Goal: Task Accomplishment & Management: Use online tool/utility

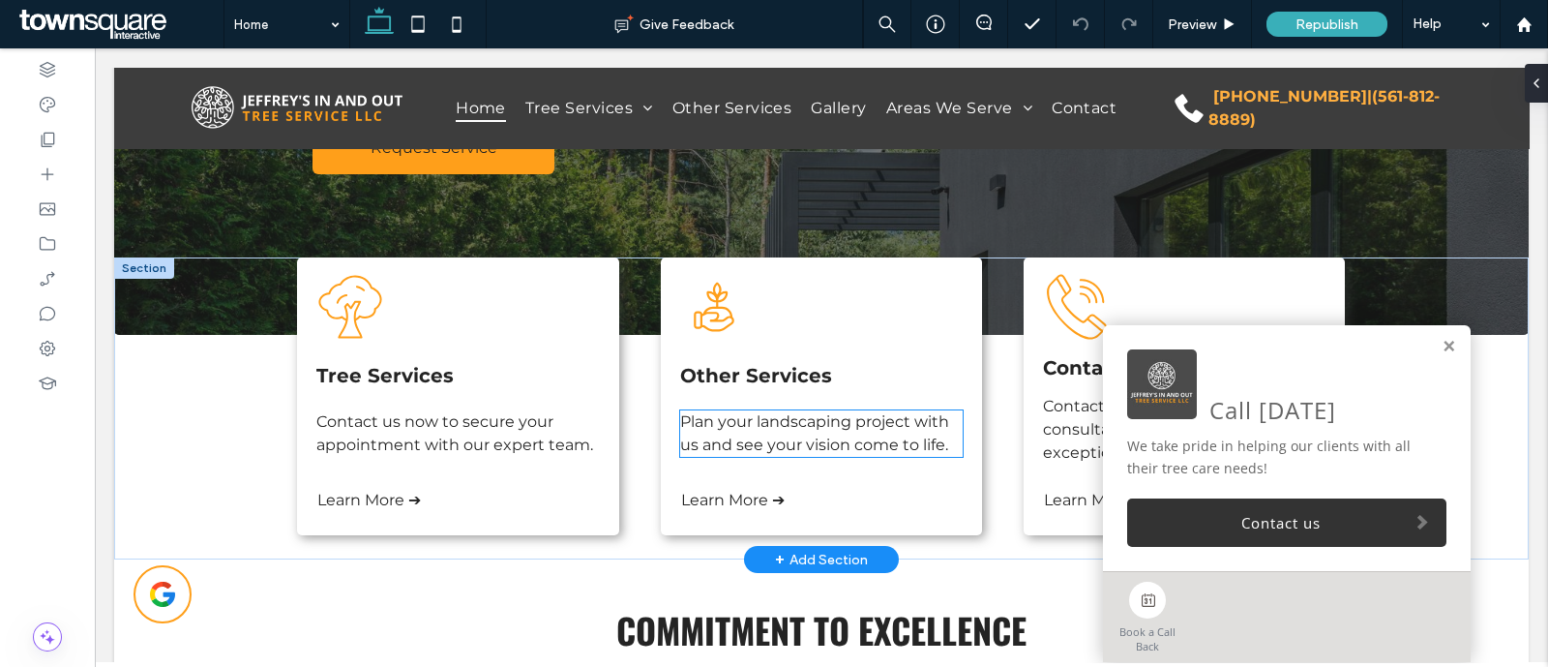
scroll to position [483, 0]
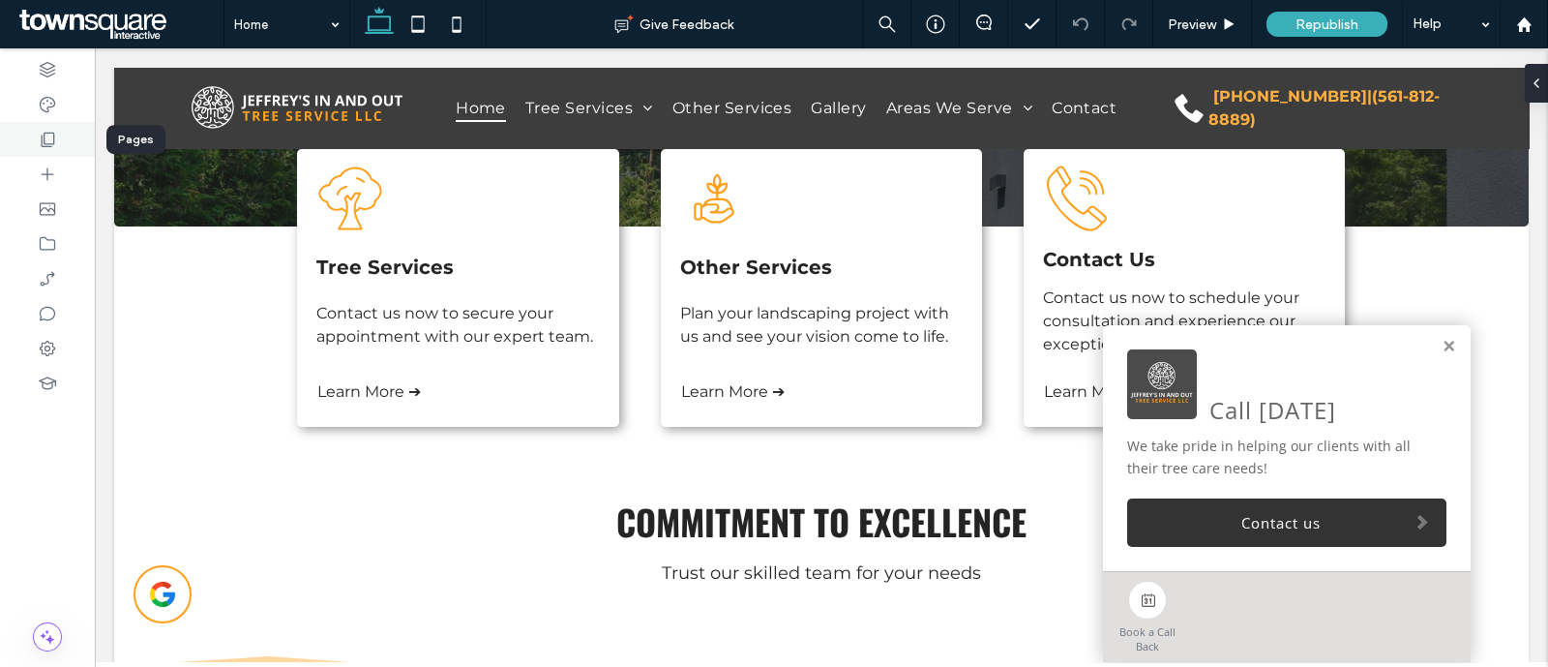
click at [56, 137] on icon at bounding box center [47, 139] width 19 height 19
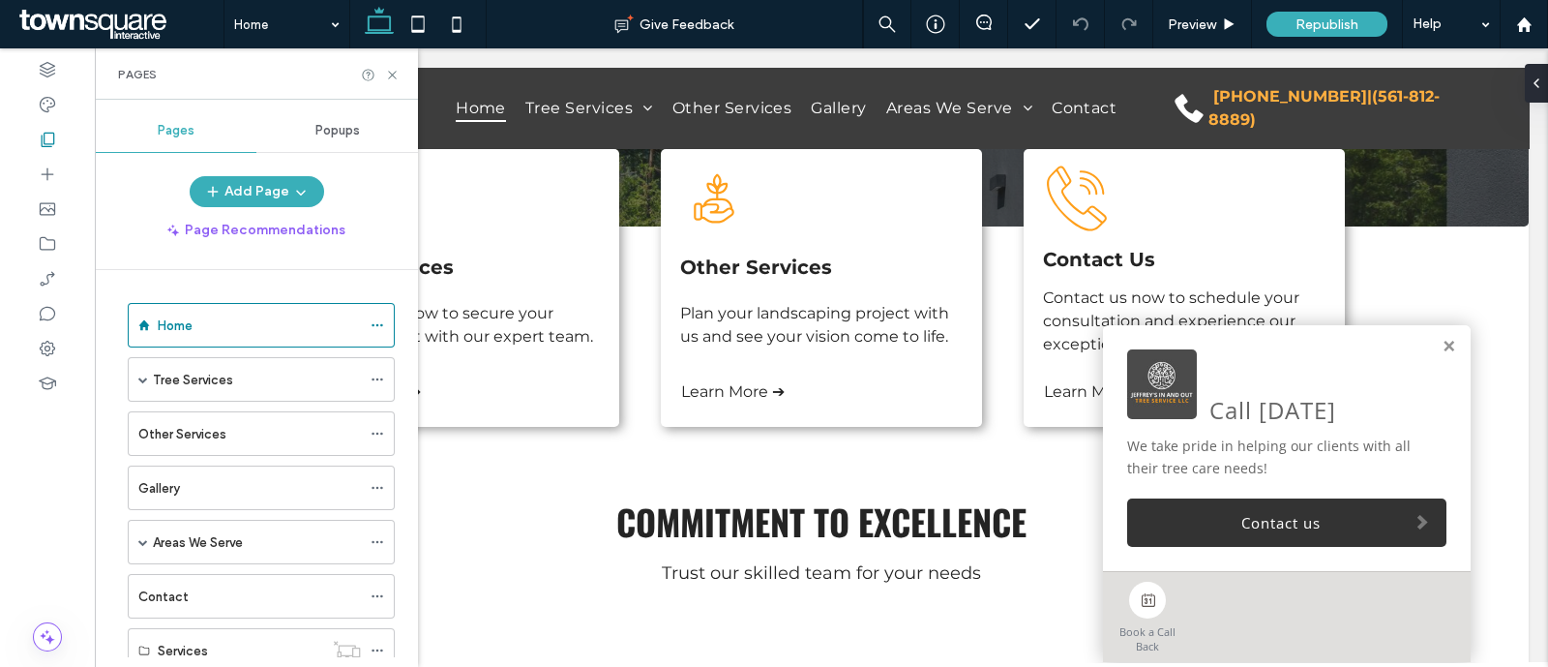
scroll to position [60, 0]
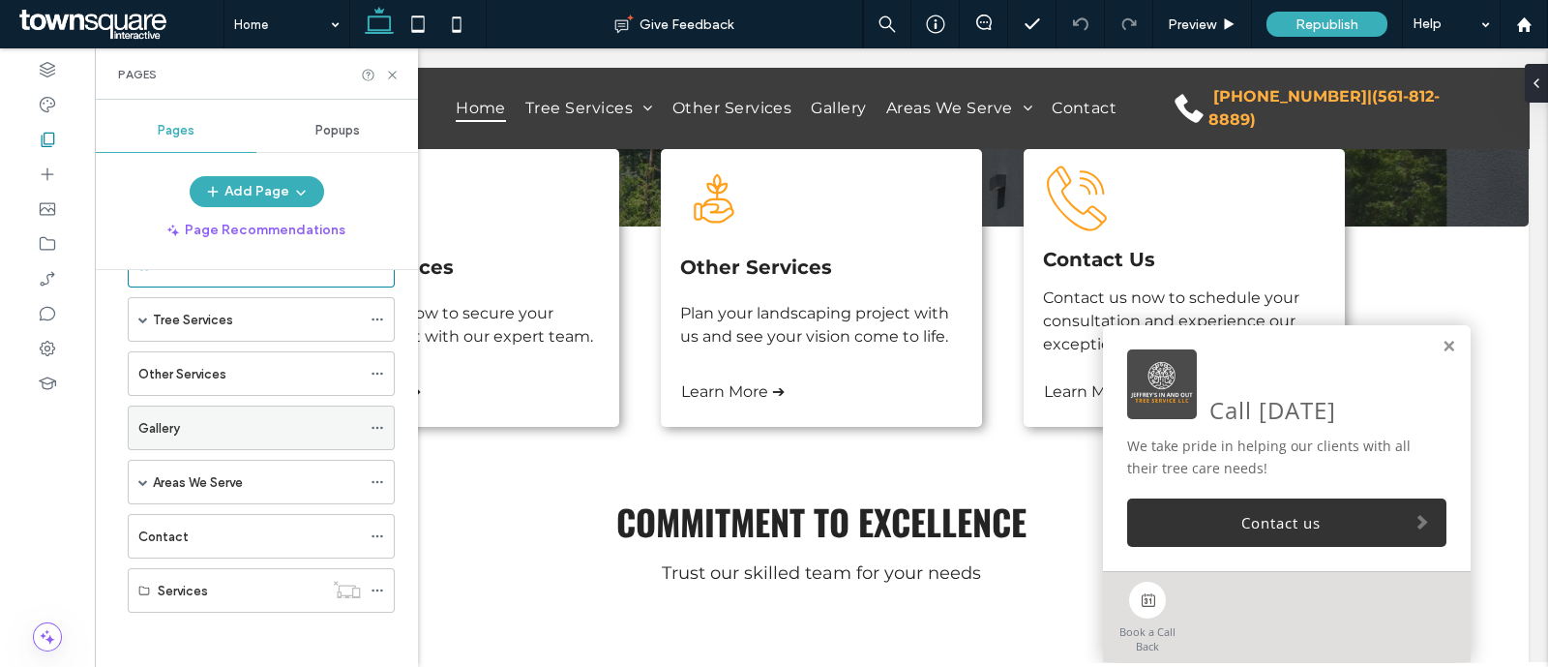
click at [188, 441] on div "Gallery" at bounding box center [249, 427] width 223 height 43
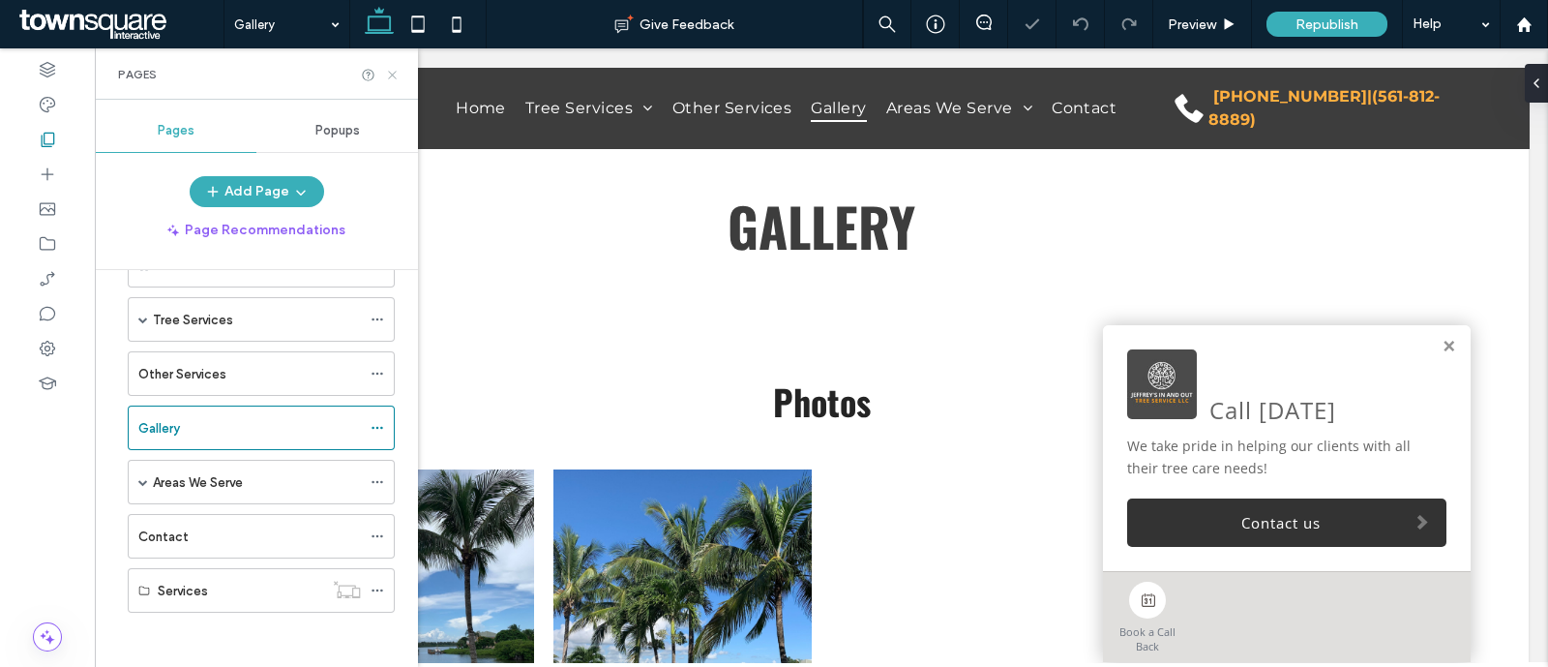
click at [392, 70] on icon at bounding box center [392, 75] width 15 height 15
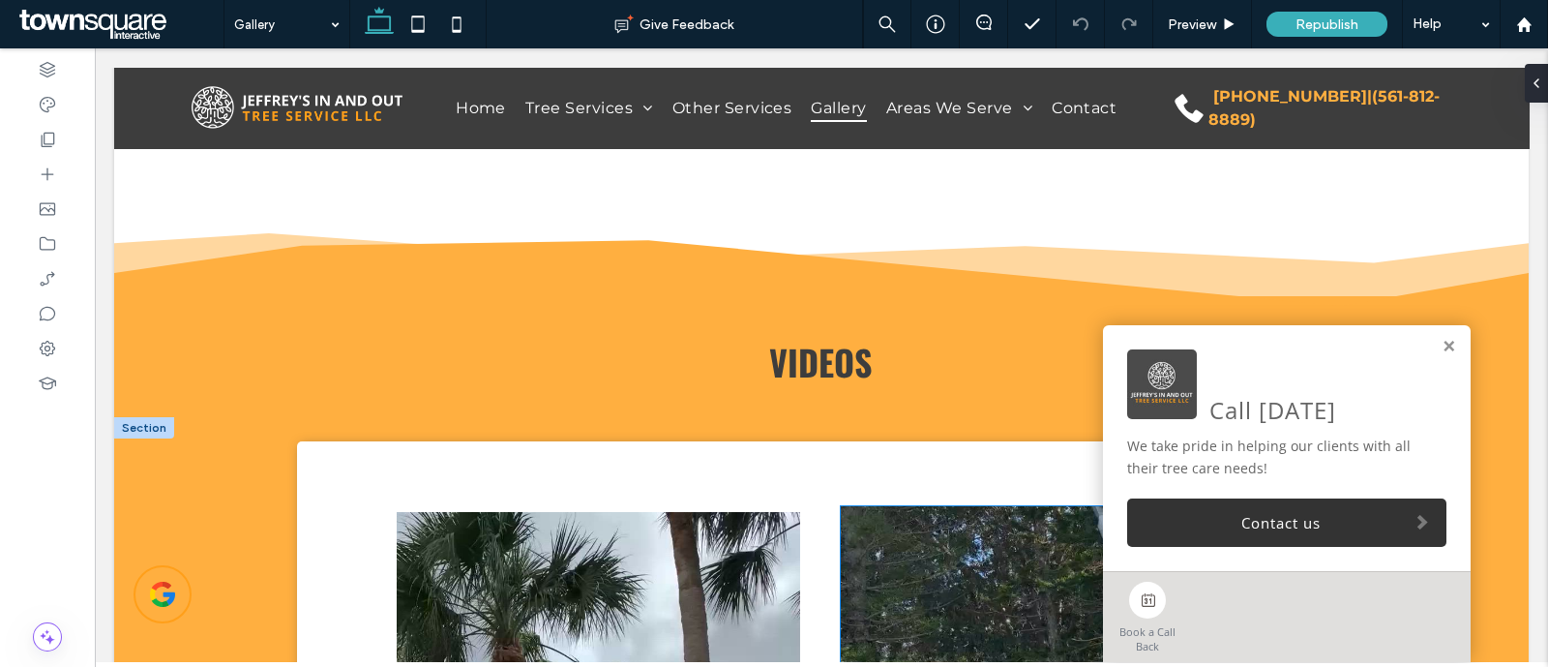
scroll to position [726, 0]
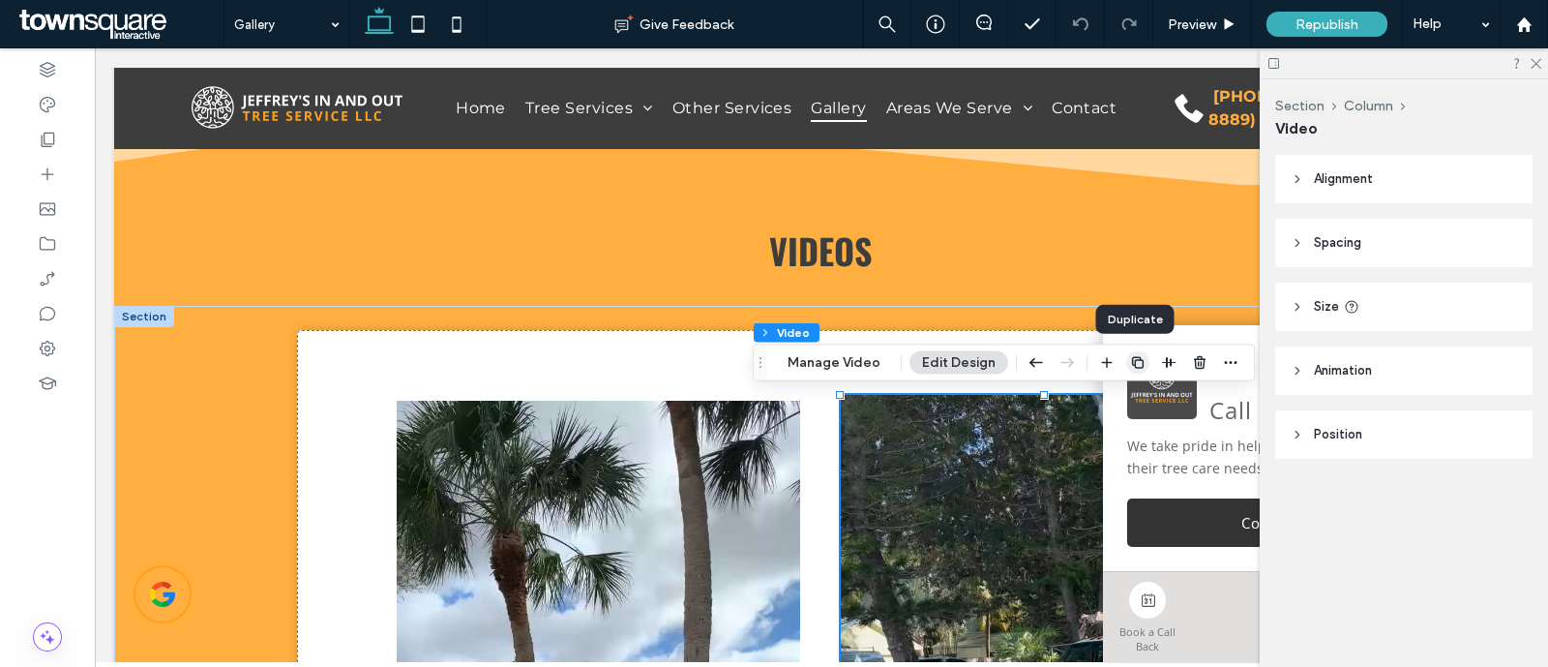
click at [1132, 359] on use "button" at bounding box center [1138, 363] width 12 height 12
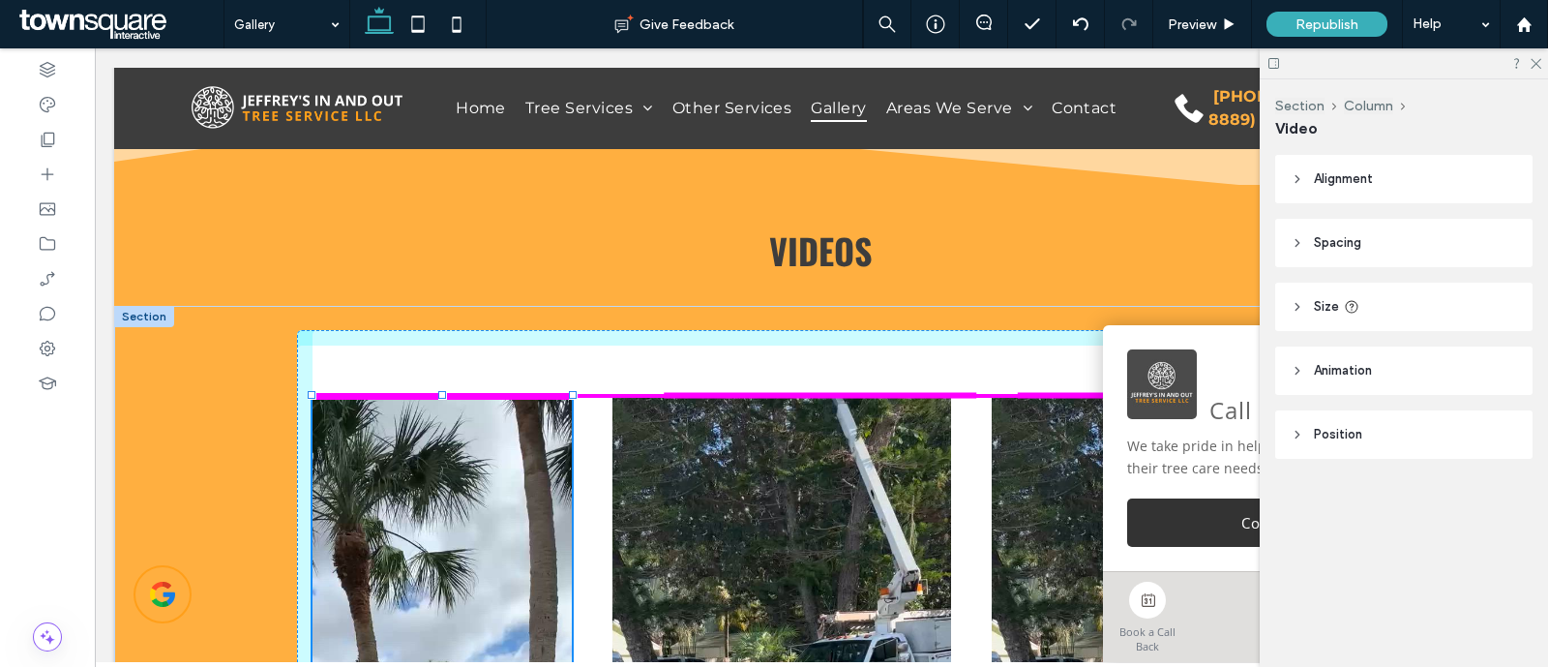
drag, startPoint x: 460, startPoint y: 479, endPoint x: 556, endPoint y: 392, distance: 130.2
type input "***"
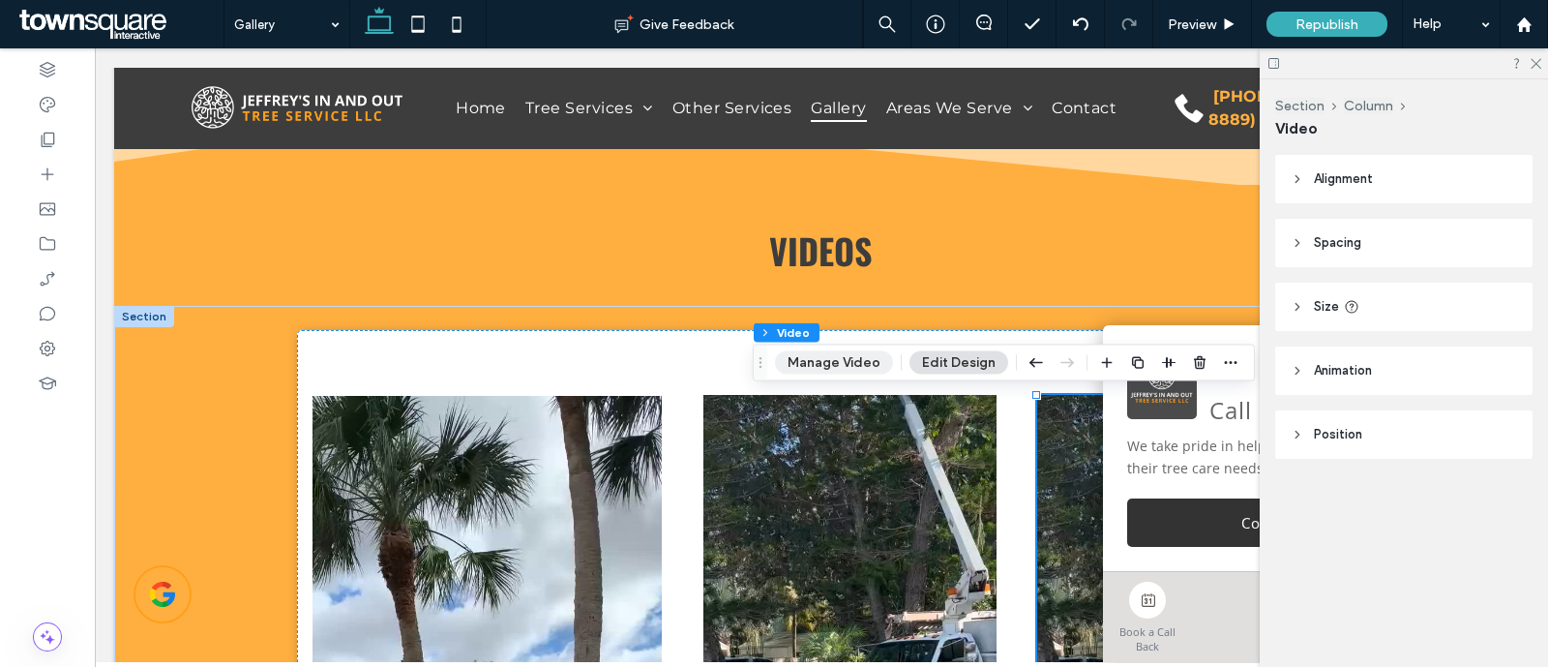
click at [815, 367] on button "Manage Video" at bounding box center [834, 362] width 118 height 23
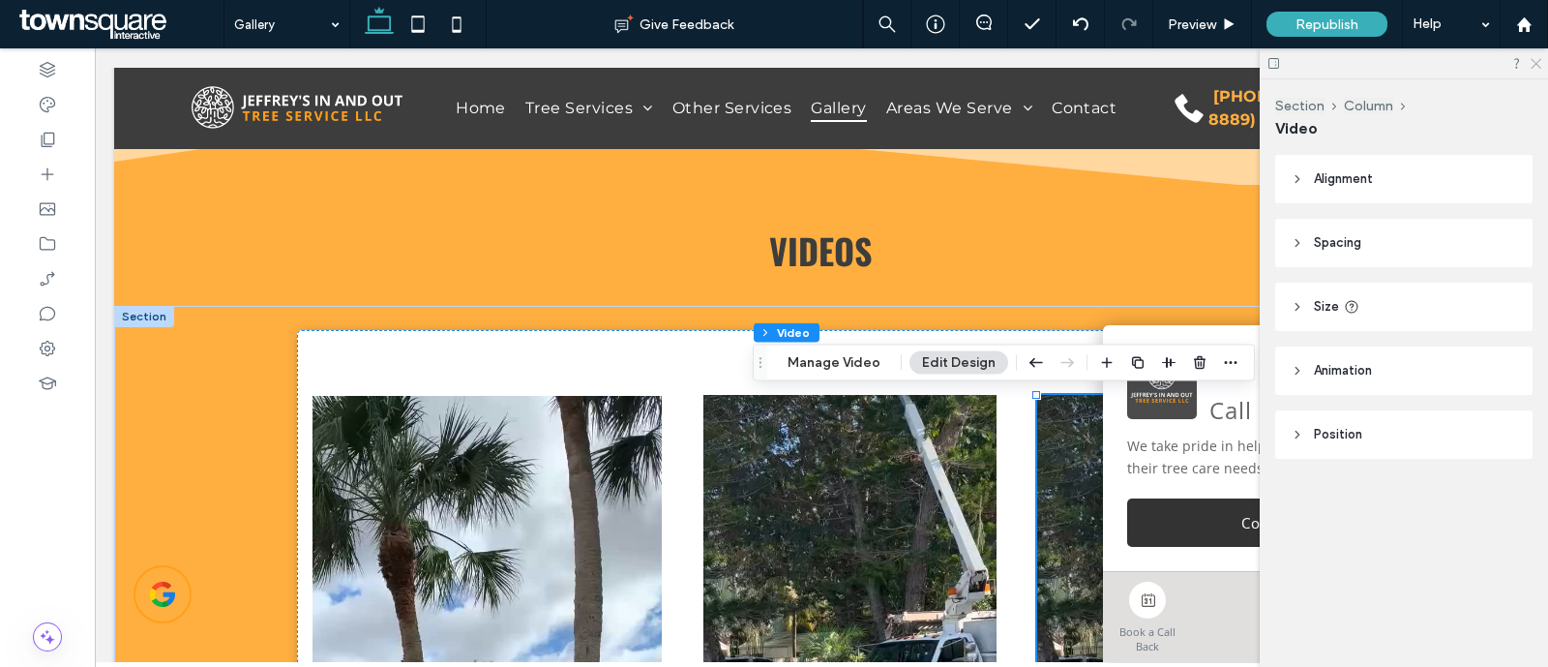
click at [1538, 65] on use at bounding box center [1536, 64] width 11 height 11
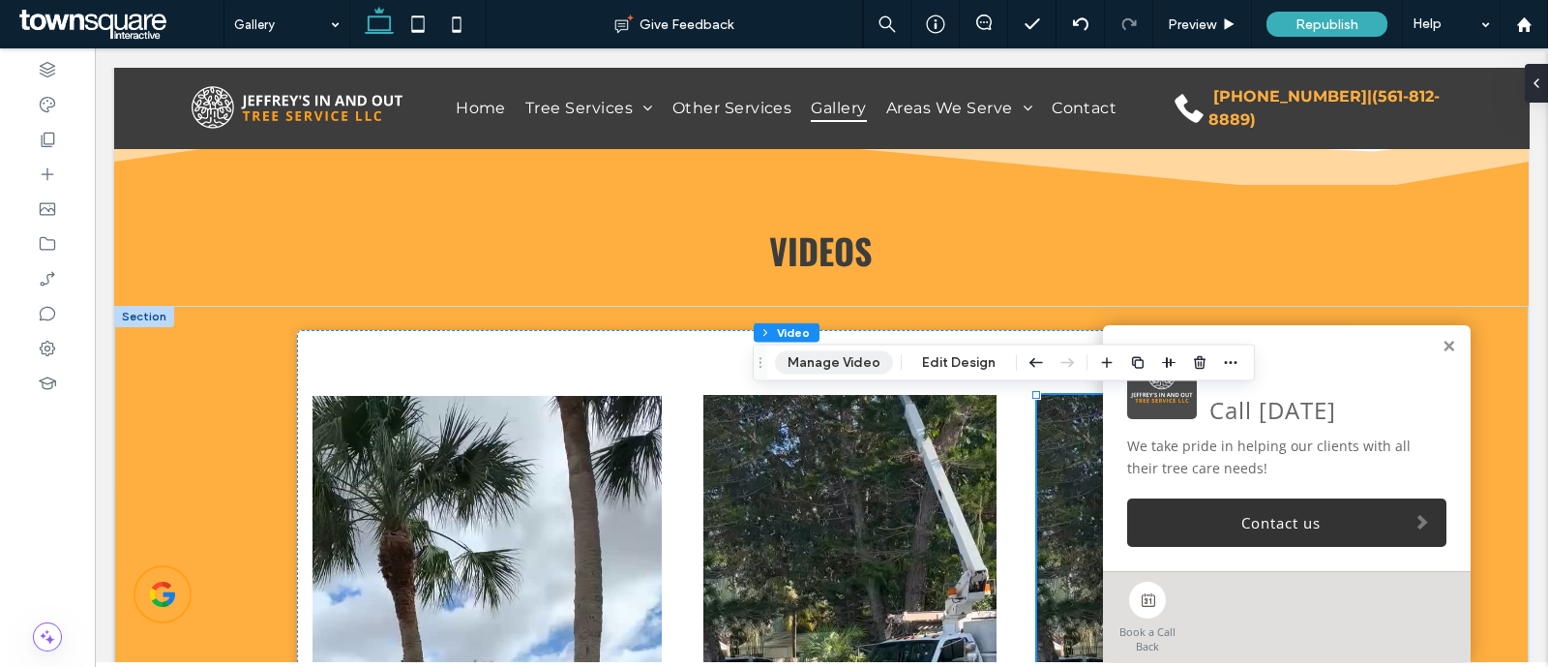
click at [810, 362] on button "Manage Video" at bounding box center [834, 362] width 118 height 23
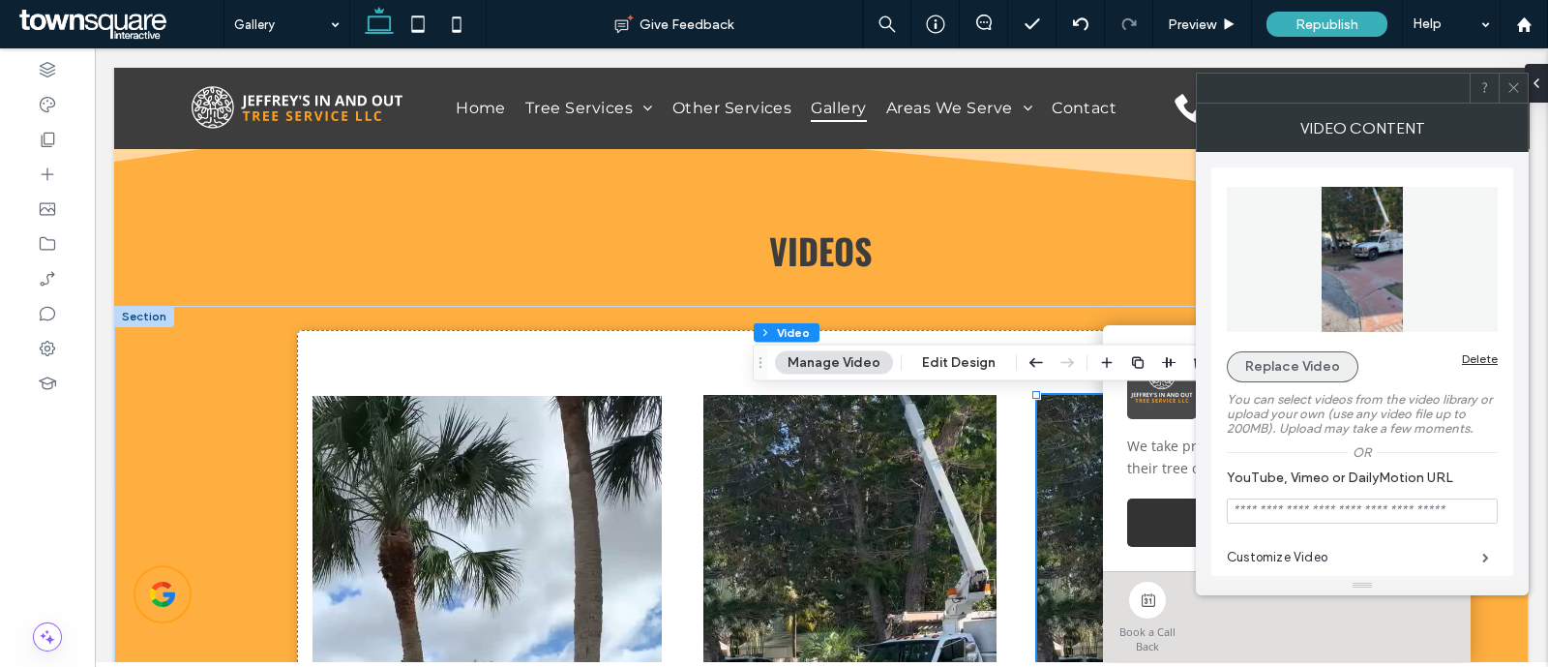
click at [1326, 357] on button "Replace Video" at bounding box center [1293, 366] width 132 height 31
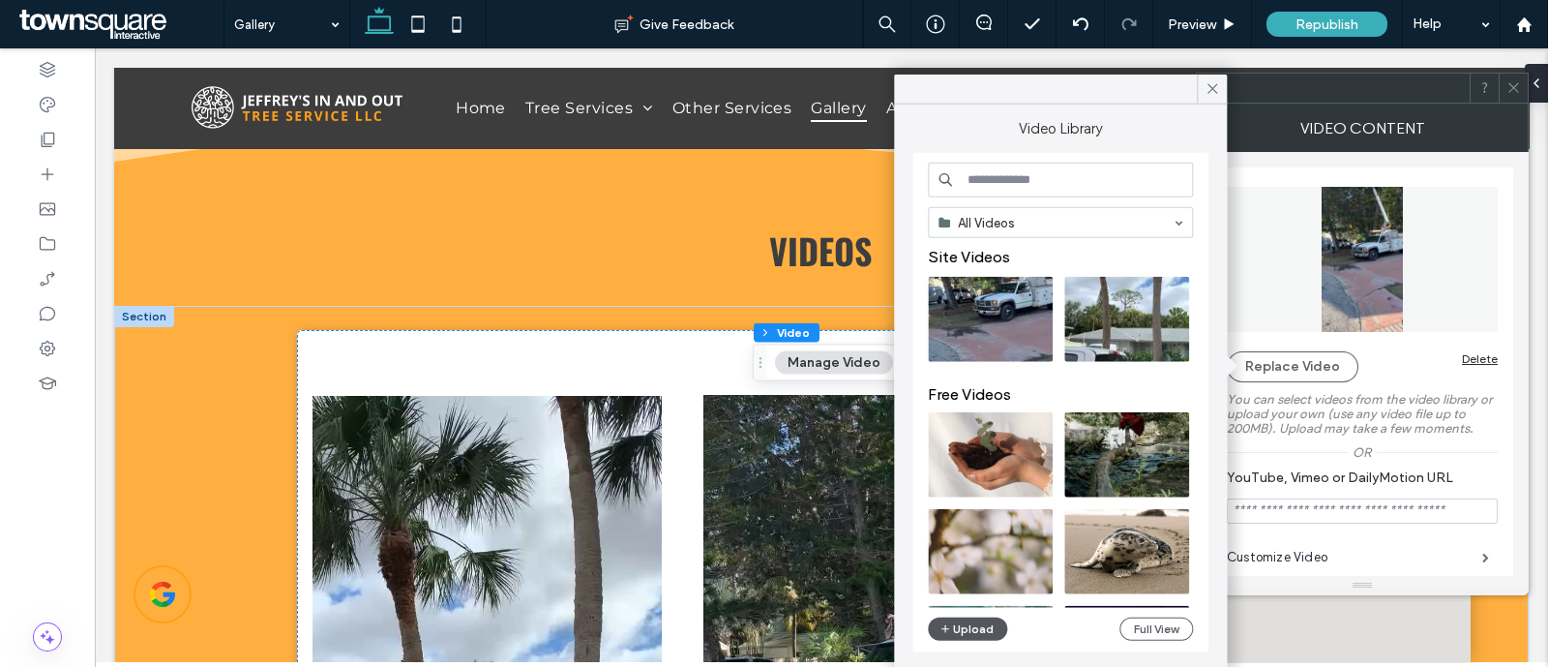
click at [973, 621] on button "Upload" at bounding box center [967, 628] width 79 height 23
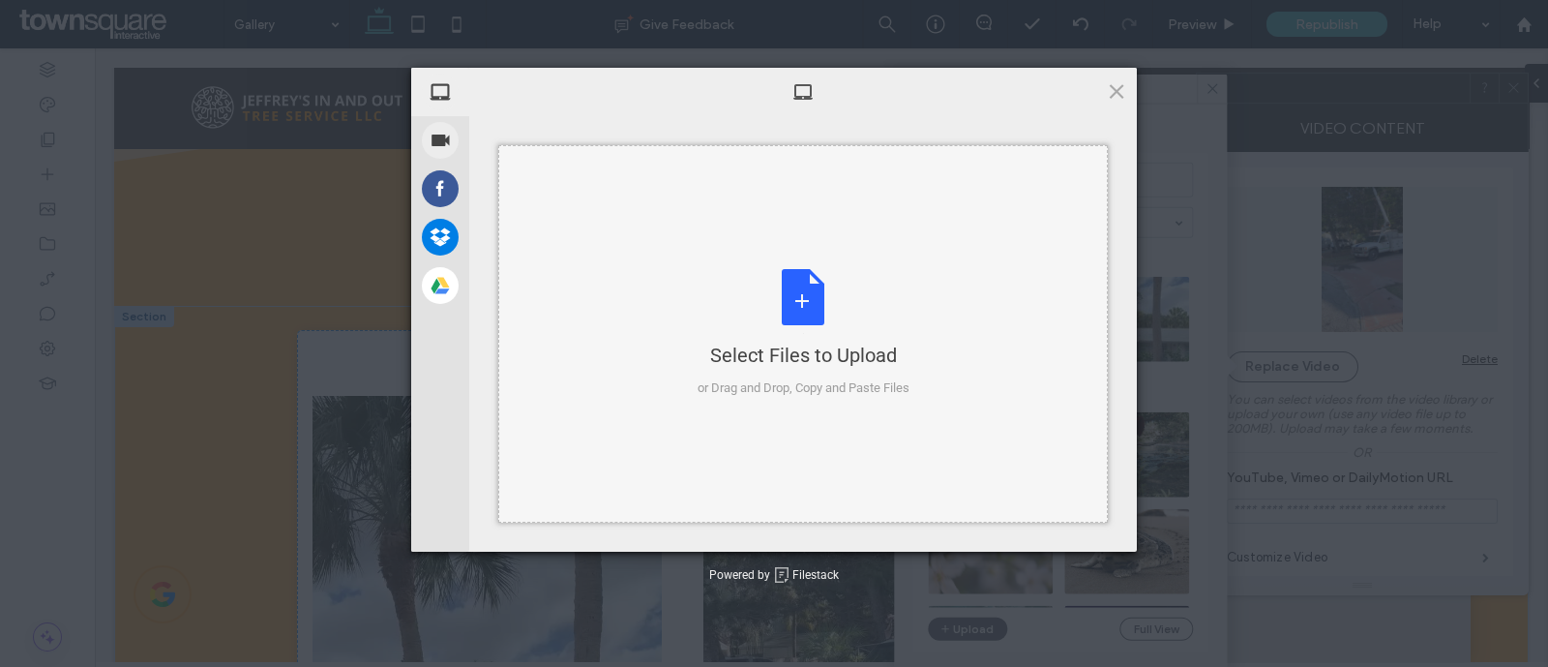
click at [803, 254] on div "Select Files to Upload or Drag and Drop, Copy and Paste Files" at bounding box center [803, 333] width 610 height 377
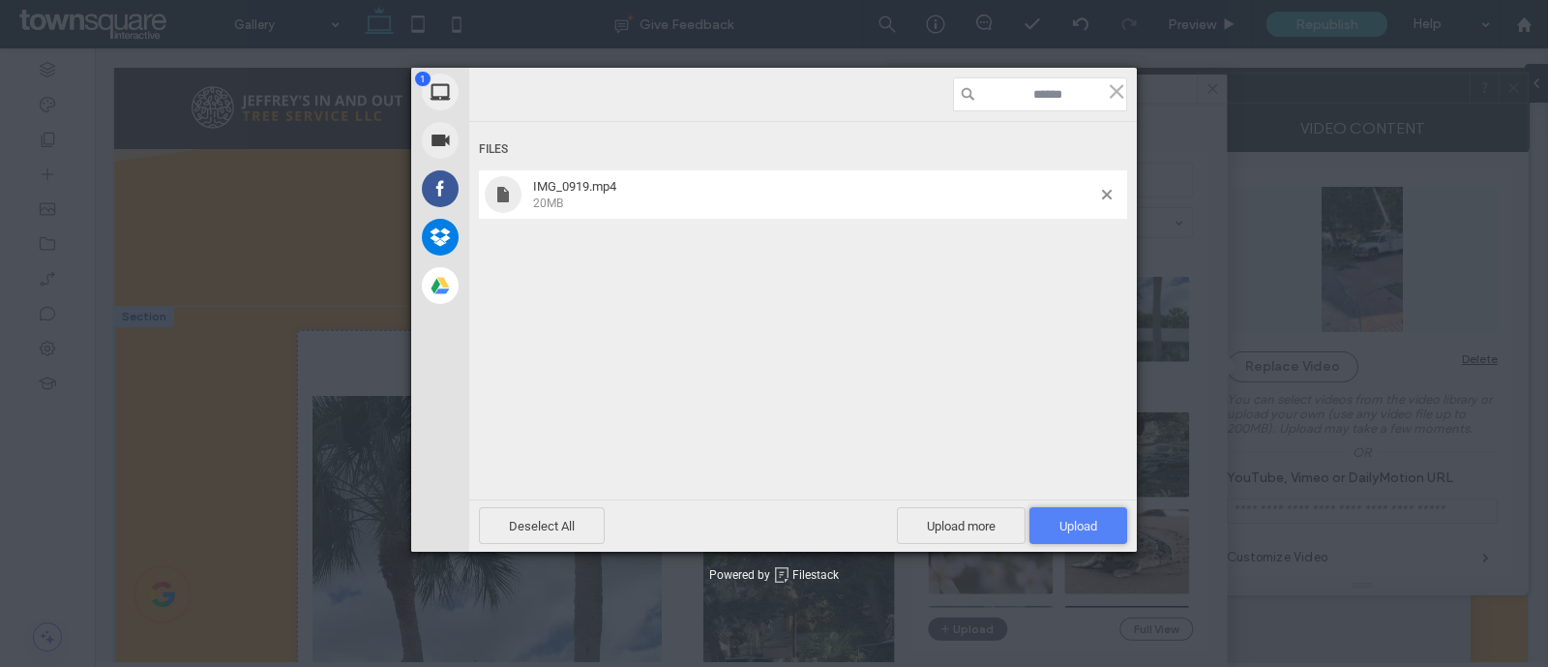
click at [1105, 531] on span "Upload 1" at bounding box center [1079, 525] width 98 height 37
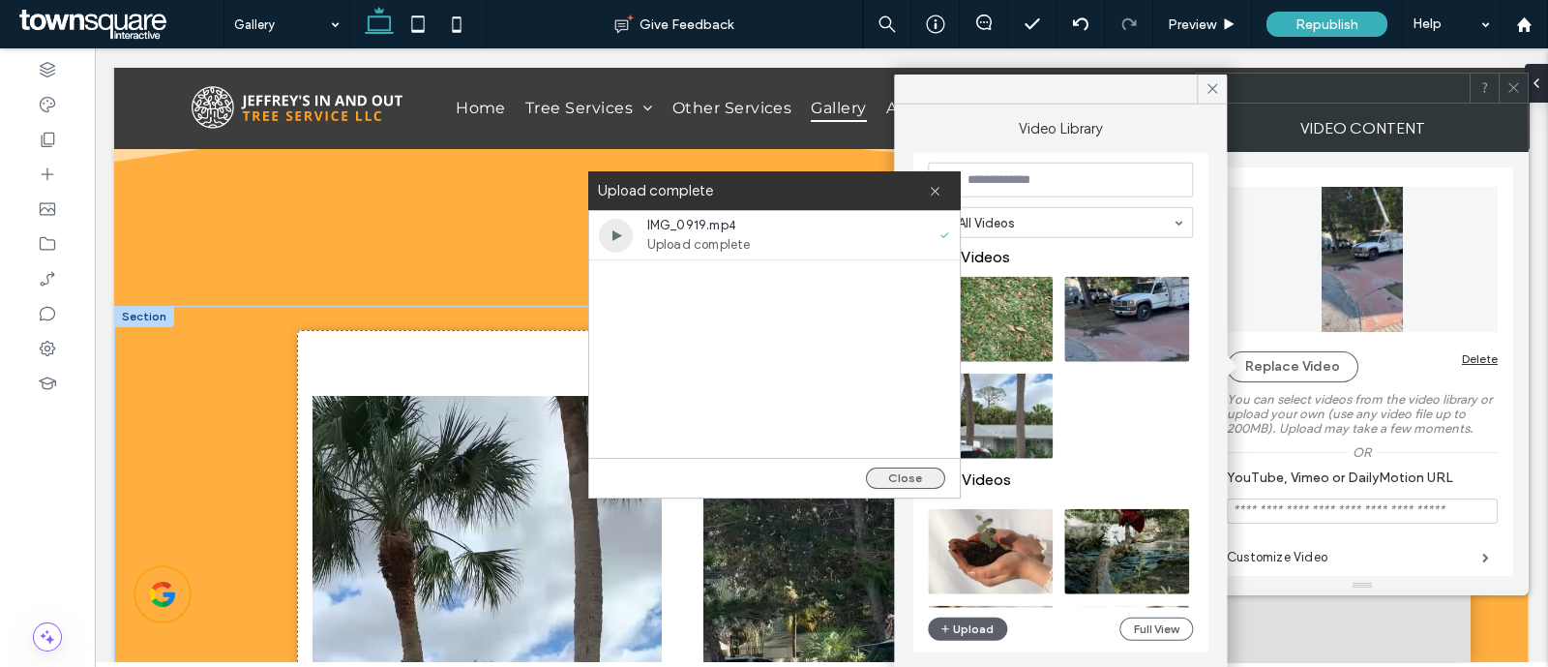
click at [893, 467] on button "Close" at bounding box center [905, 477] width 79 height 21
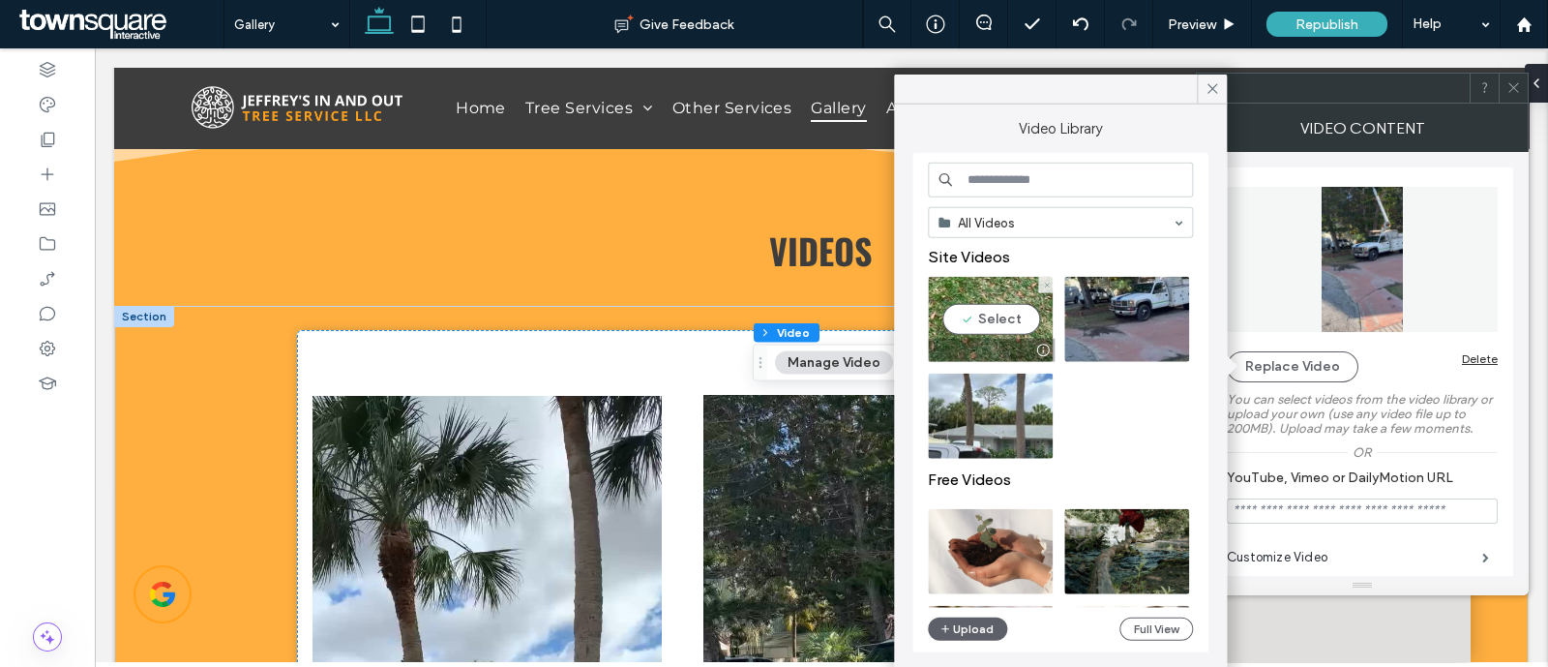
click at [1005, 327] on video at bounding box center [990, 319] width 125 height 85
type input "**********"
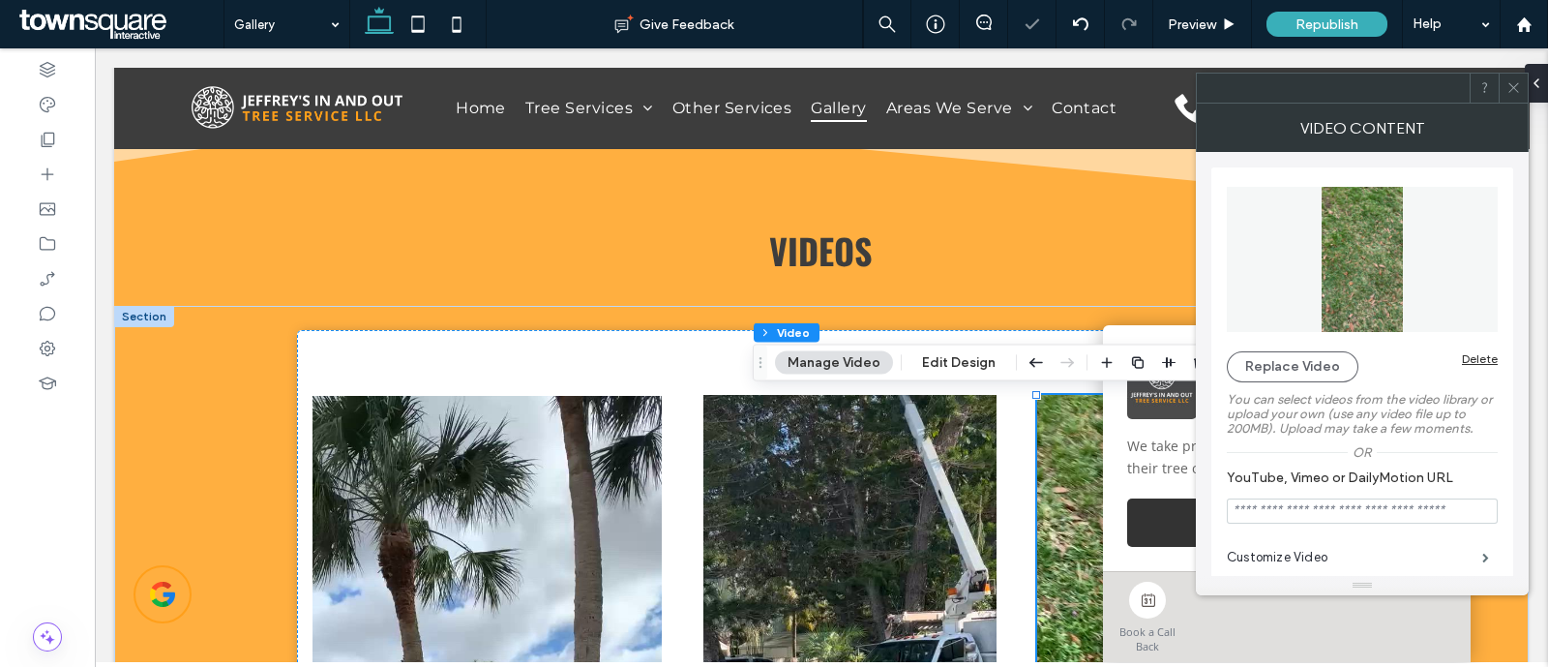
click at [1521, 86] on div at bounding box center [1513, 88] width 29 height 29
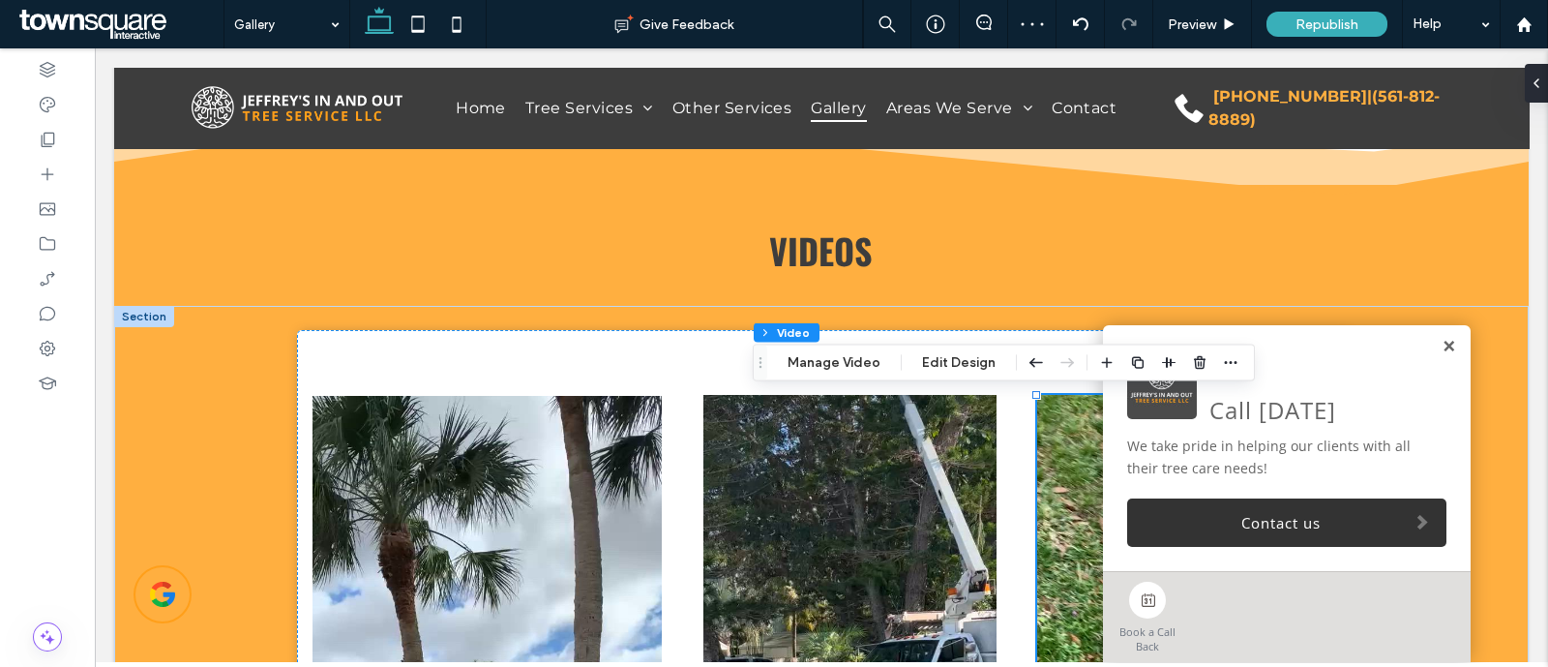
click at [1442, 347] on link at bounding box center [1449, 347] width 15 height 16
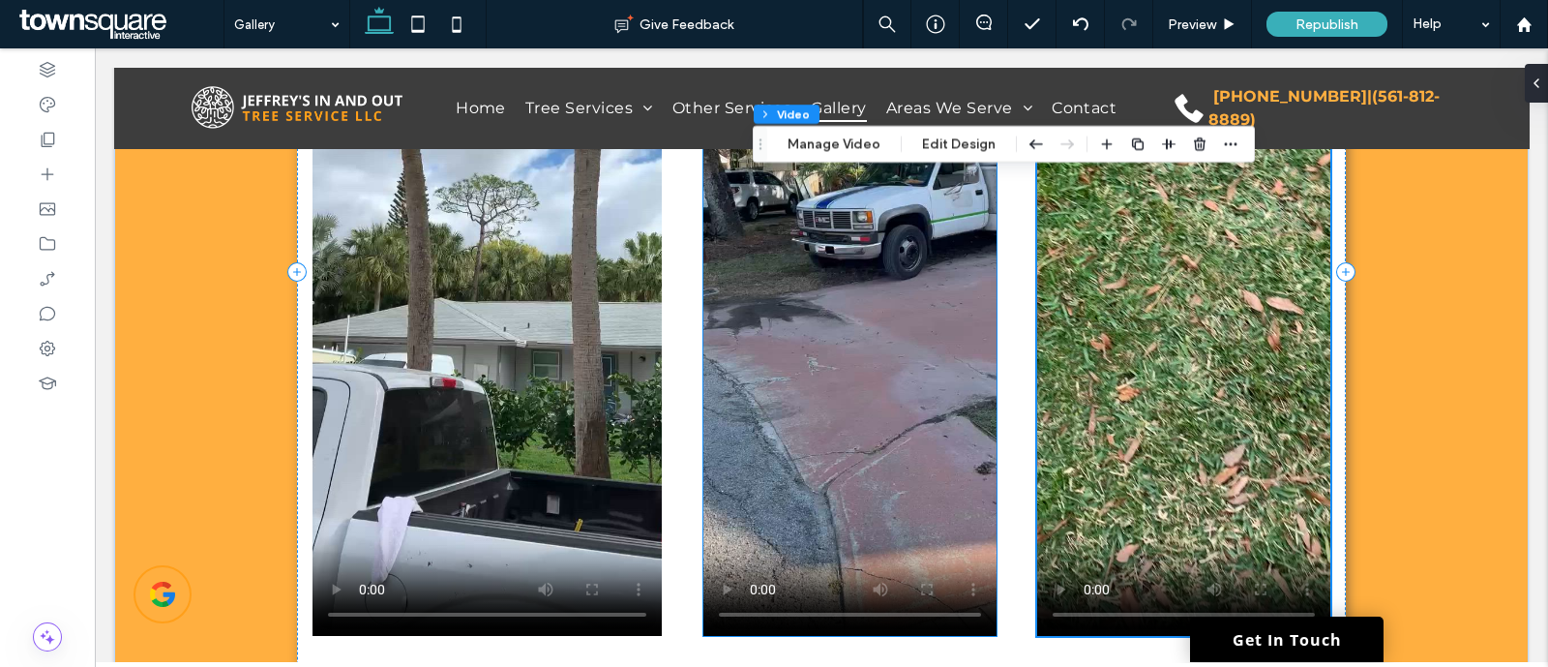
scroll to position [1089, 0]
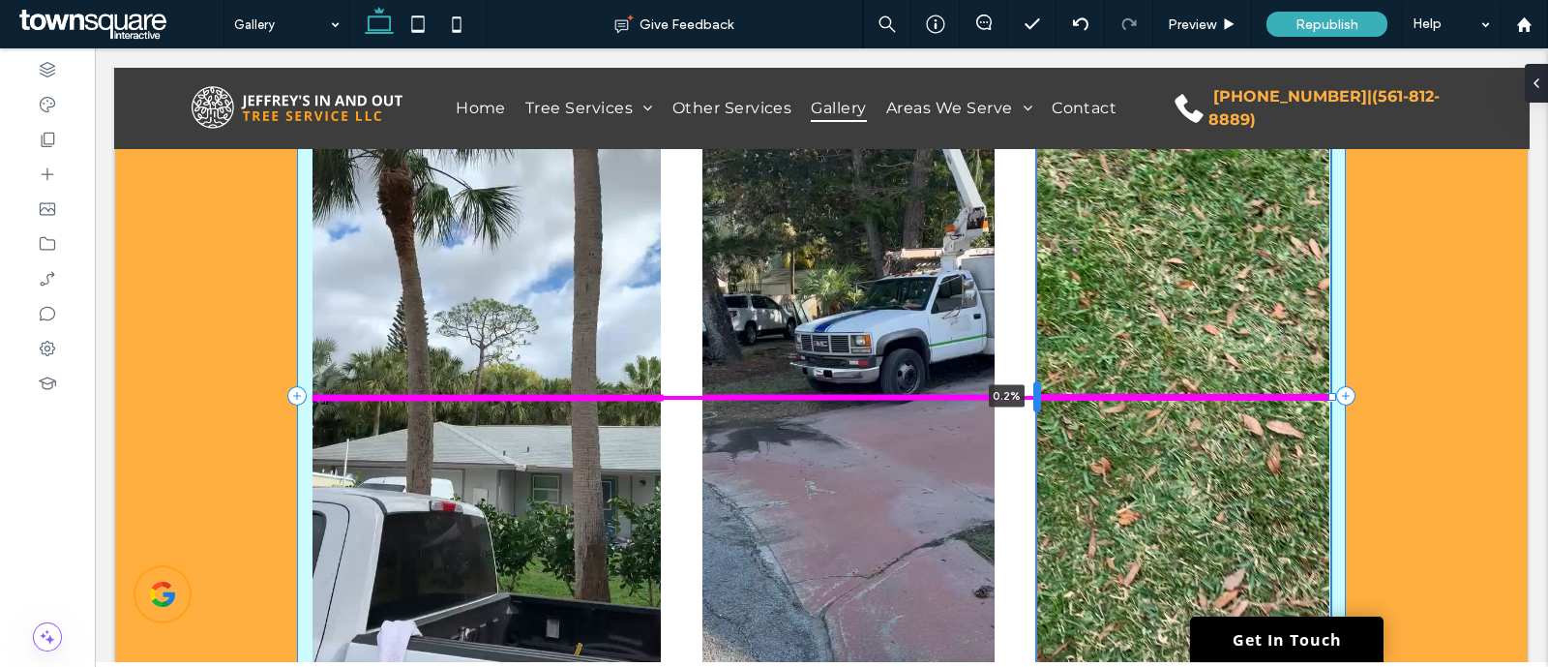
click at [1034, 406] on div at bounding box center [1038, 396] width 8 height 31
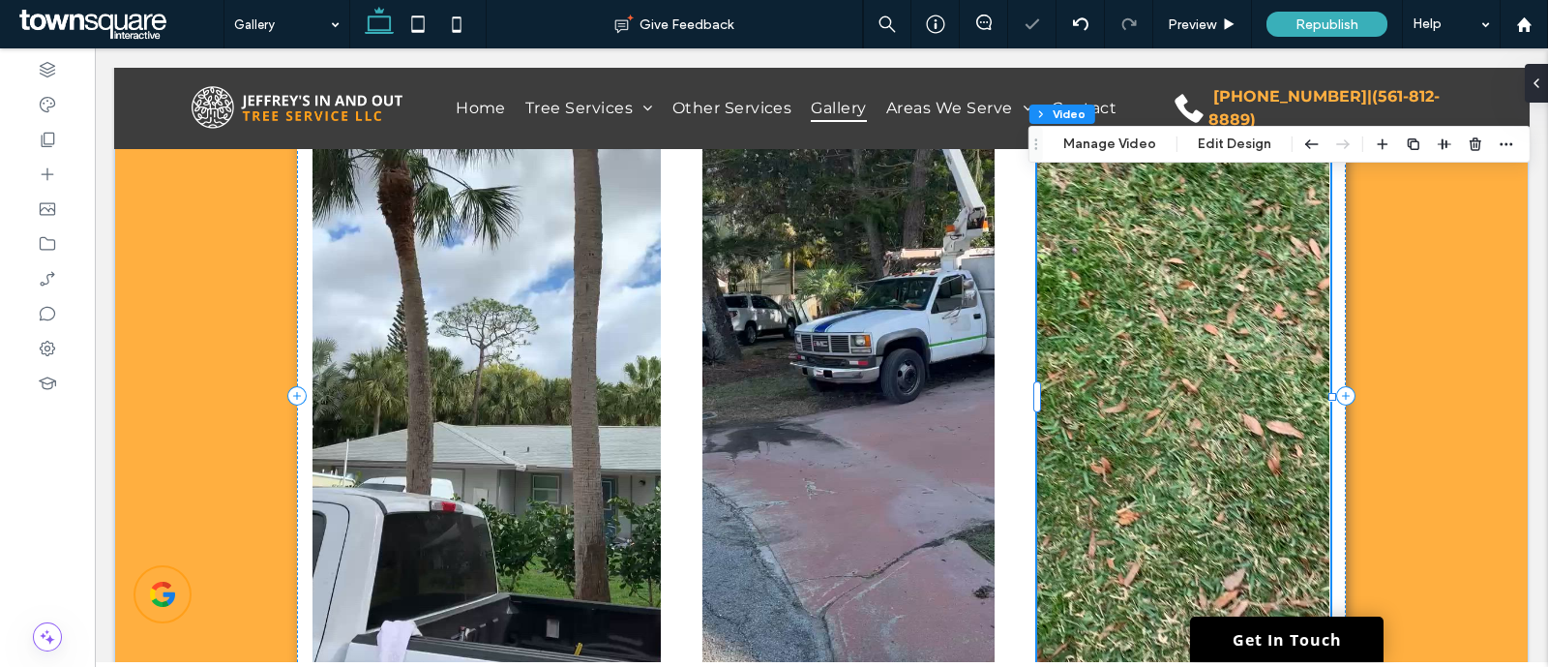
click at [1132, 319] on video at bounding box center [1183, 396] width 292 height 728
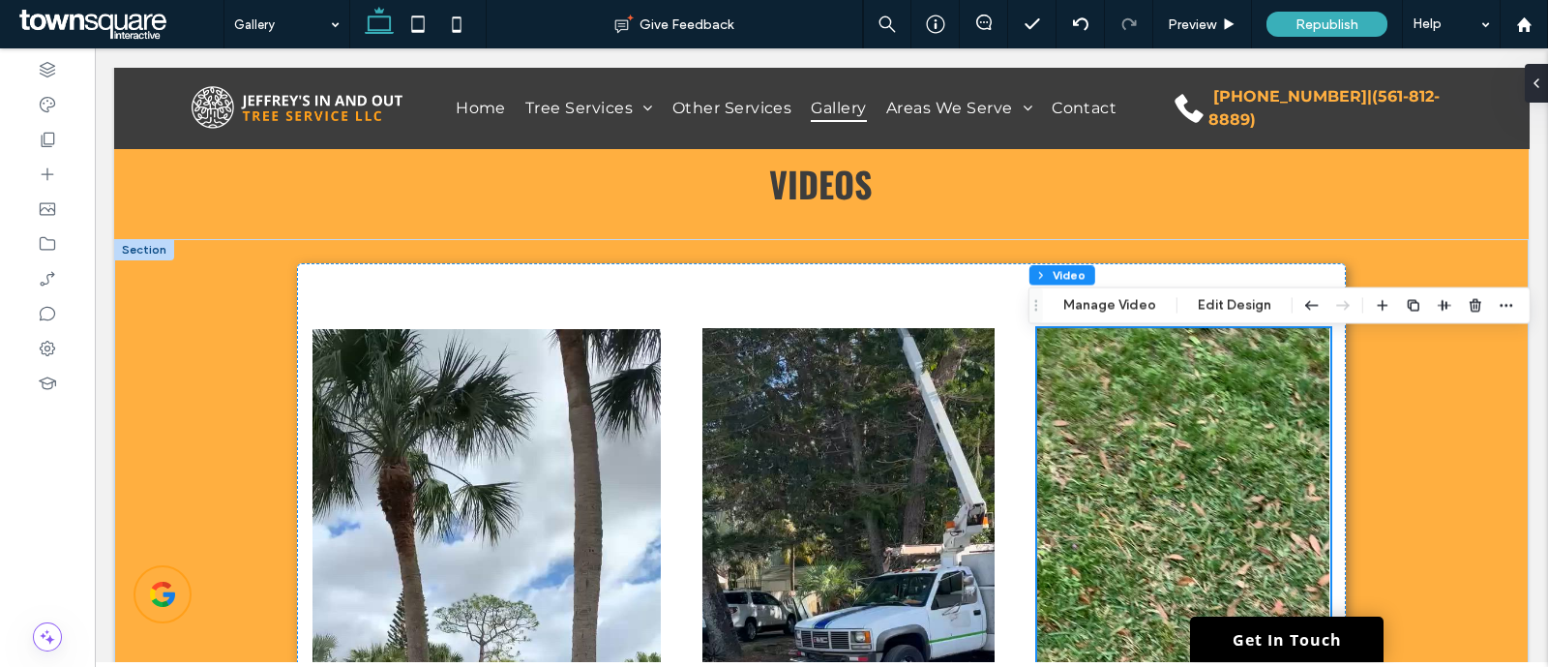
scroll to position [783, 0]
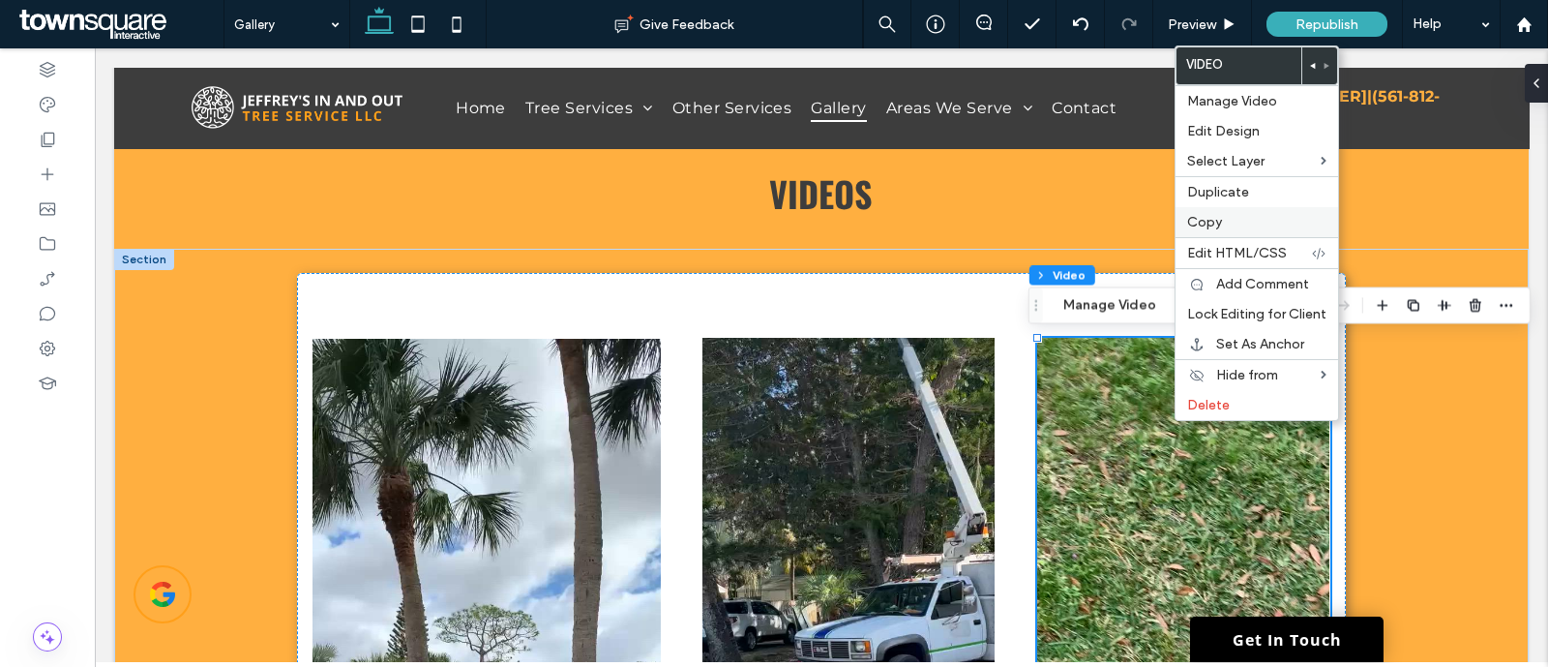
click at [1231, 210] on div "Copy" at bounding box center [1257, 222] width 163 height 30
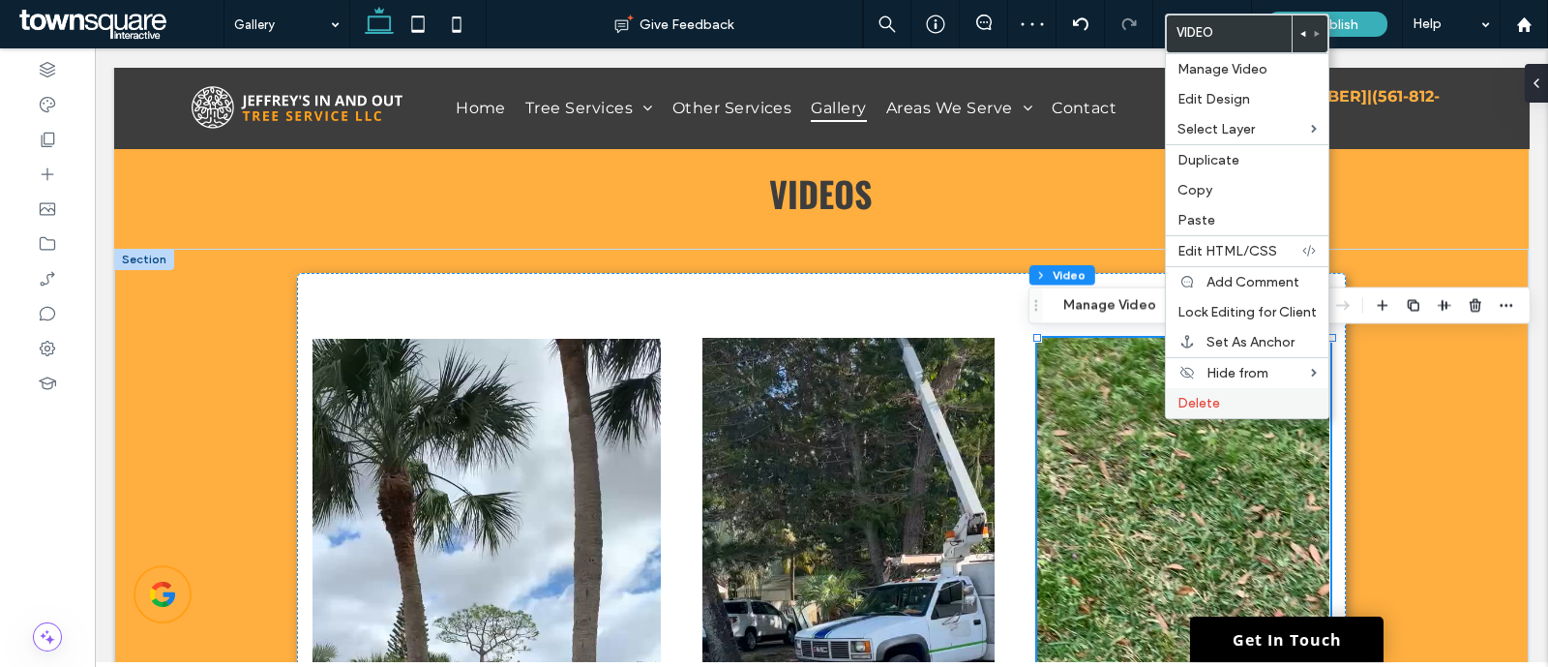
click at [1191, 395] on span "Delete" at bounding box center [1199, 403] width 43 height 16
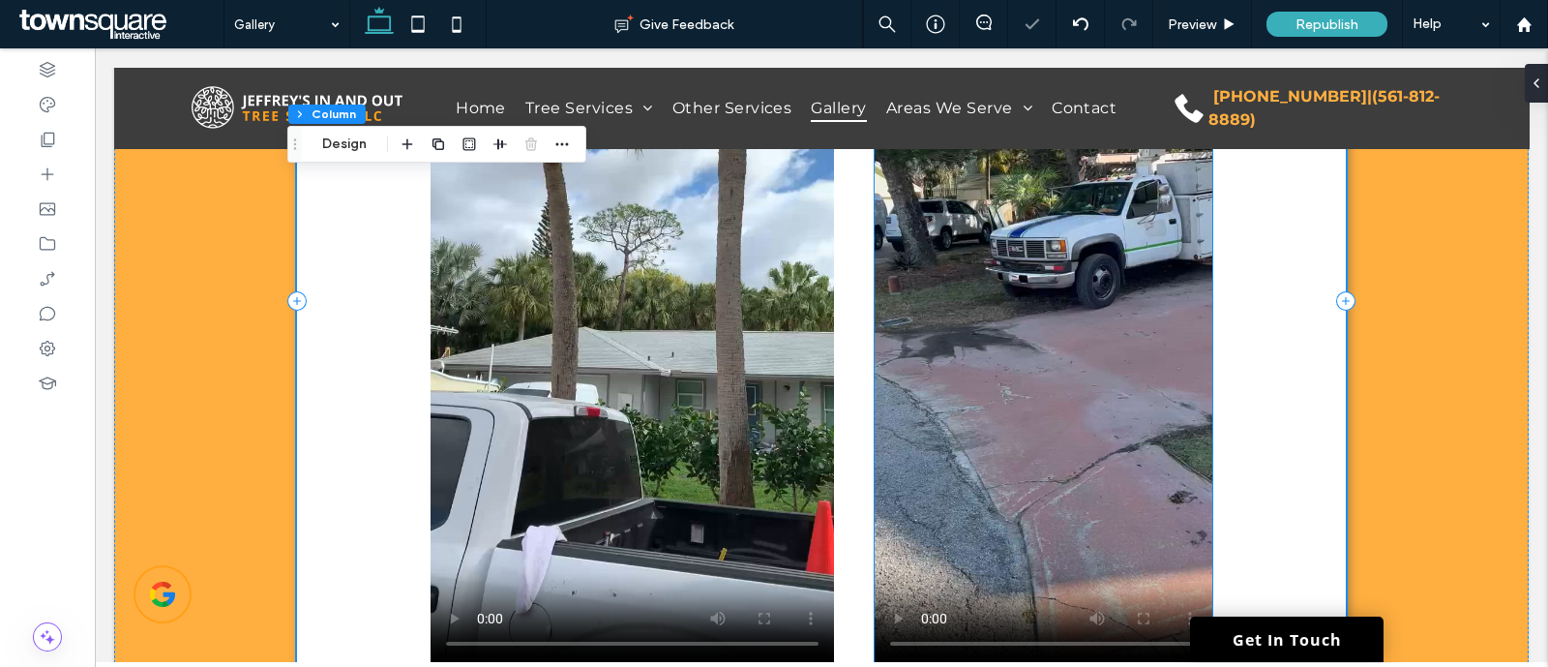
scroll to position [1146, 0]
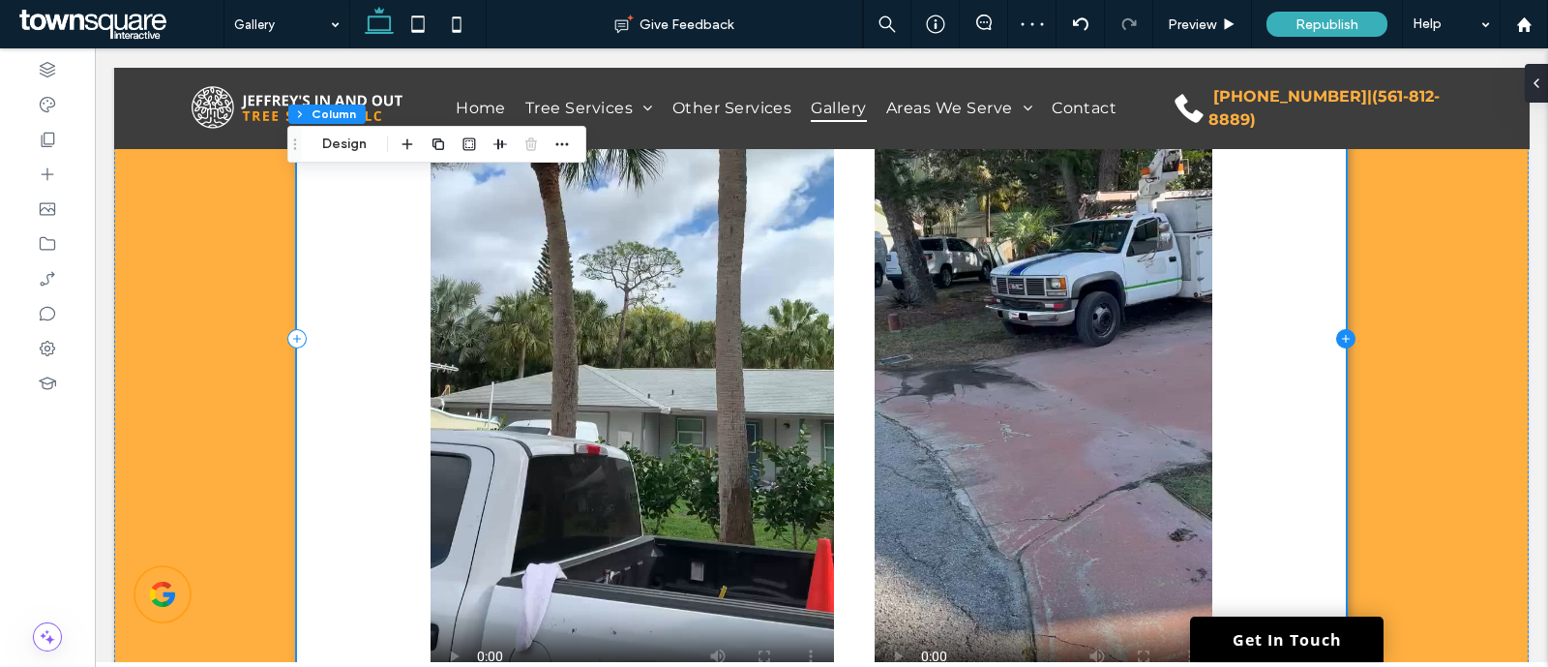
click at [1336, 341] on icon at bounding box center [1345, 338] width 19 height 19
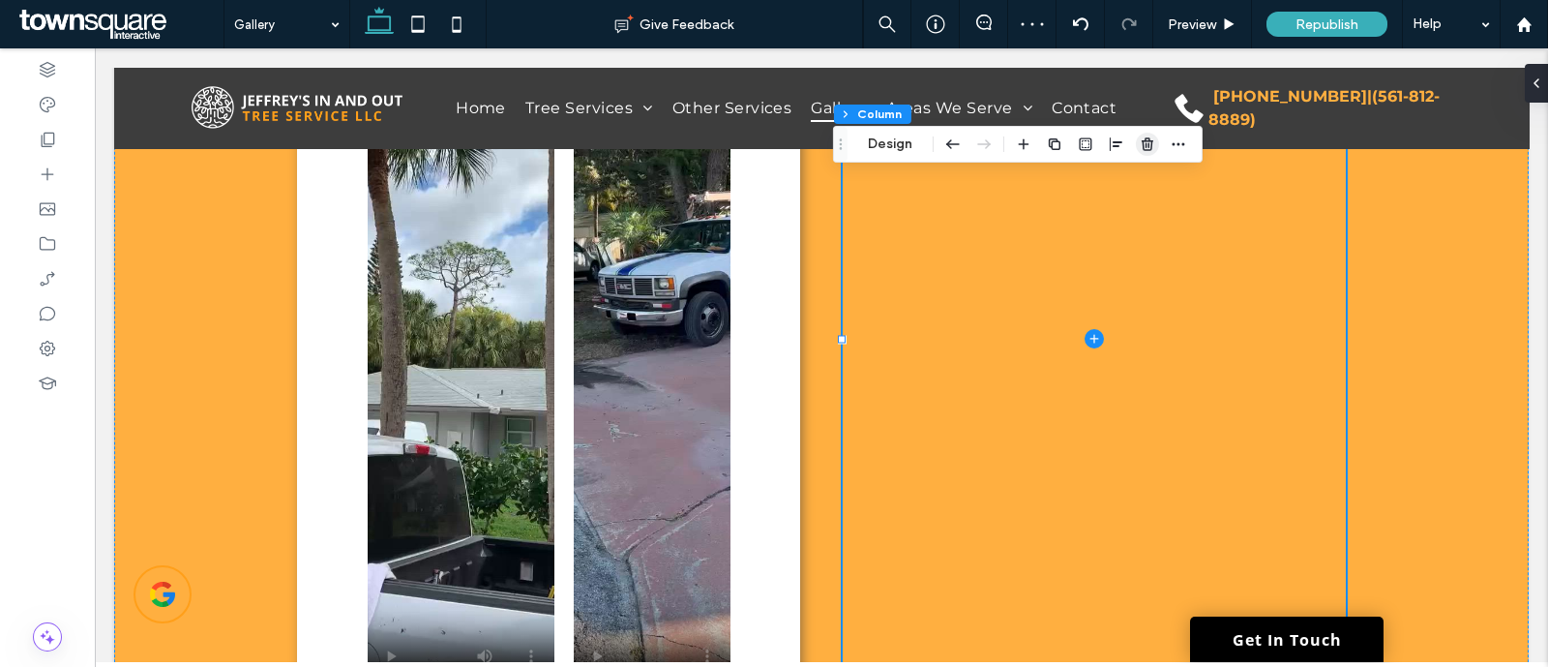
click at [1149, 142] on use "button" at bounding box center [1148, 143] width 12 height 13
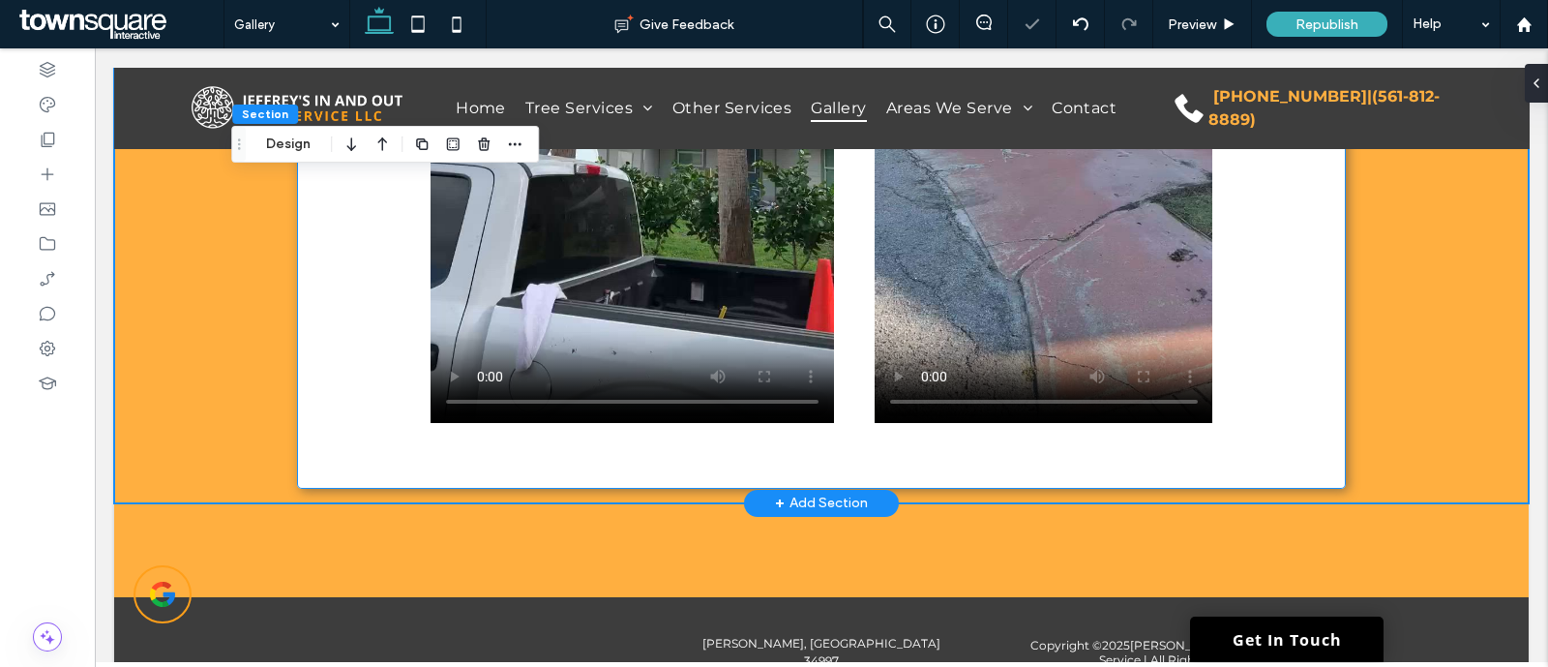
scroll to position [1388, 0]
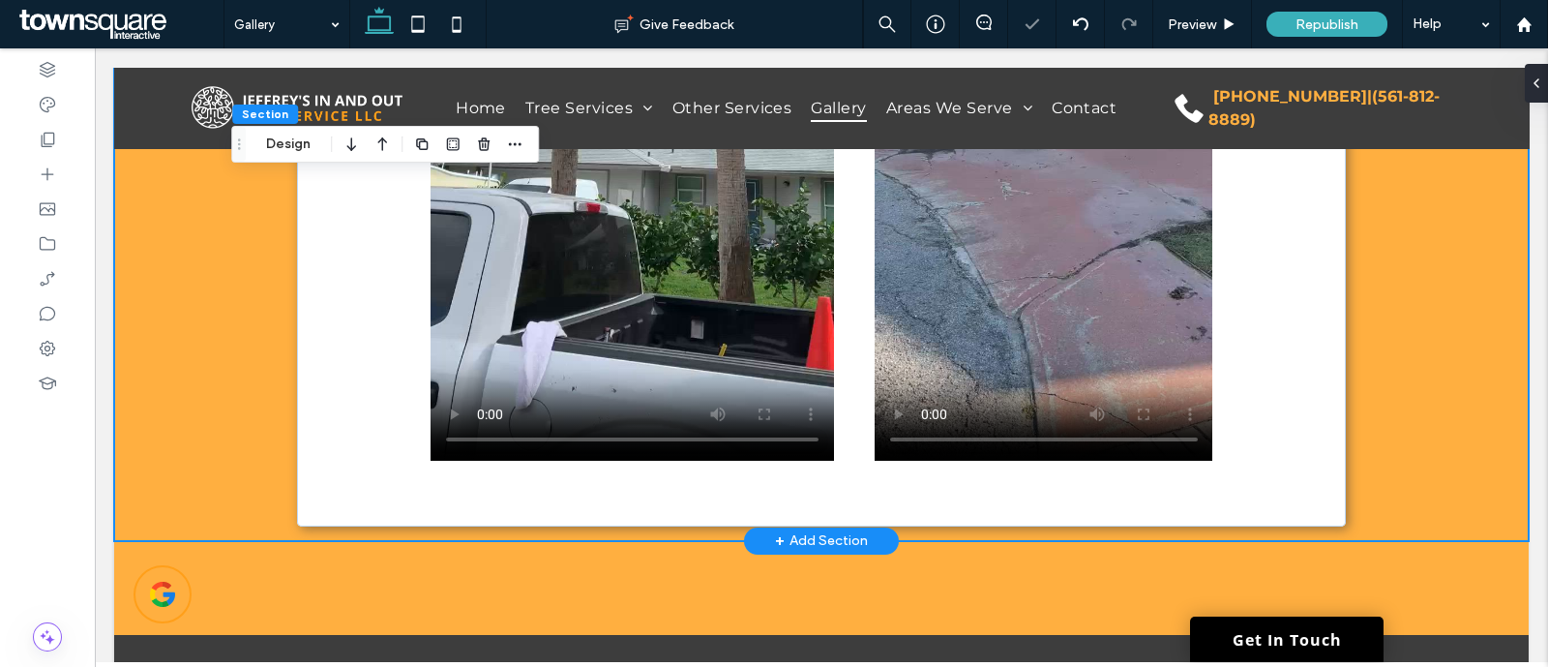
click at [815, 533] on div "+ Add Section" at bounding box center [821, 540] width 93 height 21
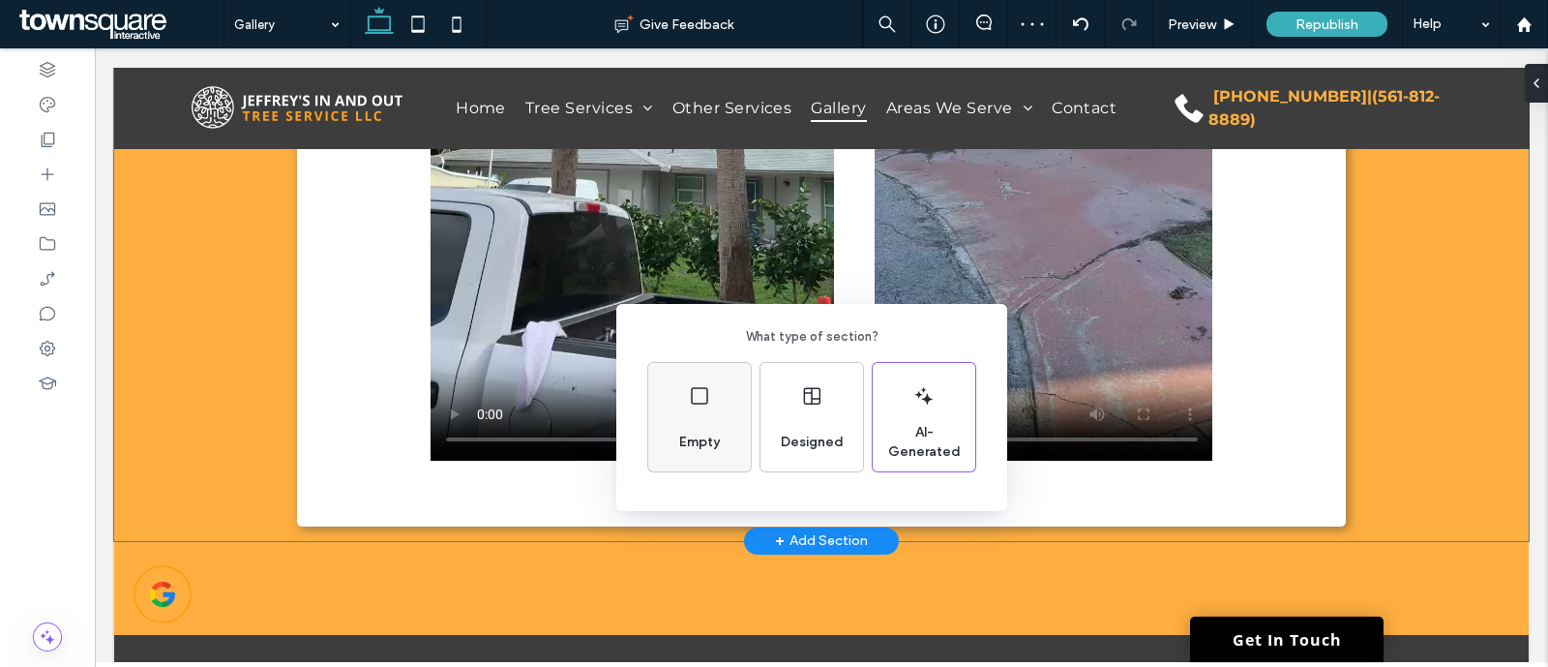
click at [693, 421] on div "Empty" at bounding box center [700, 442] width 56 height 43
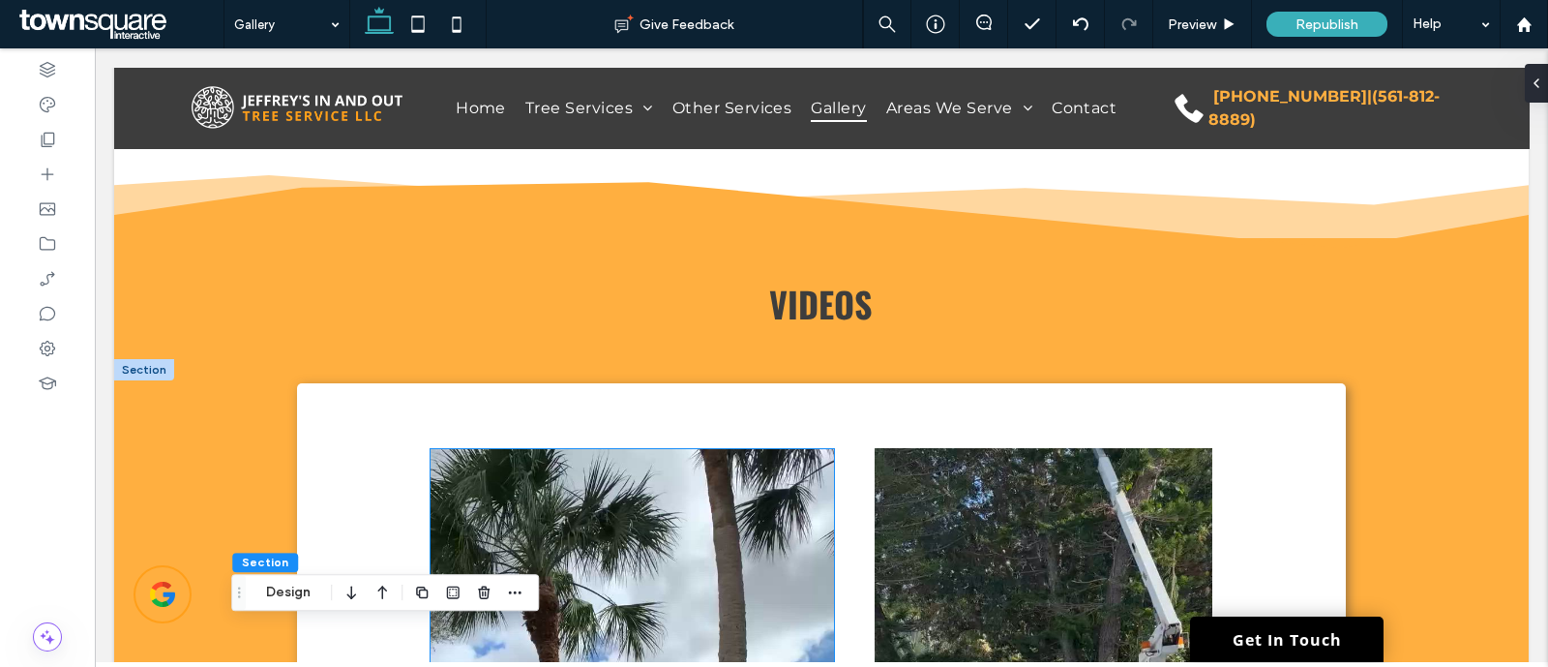
scroll to position [662, 0]
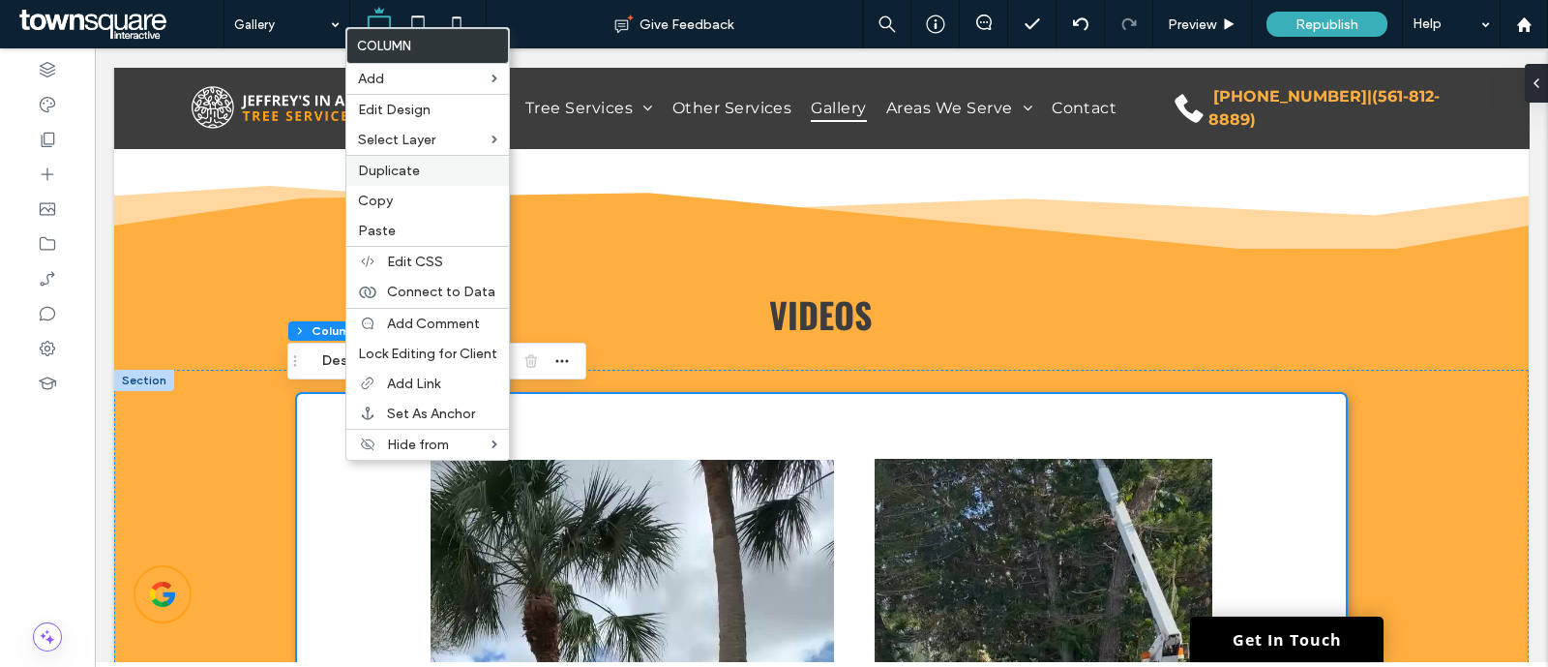
click at [405, 167] on span "Duplicate" at bounding box center [389, 171] width 62 height 16
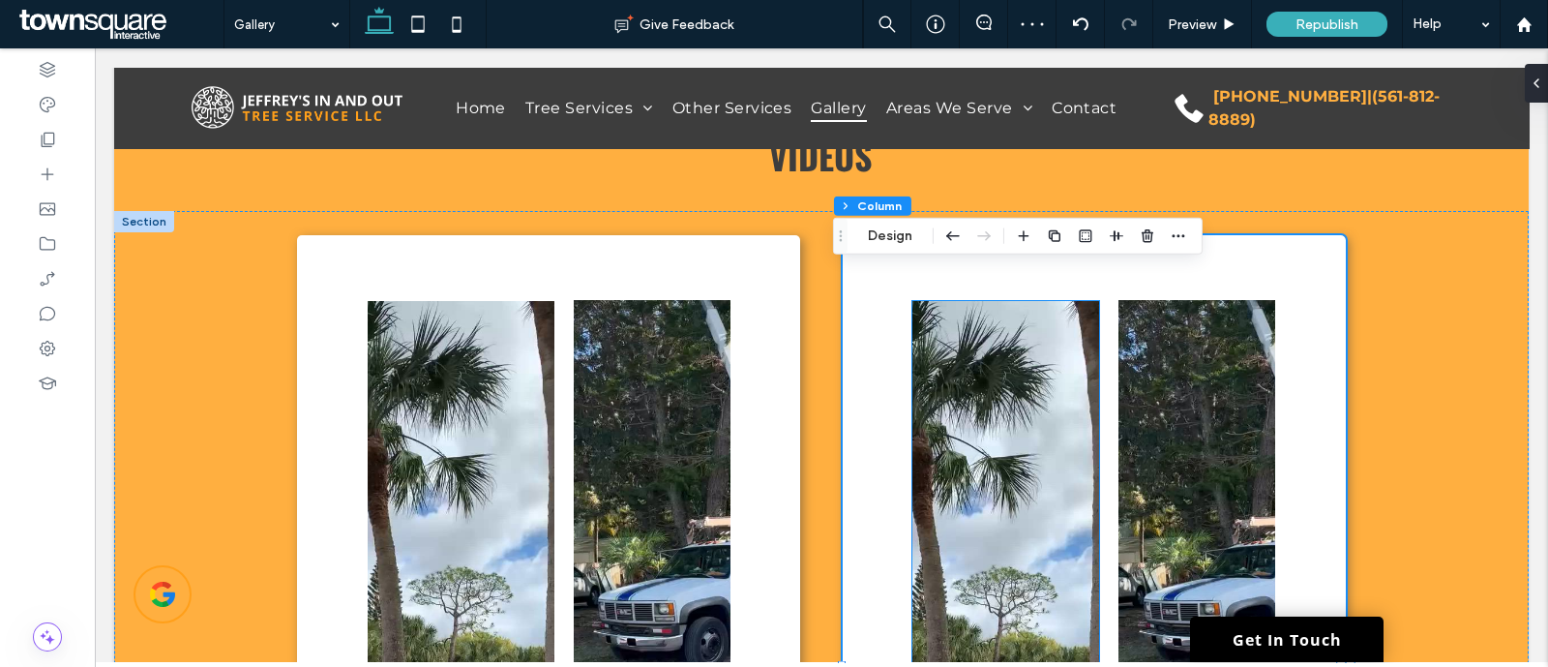
scroll to position [783, 0]
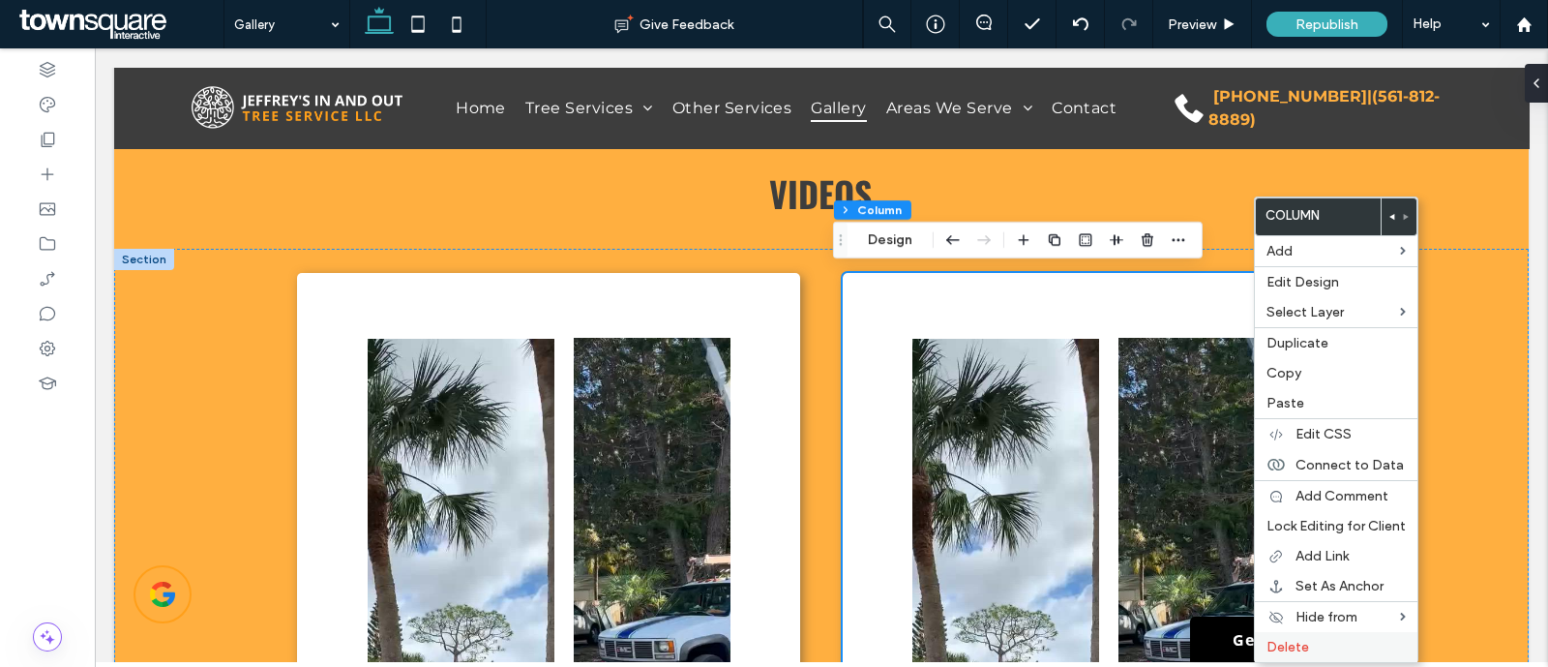
click at [1299, 639] on span "Delete" at bounding box center [1288, 647] width 43 height 16
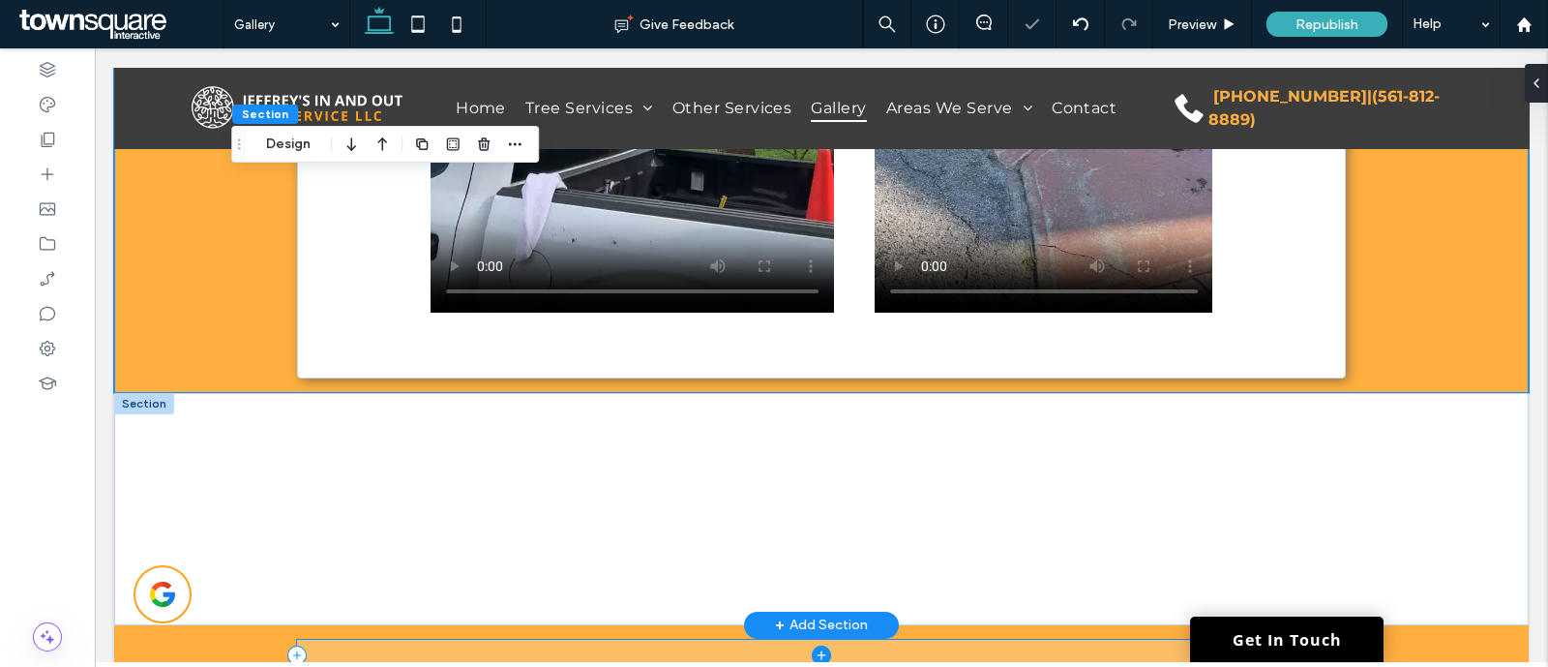
scroll to position [1388, 0]
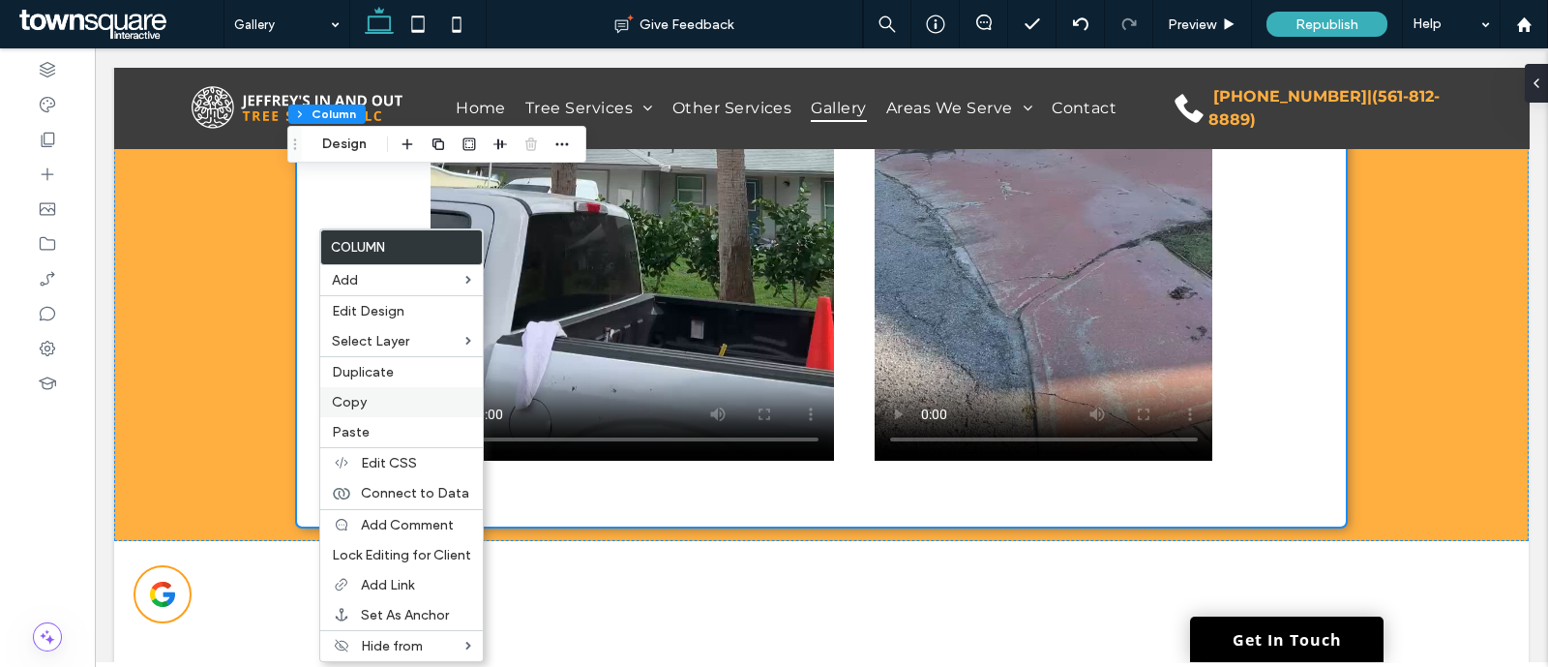
click at [377, 397] on label "Copy" at bounding box center [401, 402] width 139 height 16
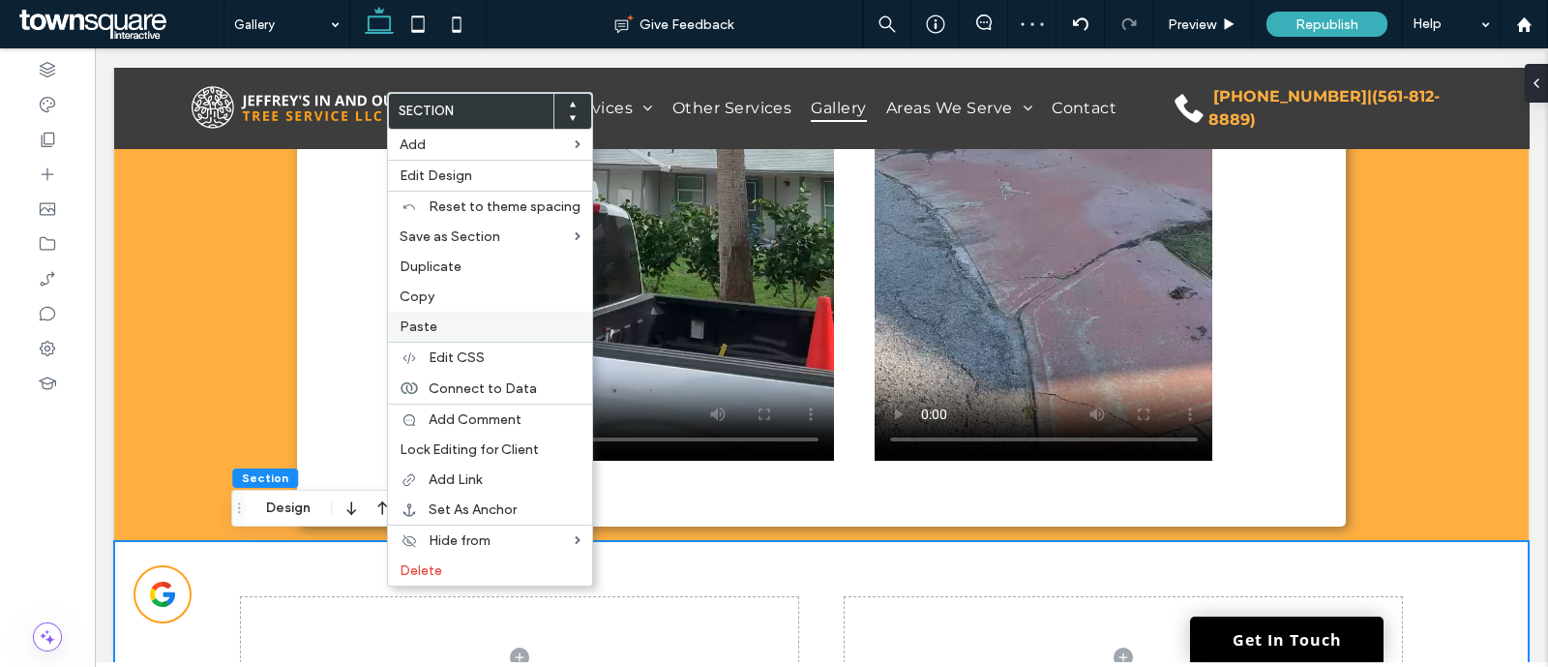
click at [465, 334] on div "Paste" at bounding box center [490, 327] width 204 height 30
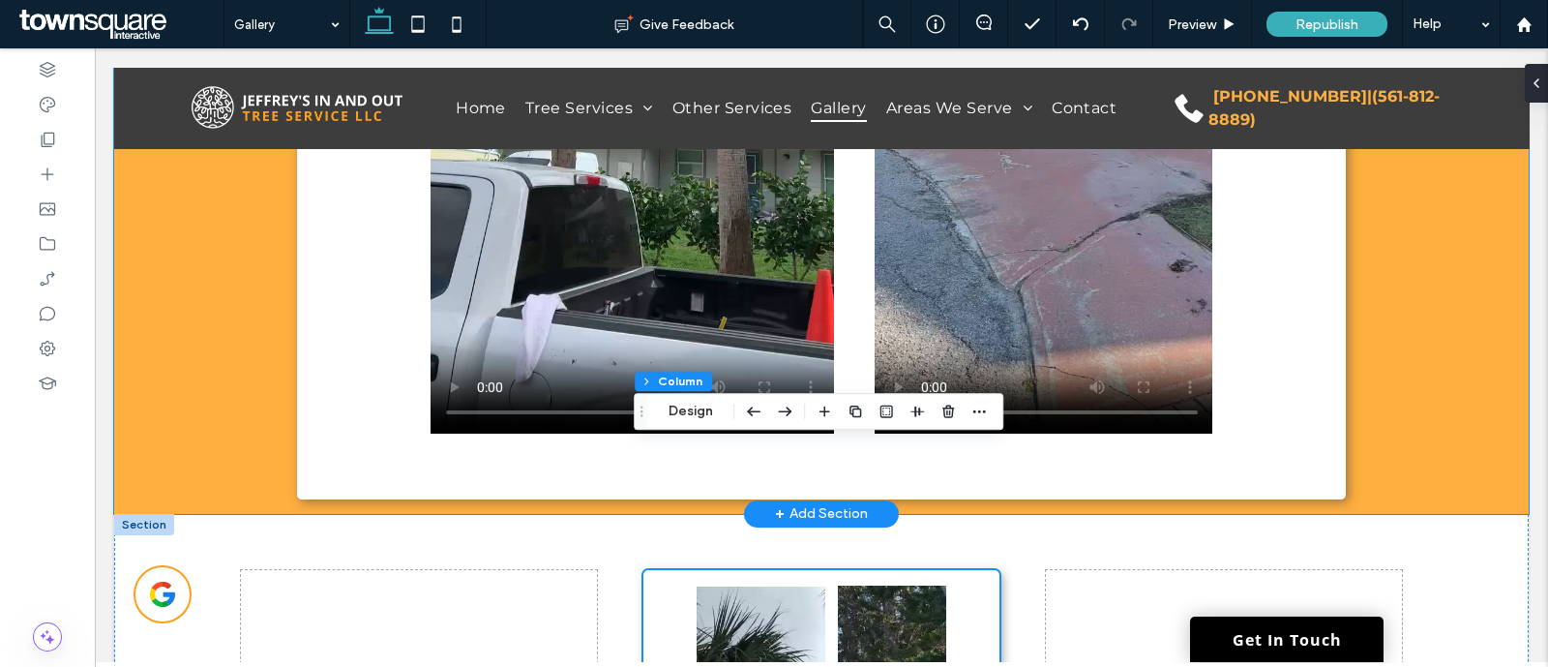
scroll to position [1630, 0]
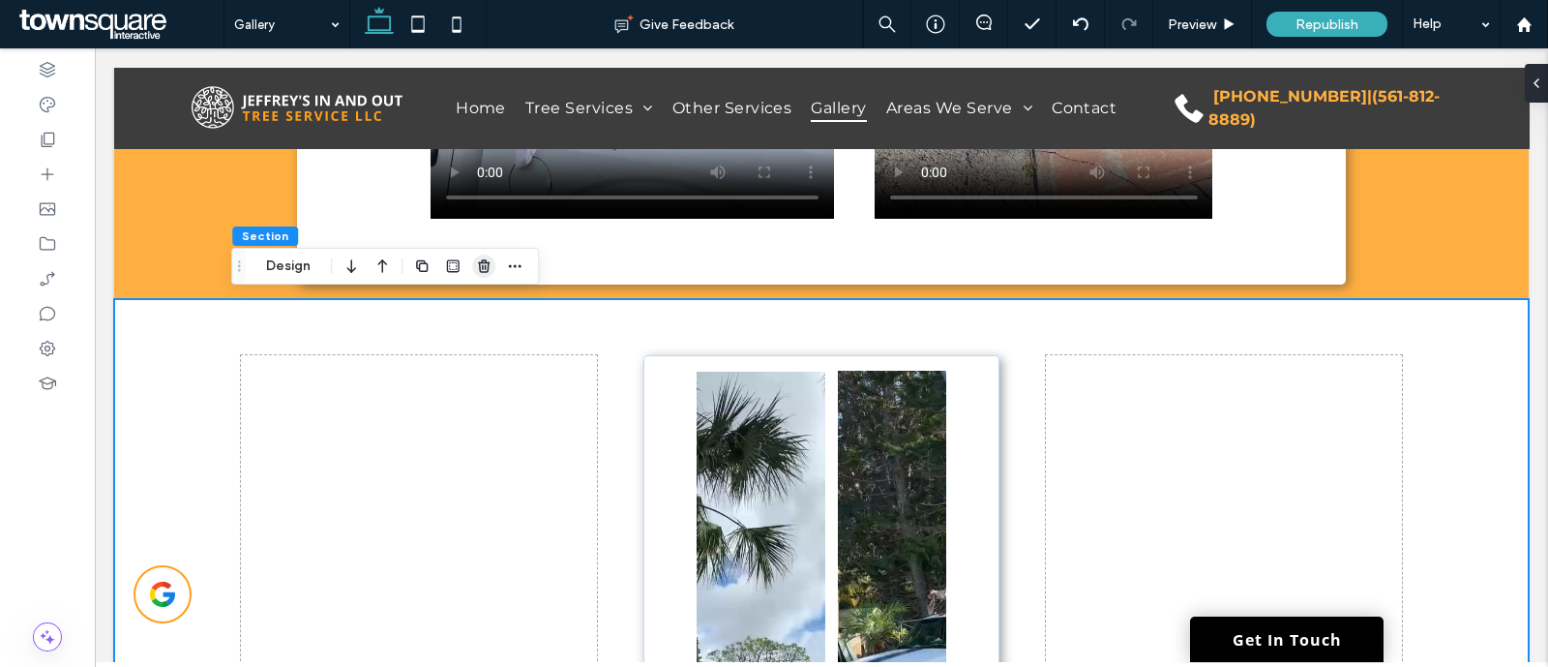
click at [474, 270] on span "button" at bounding box center [483, 266] width 23 height 23
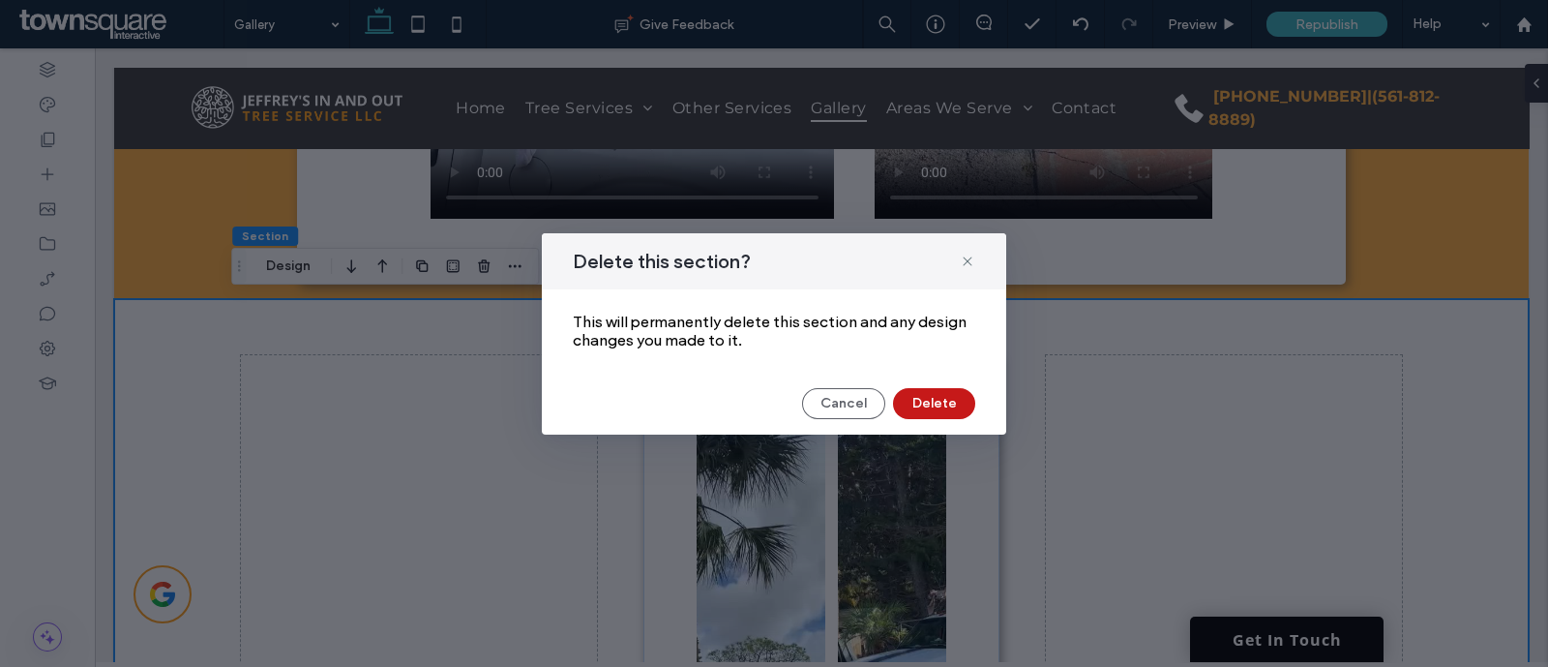
click at [936, 397] on button "Delete" at bounding box center [934, 403] width 82 height 31
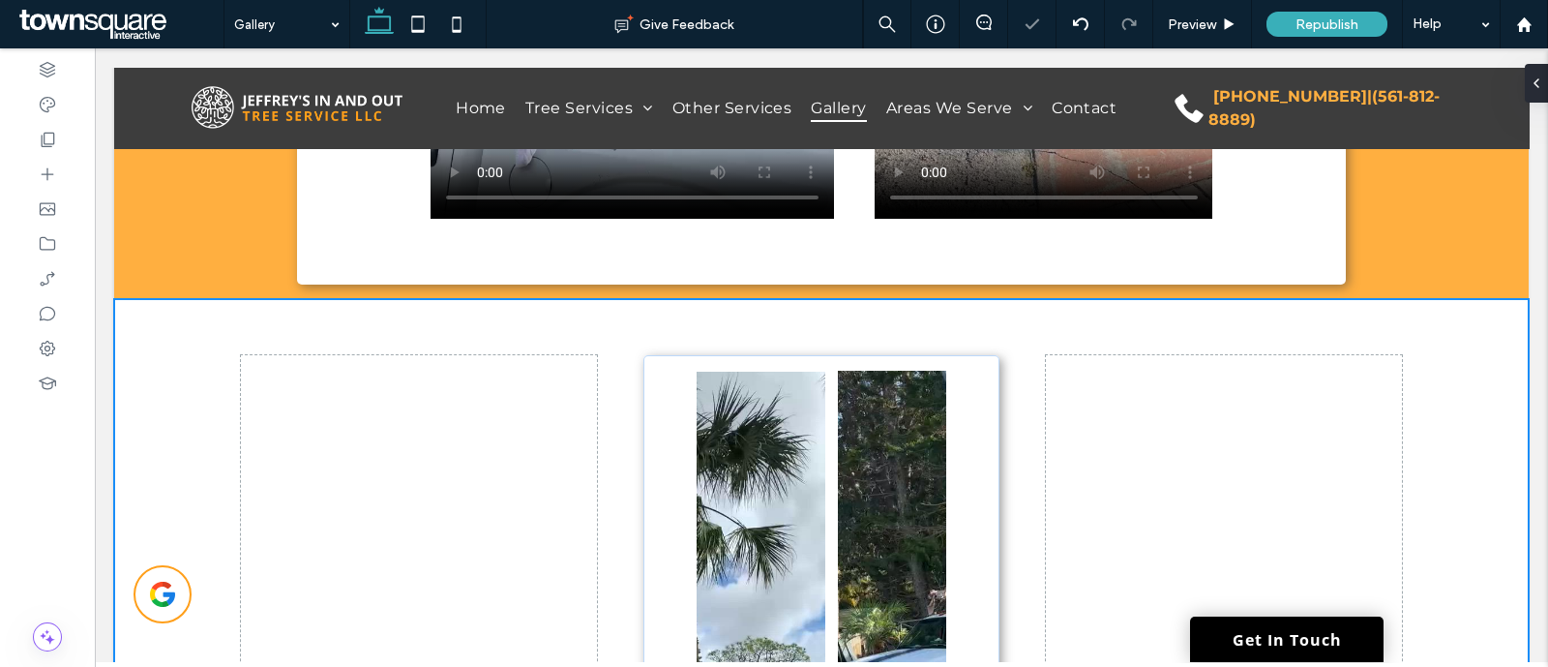
scroll to position [1509, 0]
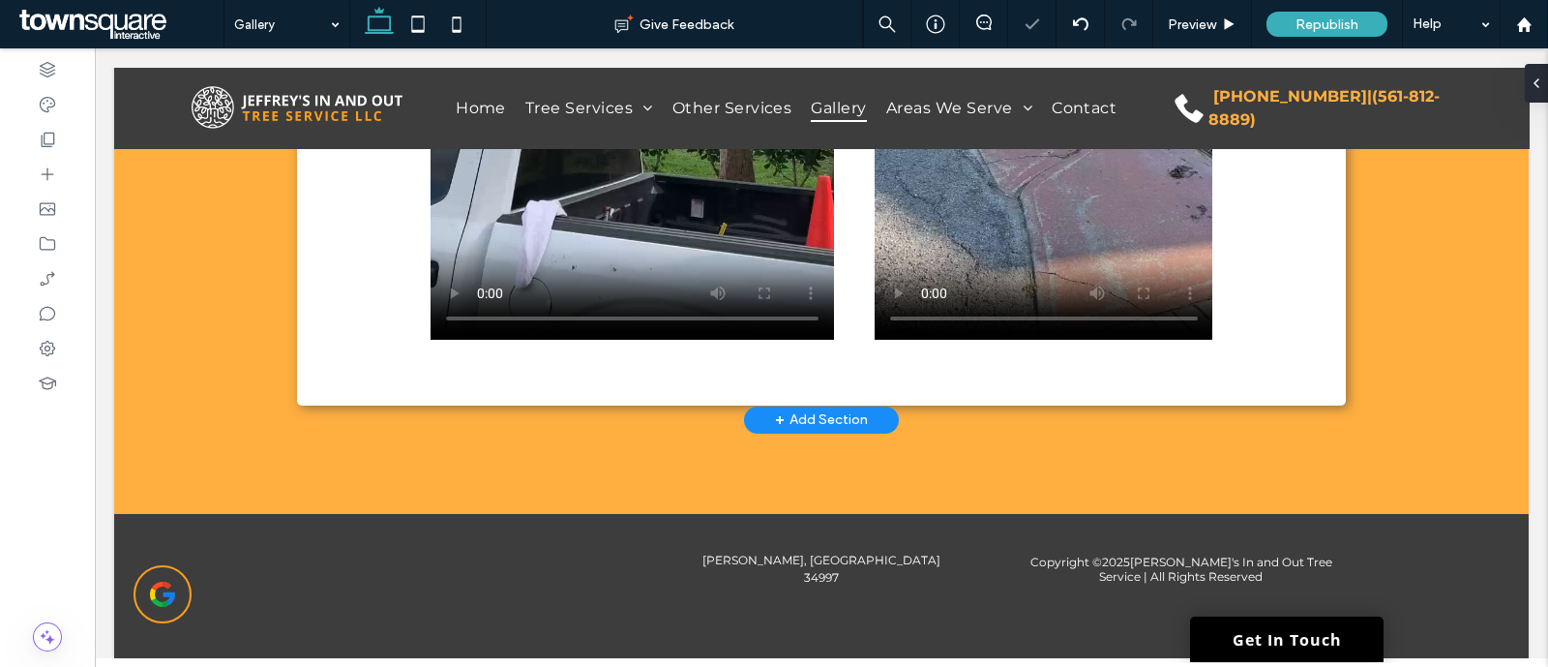
click at [850, 419] on div "+ Add Section" at bounding box center [821, 419] width 93 height 21
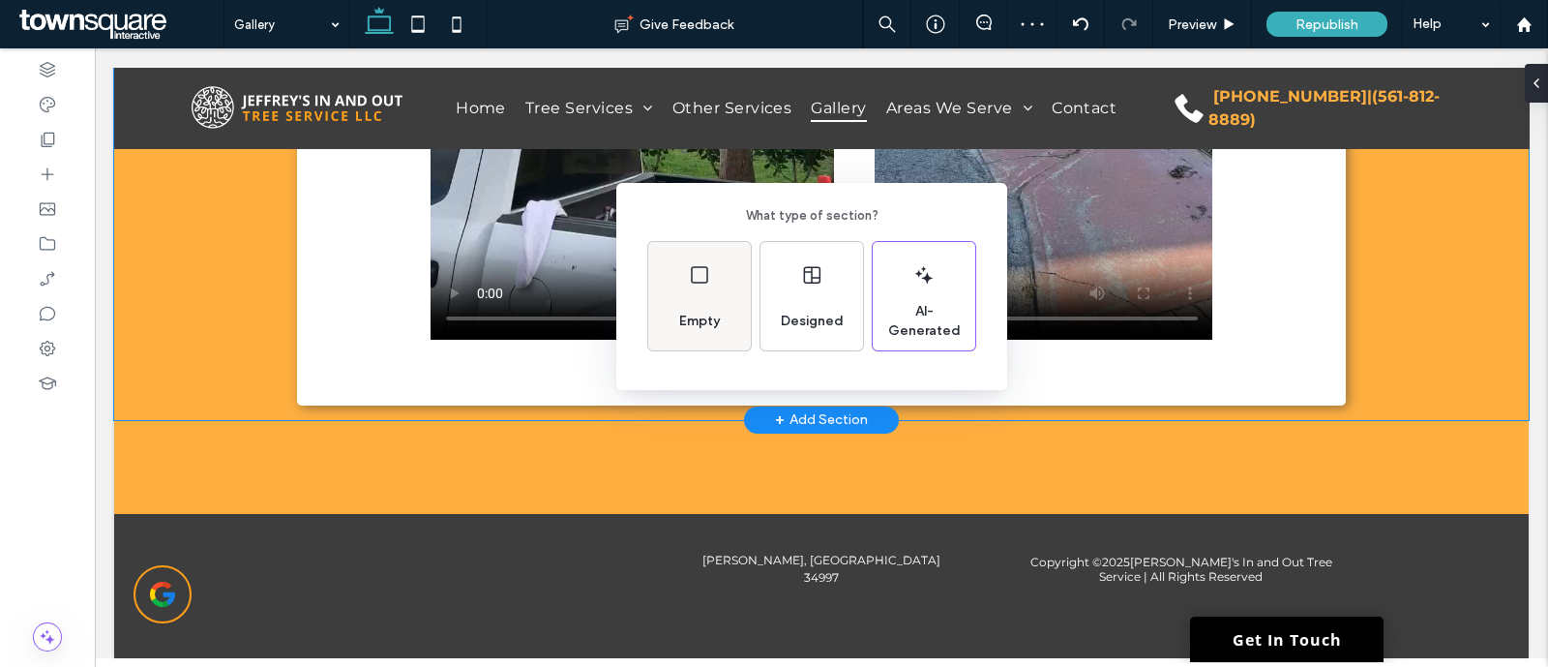
click at [699, 295] on div "Empty" at bounding box center [699, 296] width 103 height 108
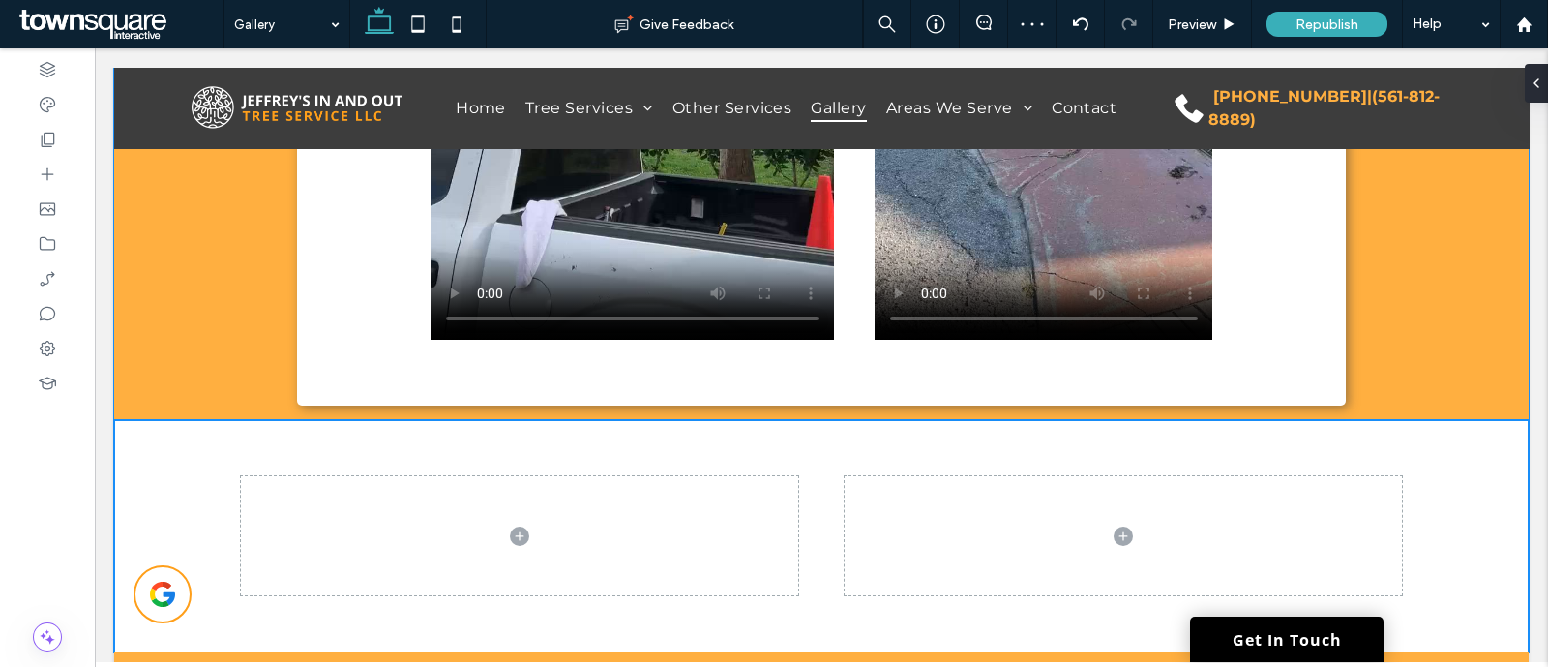
scroll to position [1630, 0]
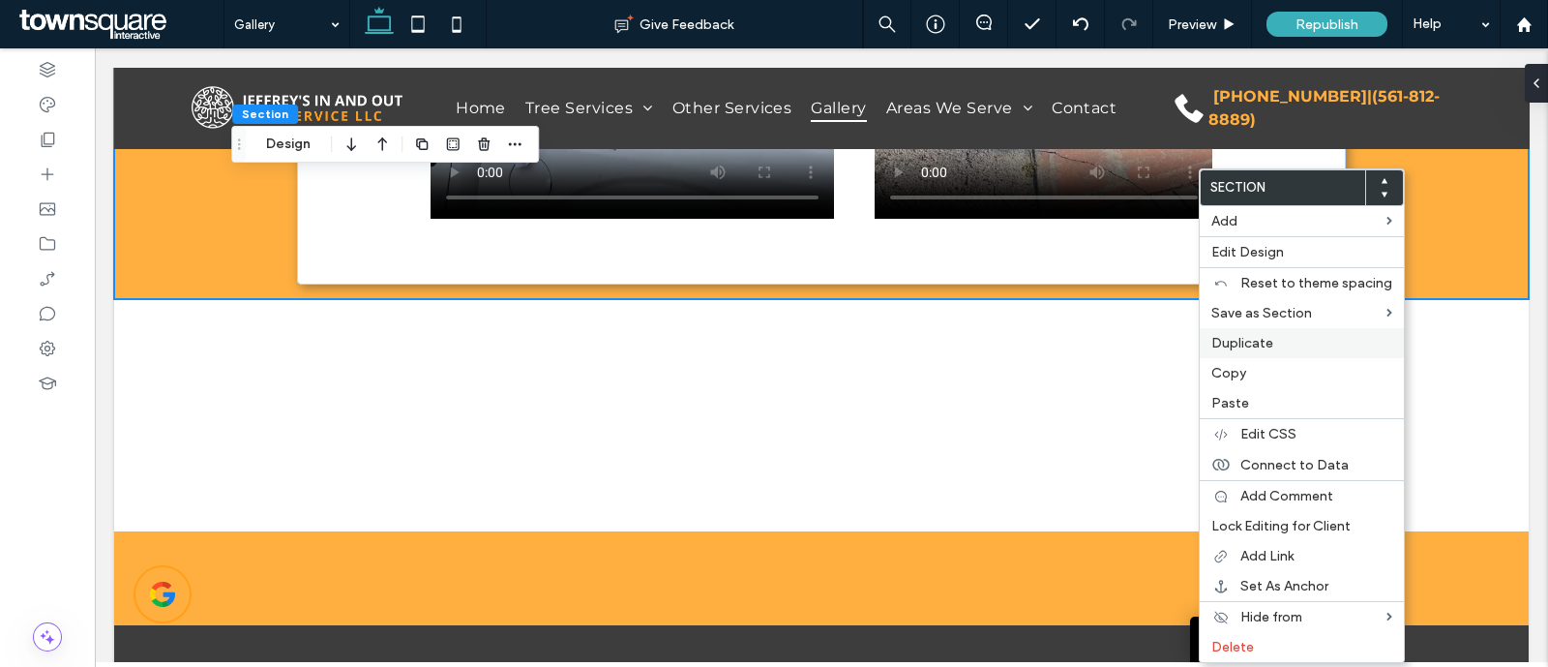
click at [1271, 345] on span "Duplicate" at bounding box center [1243, 343] width 62 height 16
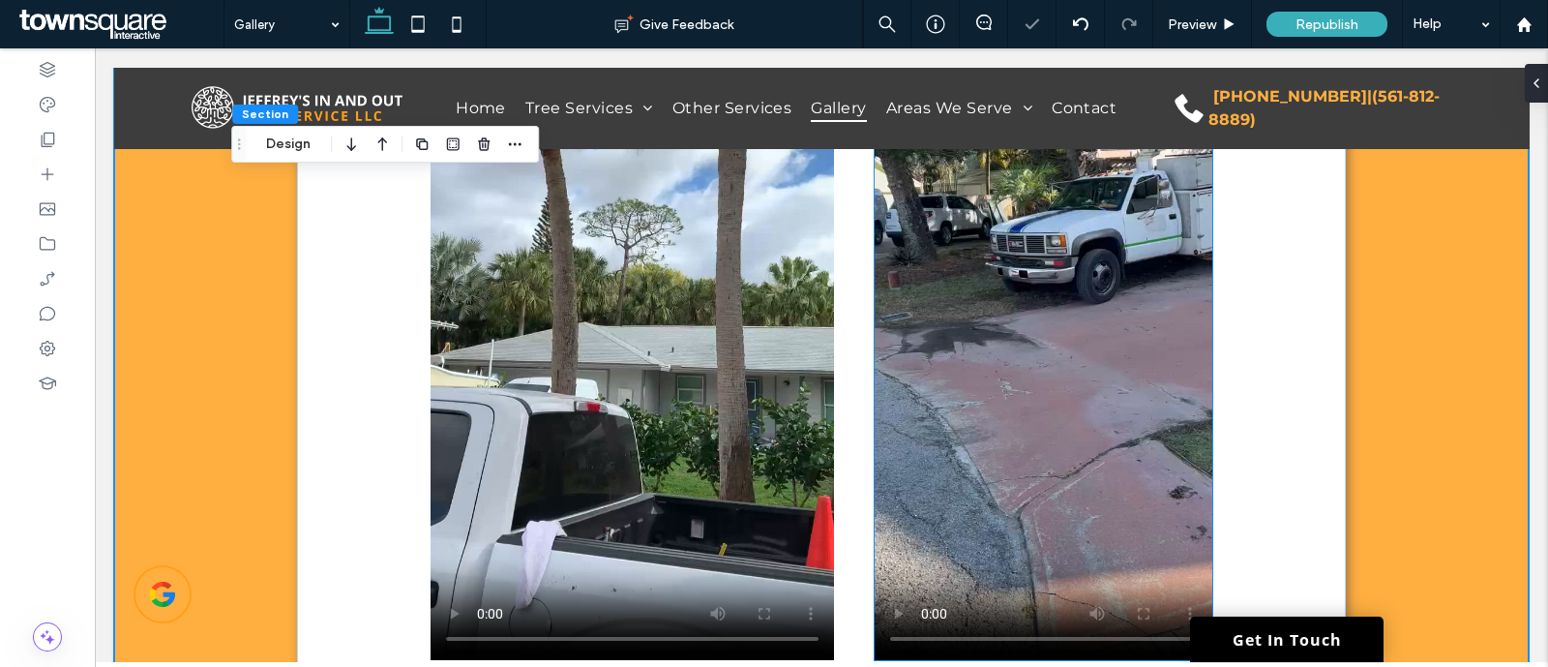
scroll to position [2356, 0]
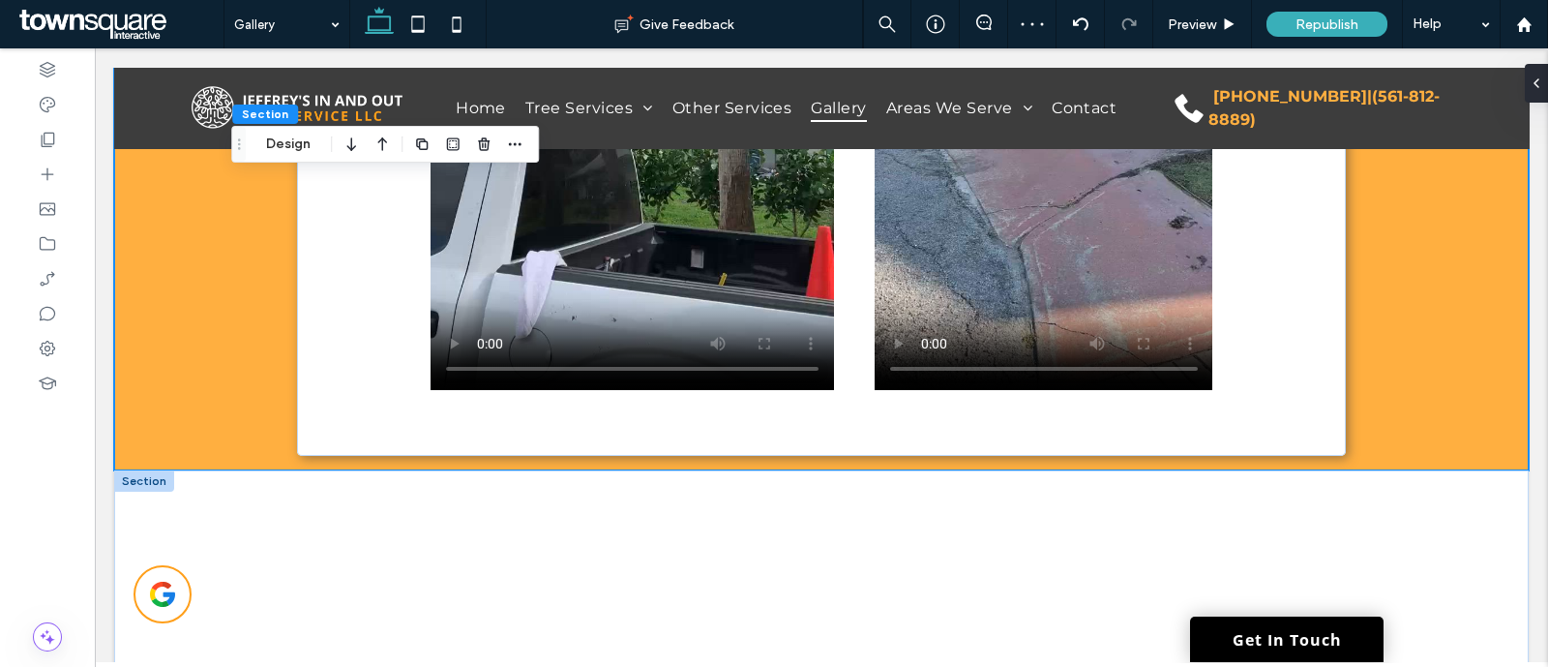
click at [157, 478] on div at bounding box center [144, 480] width 60 height 21
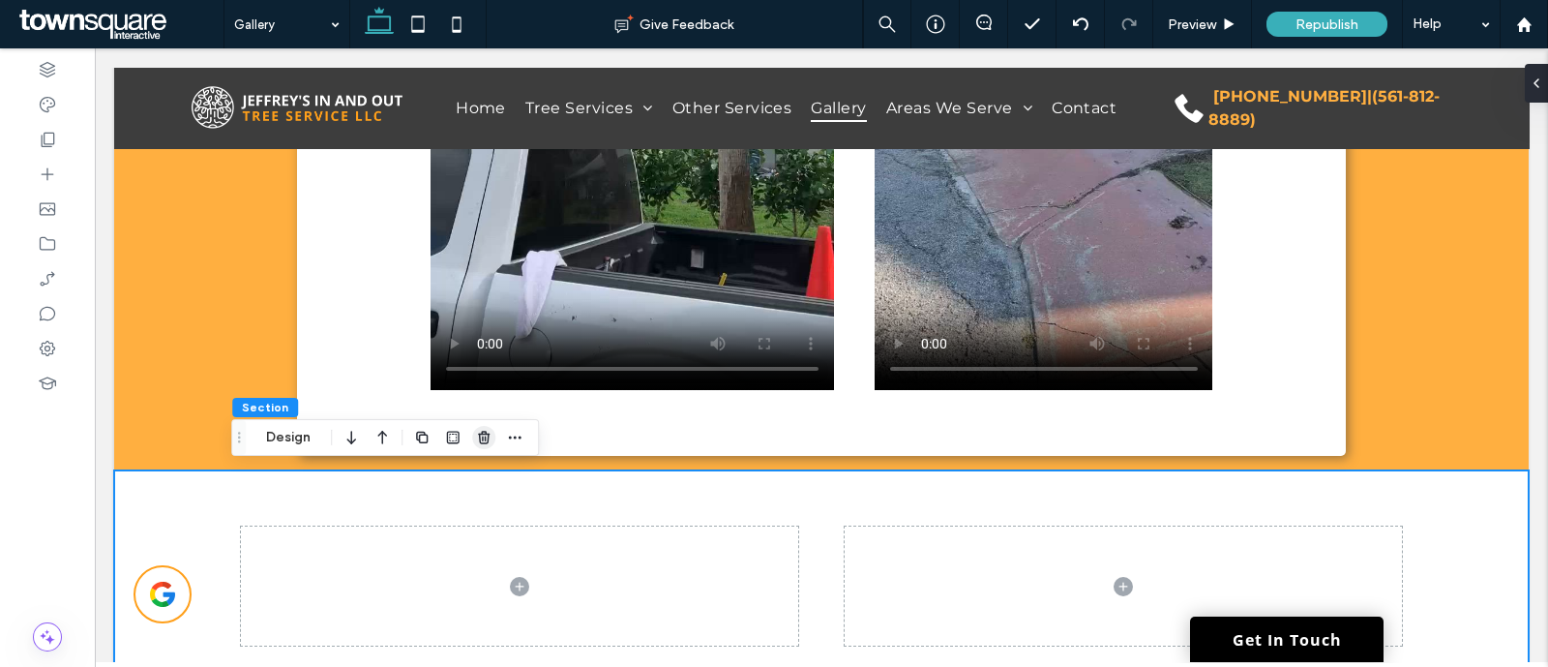
click at [489, 435] on icon "button" at bounding box center [483, 437] width 15 height 15
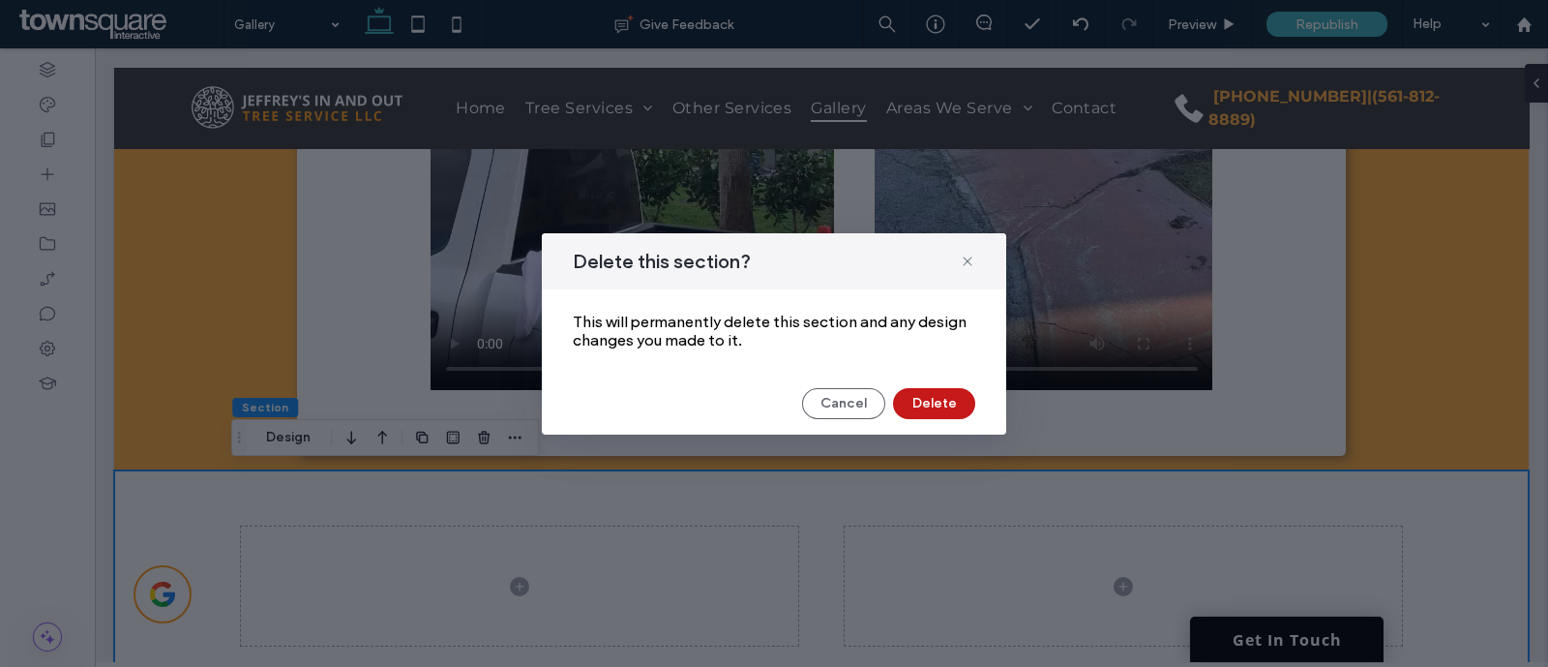
click at [914, 404] on button "Delete" at bounding box center [934, 403] width 82 height 31
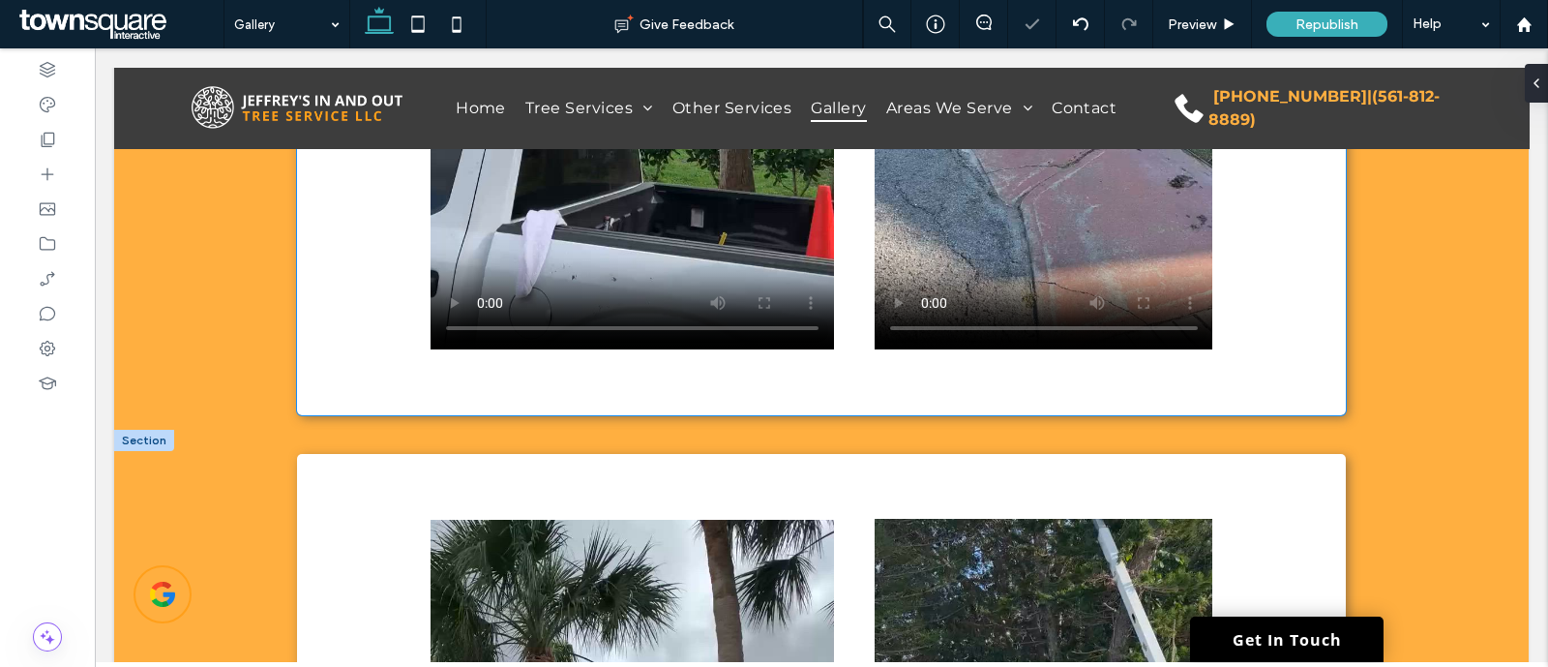
scroll to position [1751, 0]
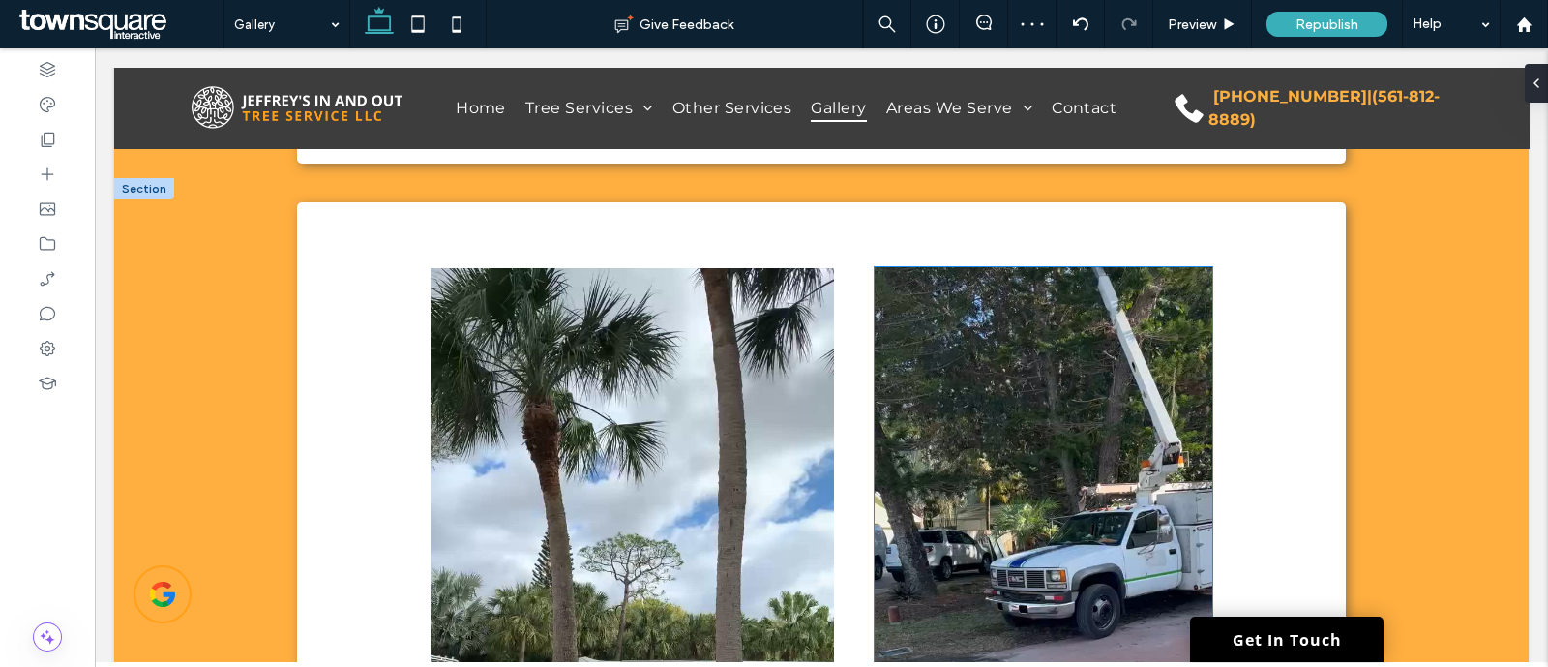
click at [936, 332] on video at bounding box center [1044, 631] width 339 height 728
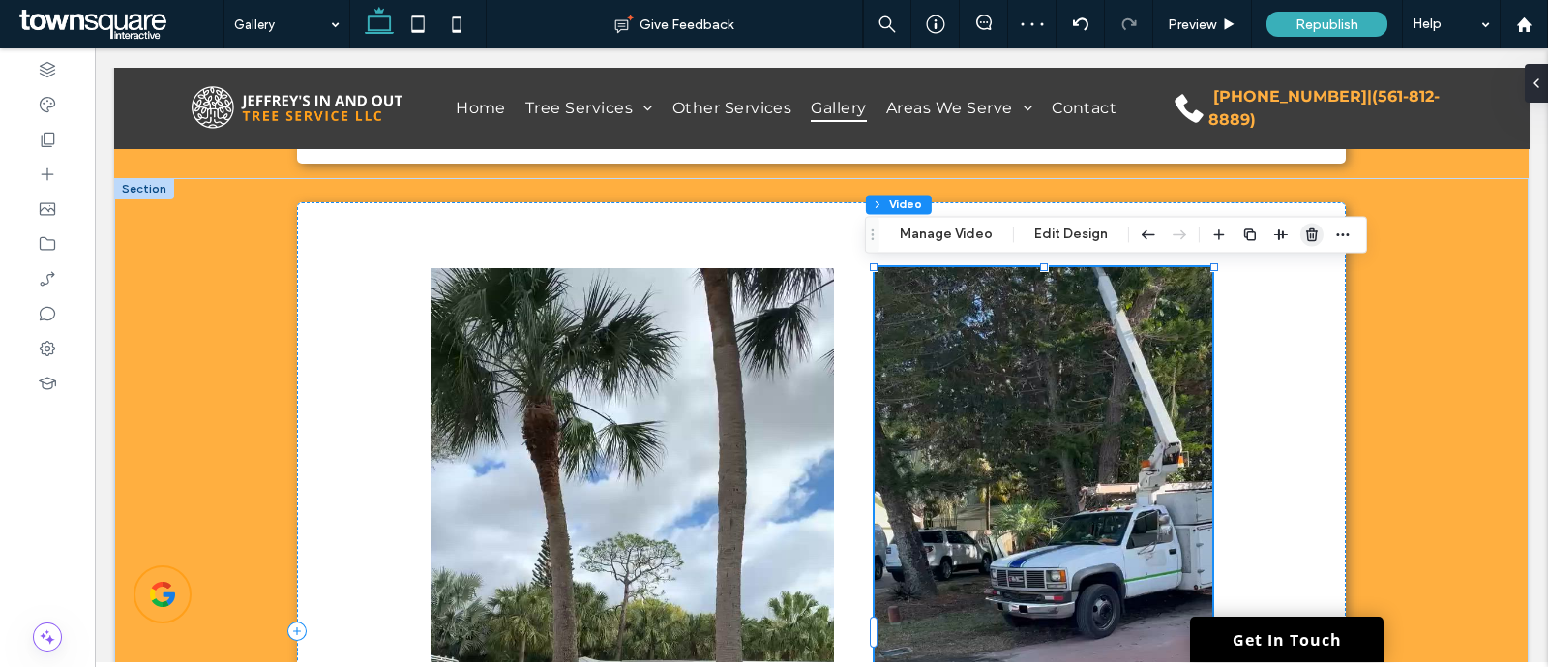
click at [1306, 232] on icon "button" at bounding box center [1312, 233] width 15 height 15
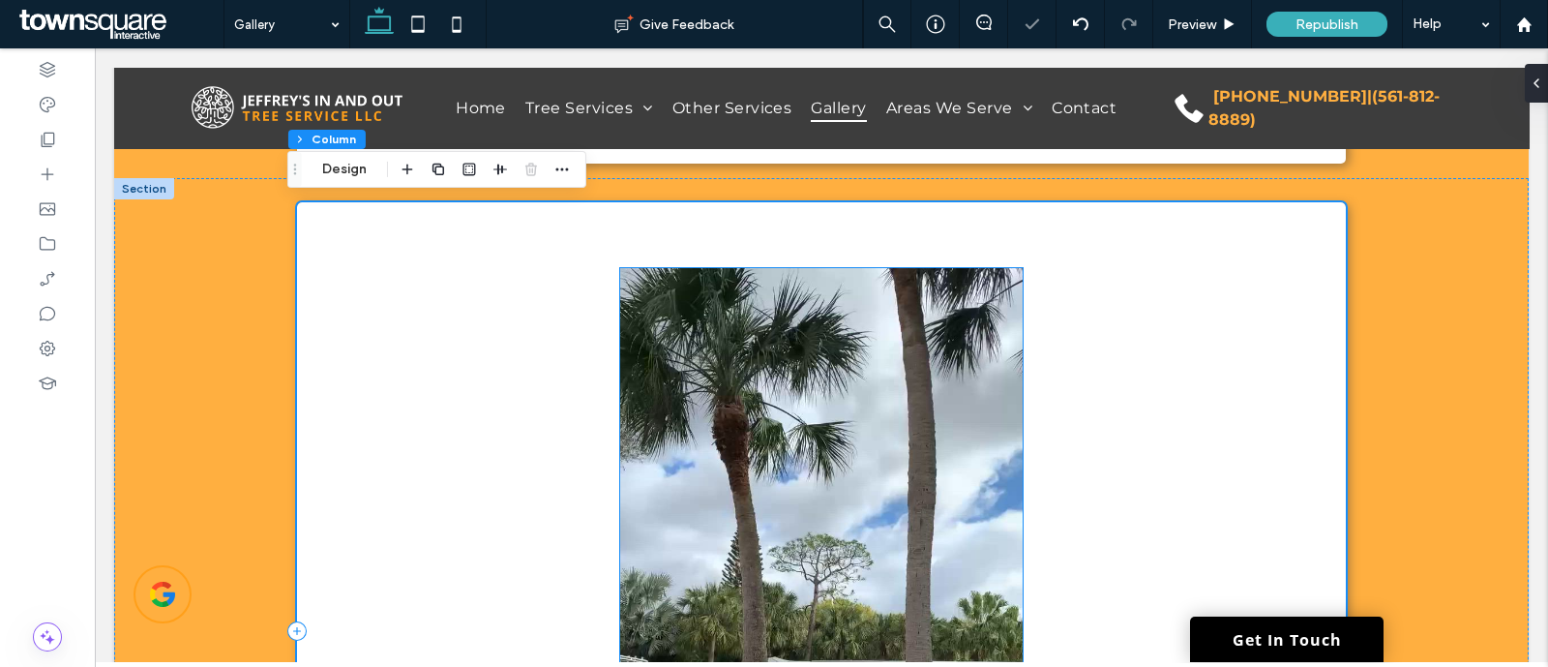
click at [830, 375] on video at bounding box center [822, 631] width 404 height 727
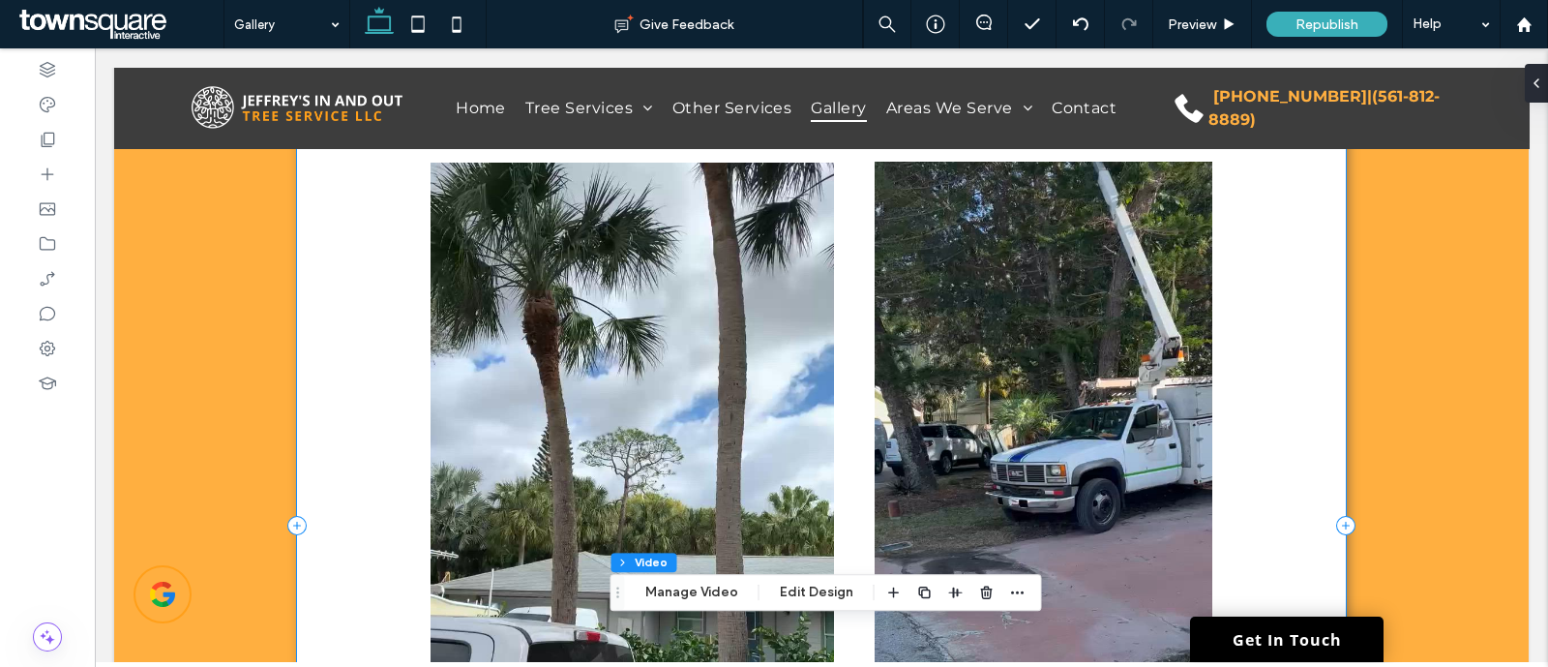
scroll to position [726, 0]
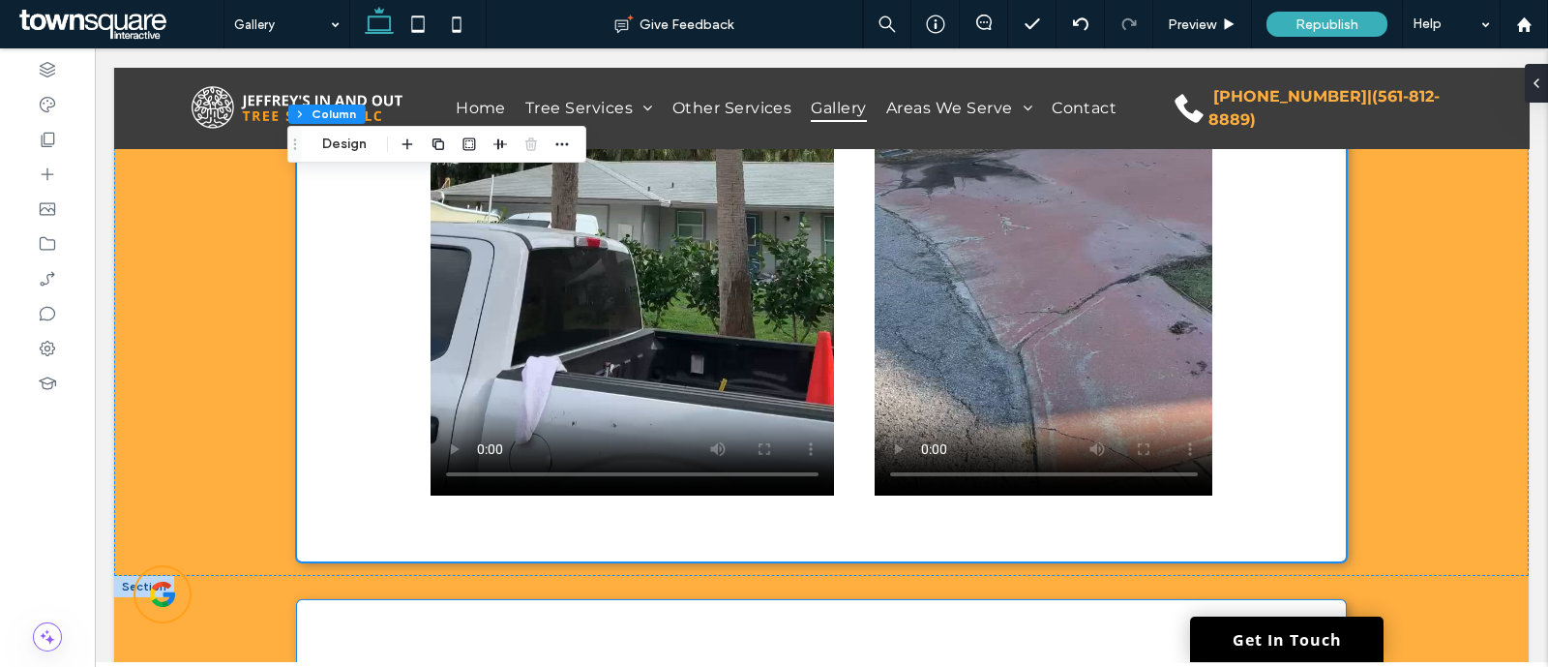
scroll to position [1572, 0]
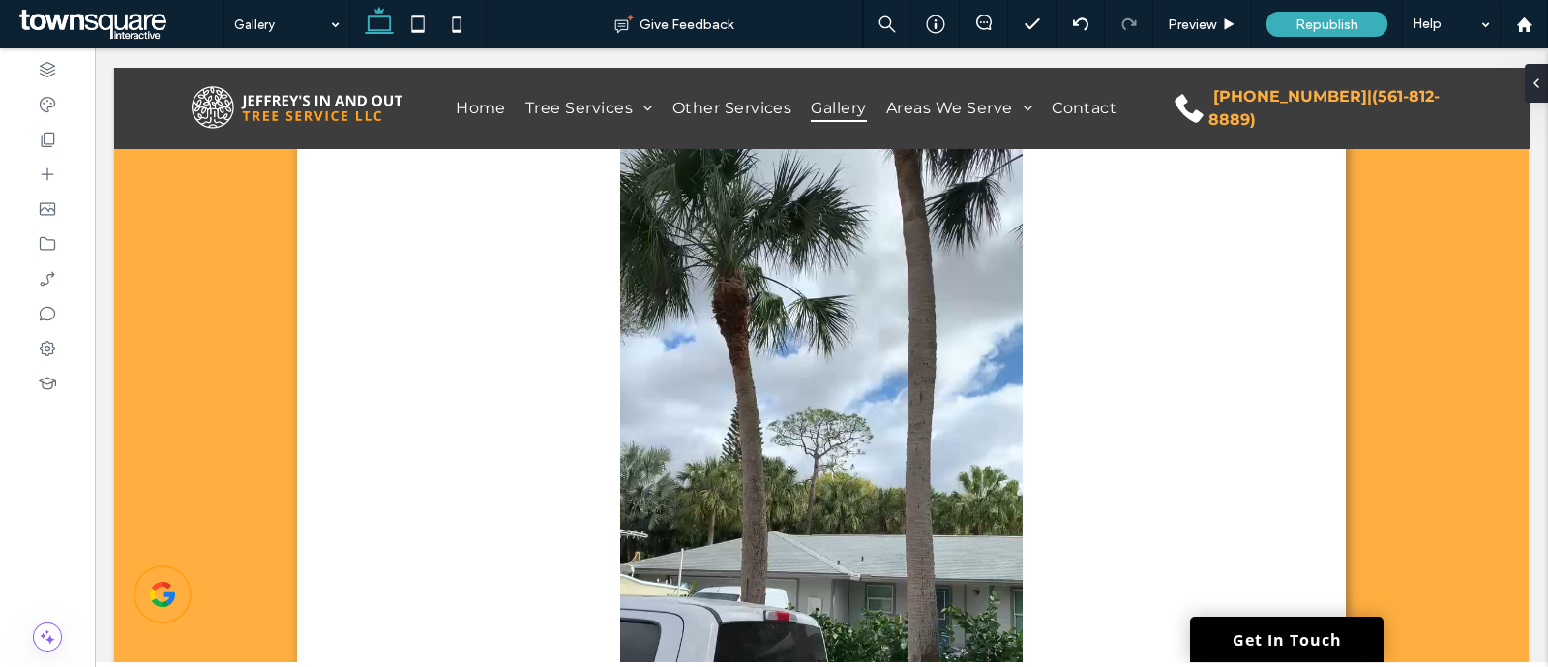
scroll to position [2014, 0]
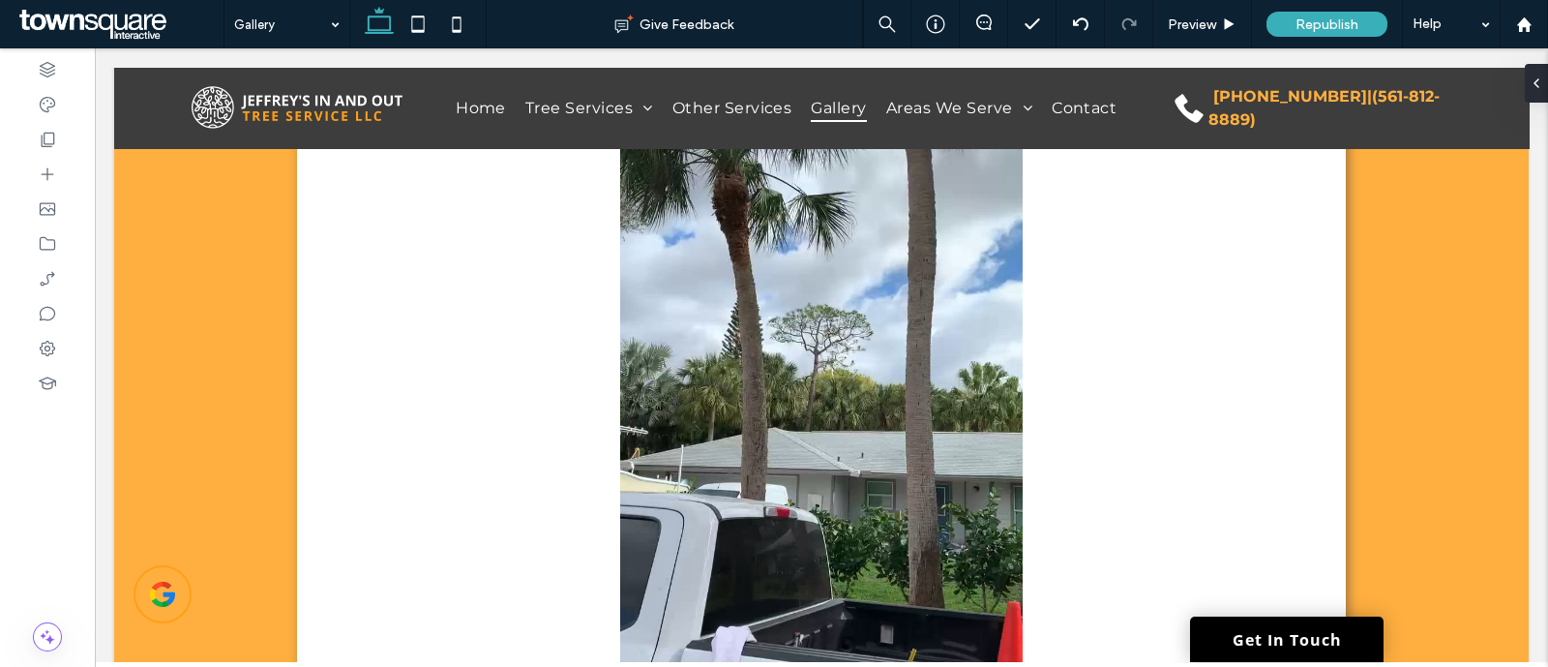
click at [850, 385] on video at bounding box center [822, 402] width 404 height 727
type input "***"
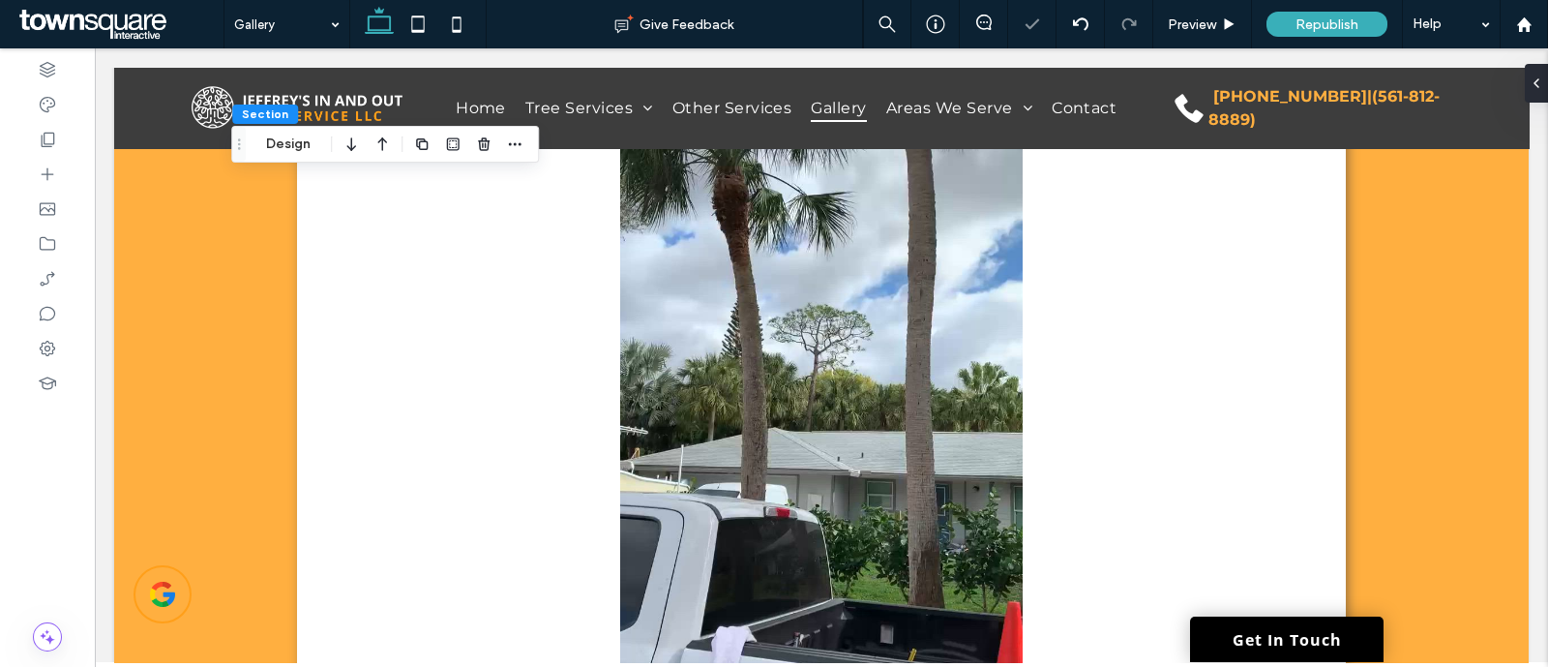
click at [850, 385] on video at bounding box center [822, 402] width 404 height 727
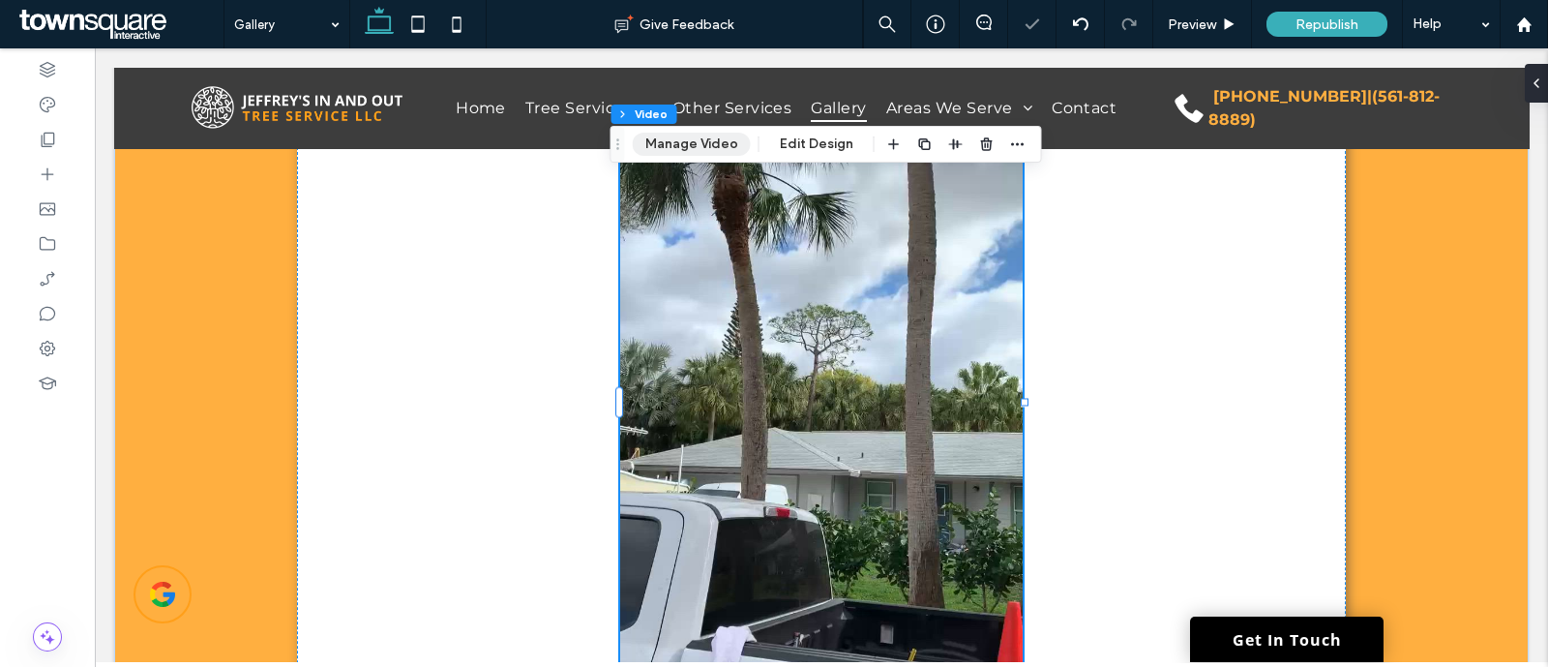
click at [687, 133] on button "Manage Video" at bounding box center [692, 144] width 118 height 23
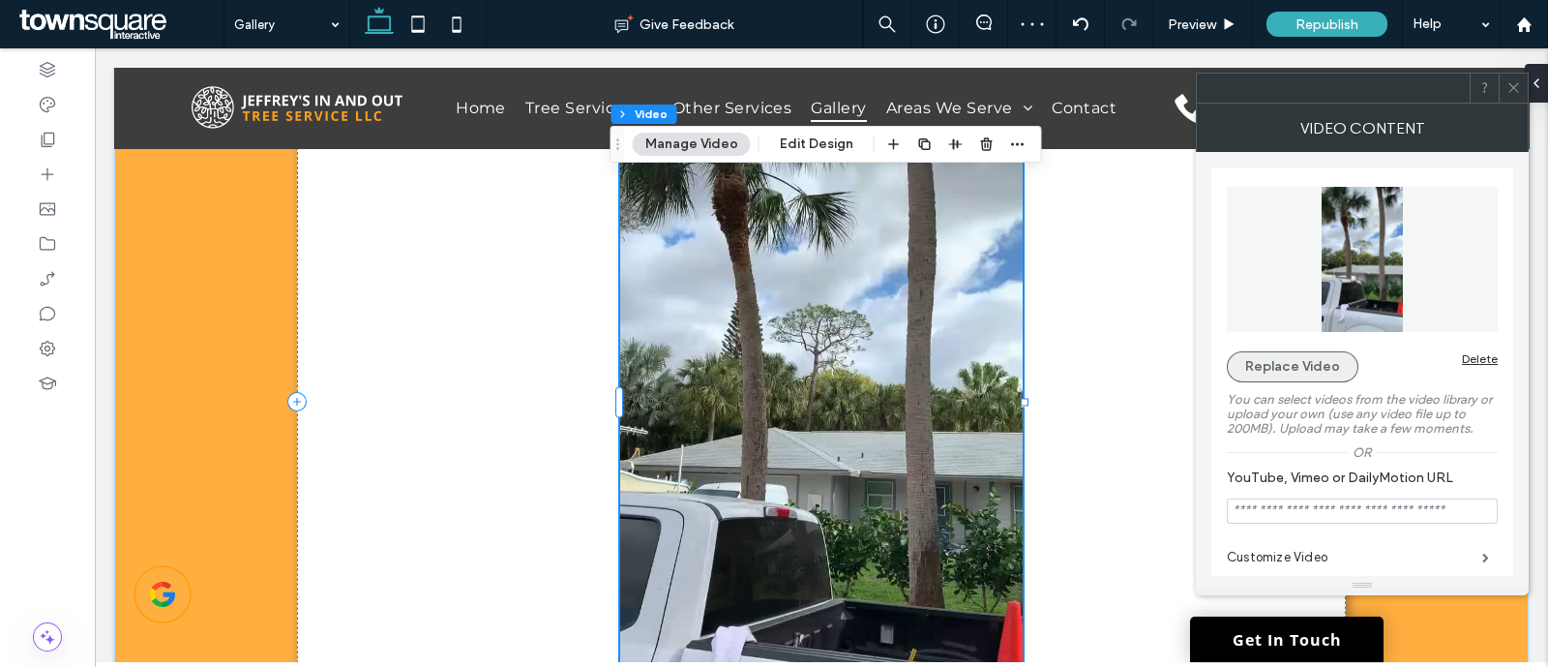
click at [1297, 367] on button "Replace Video" at bounding box center [1293, 366] width 132 height 31
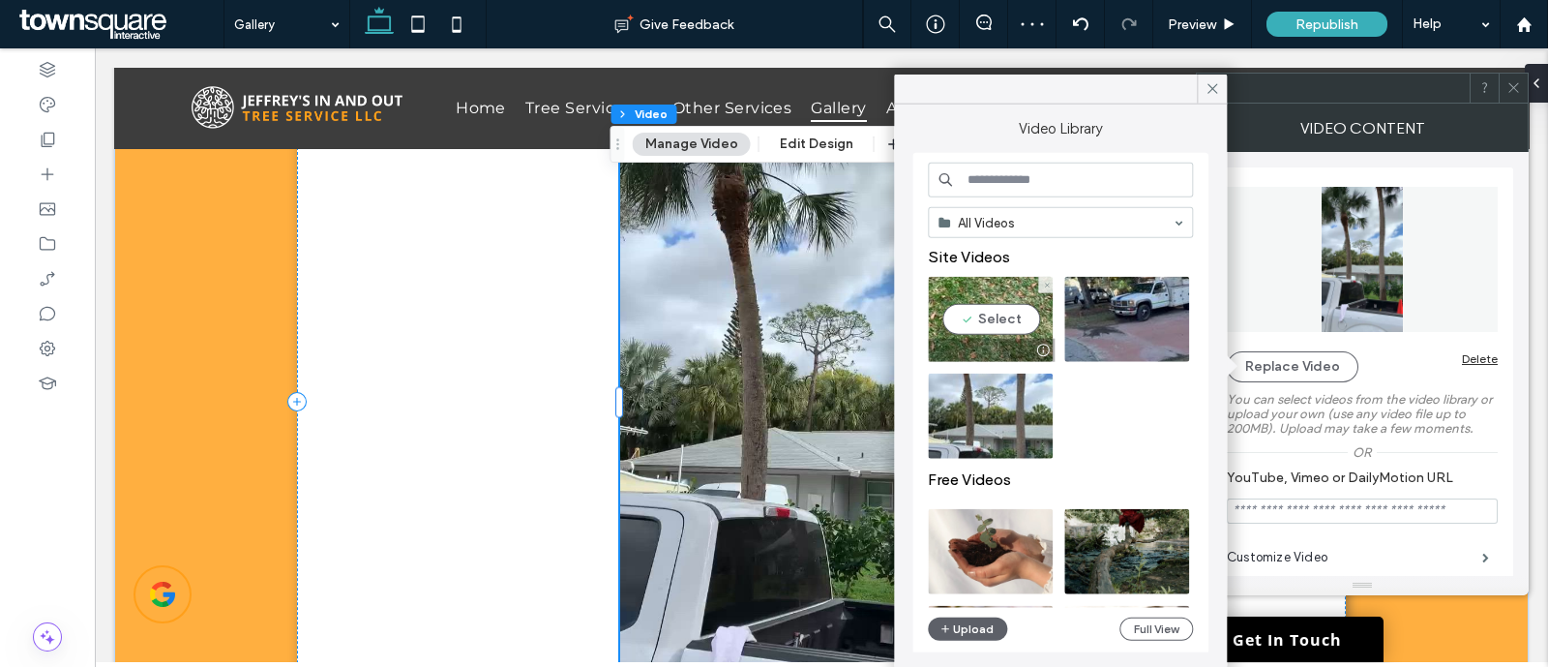
drag, startPoint x: 1006, startPoint y: 309, endPoint x: 930, endPoint y: 270, distance: 85.7
click at [1006, 309] on video at bounding box center [990, 319] width 125 height 85
type input "**********"
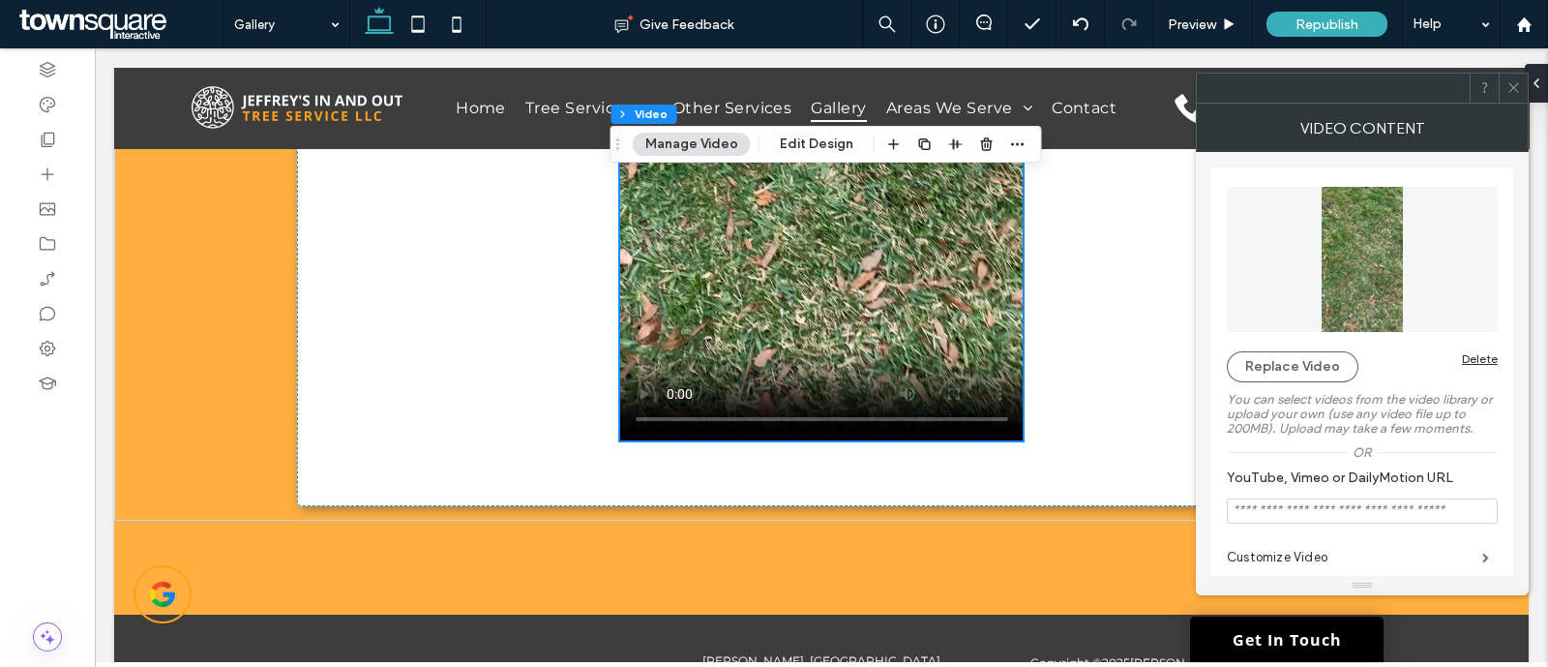
scroll to position [2377, 0]
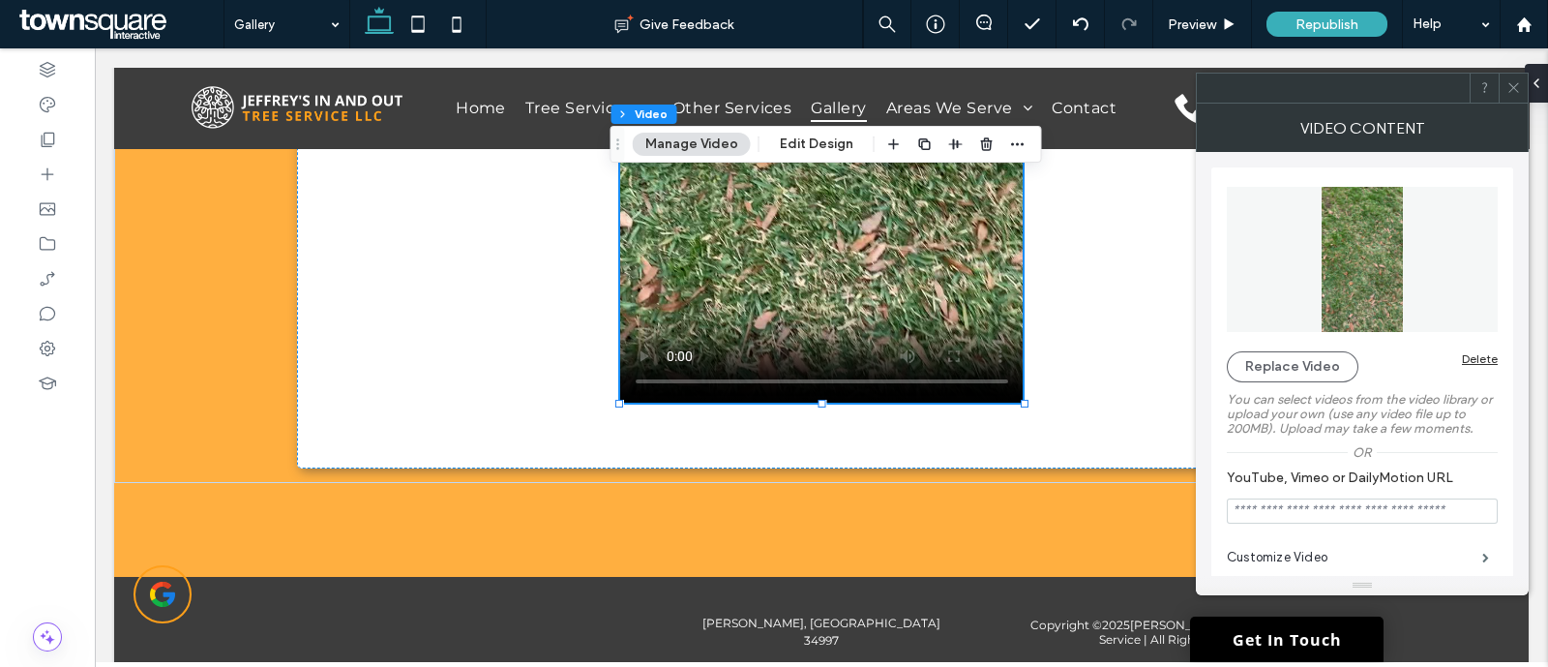
click at [1520, 82] on icon at bounding box center [1514, 87] width 15 height 15
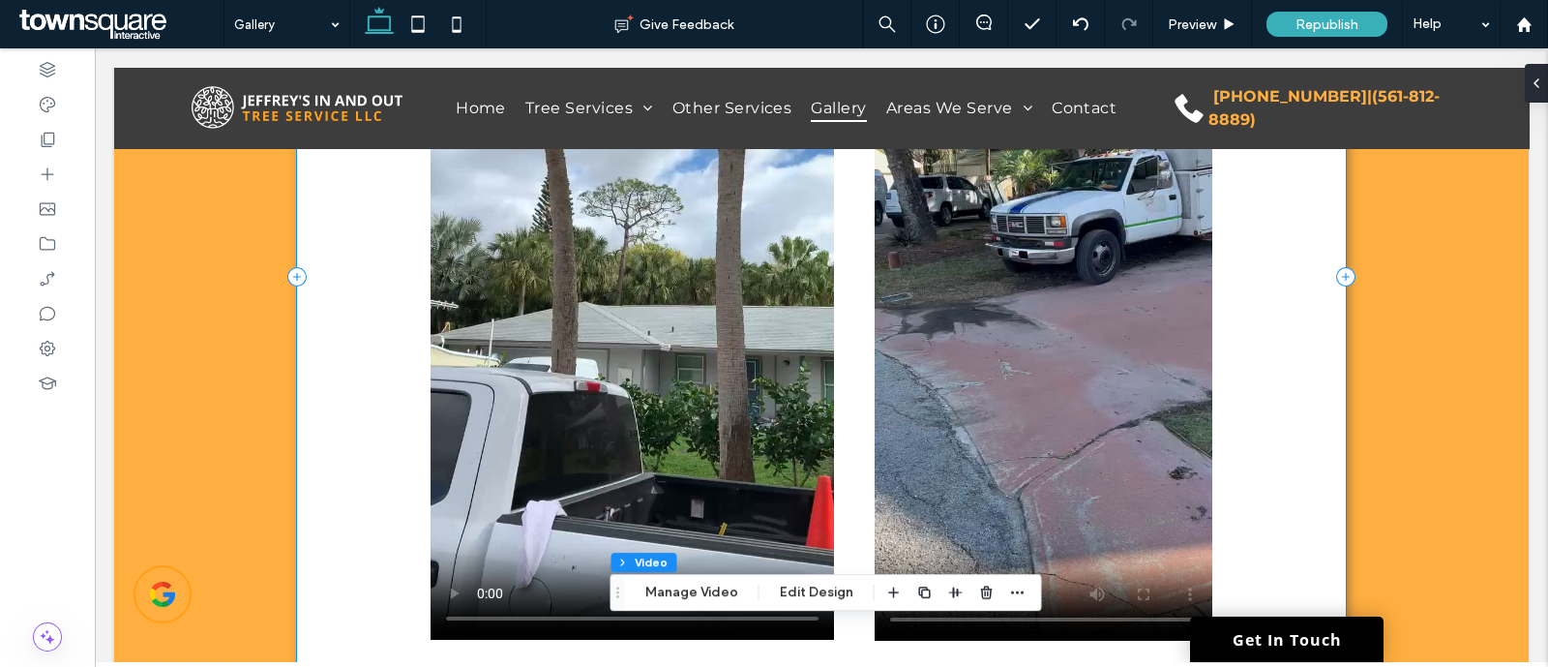
scroll to position [1331, 0]
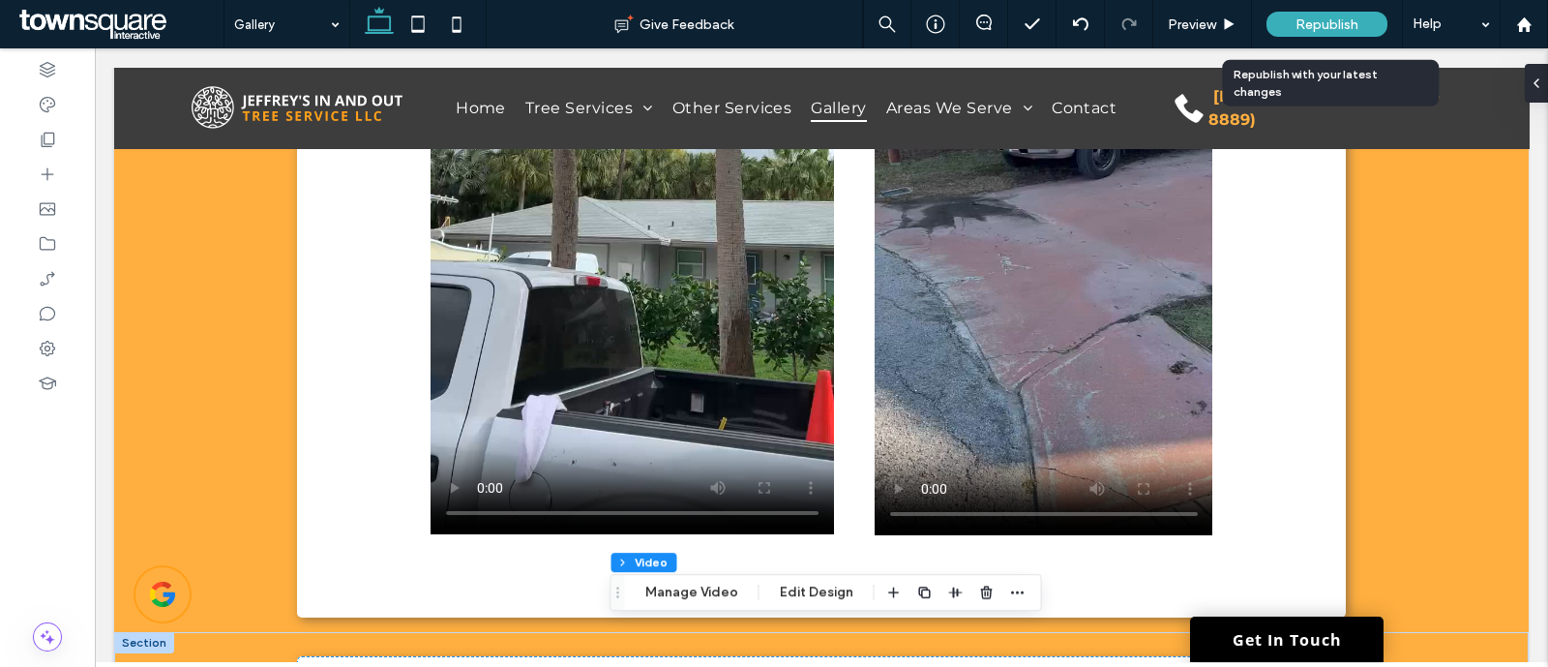
click at [1359, 41] on div "Republish" at bounding box center [1327, 24] width 121 height 48
click at [1327, 15] on div "Republish" at bounding box center [1327, 24] width 121 height 25
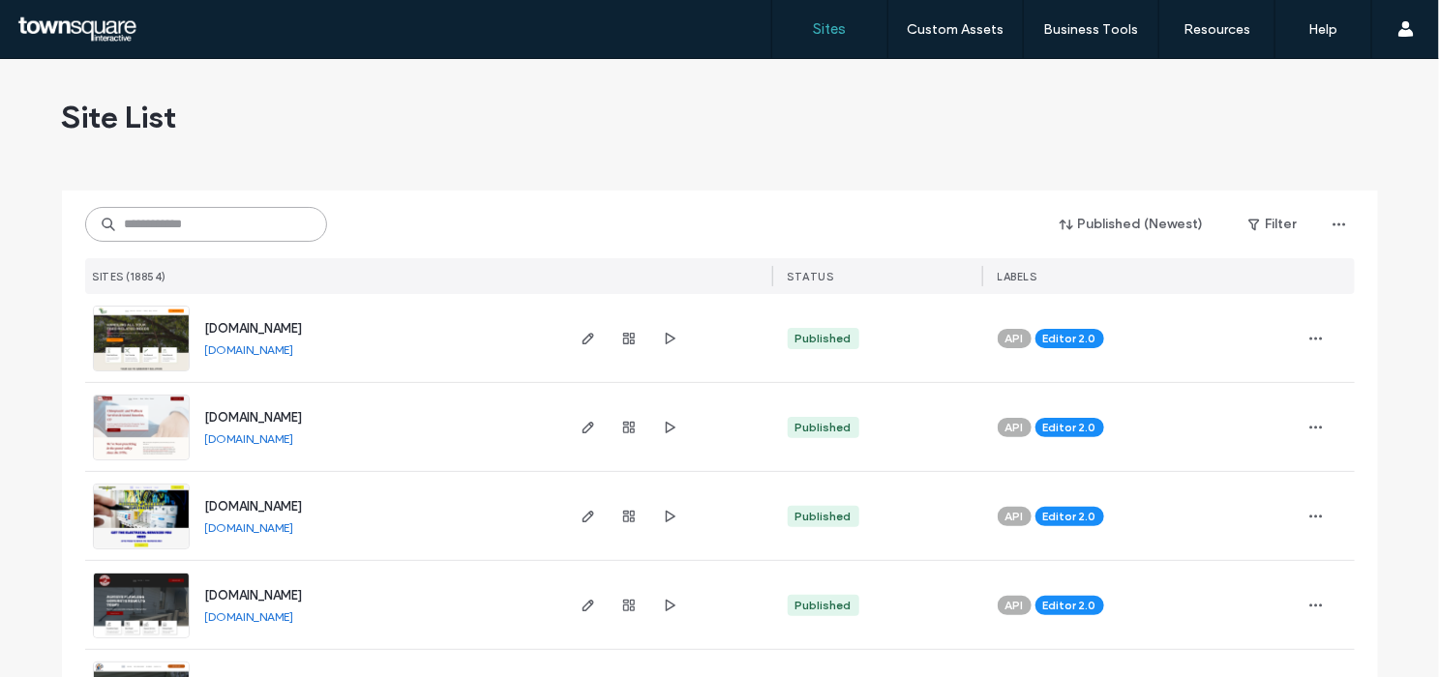
click at [141, 217] on input at bounding box center [206, 224] width 242 height 35
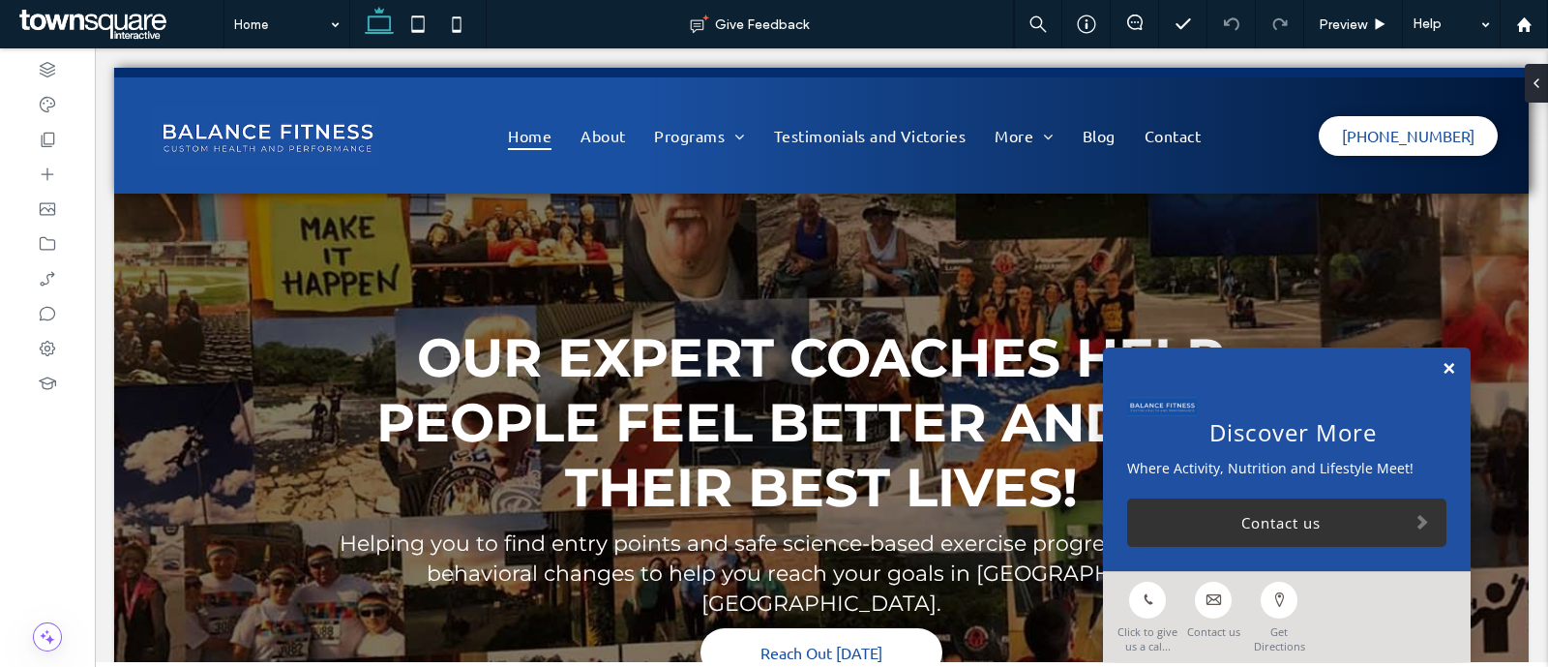
click at [1442, 365] on link at bounding box center [1449, 369] width 15 height 16
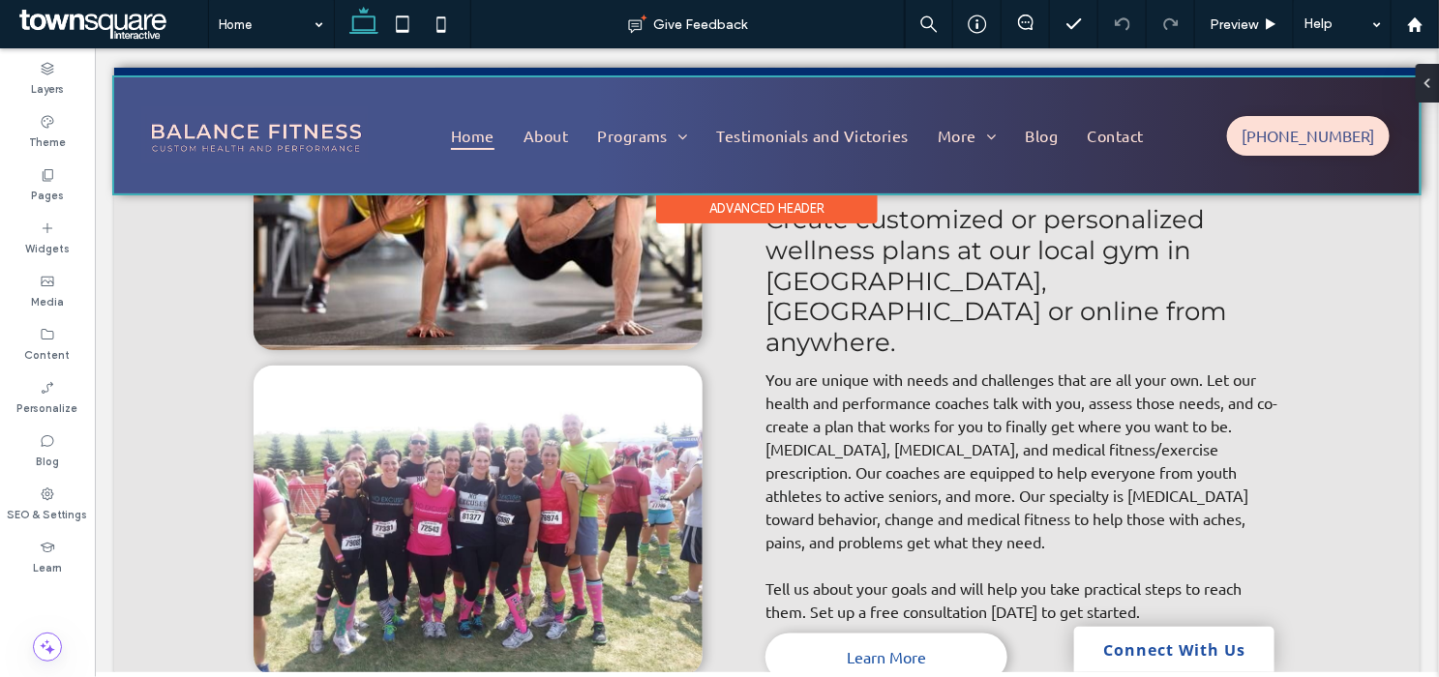
scroll to position [1210, 0]
